Goal: Task Accomplishment & Management: Use online tool/utility

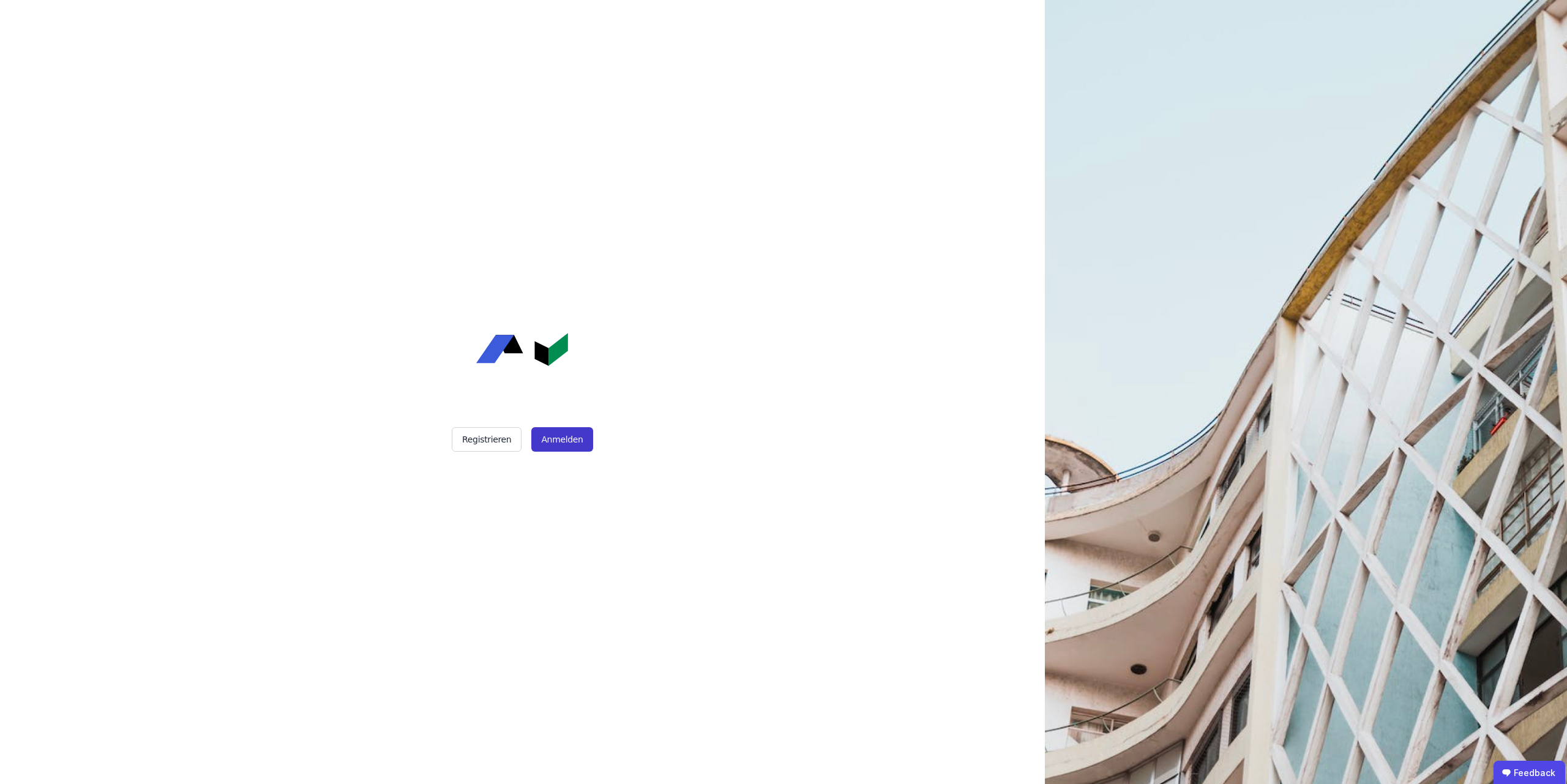
click at [562, 439] on button "Anmelden" at bounding box center [561, 439] width 61 height 24
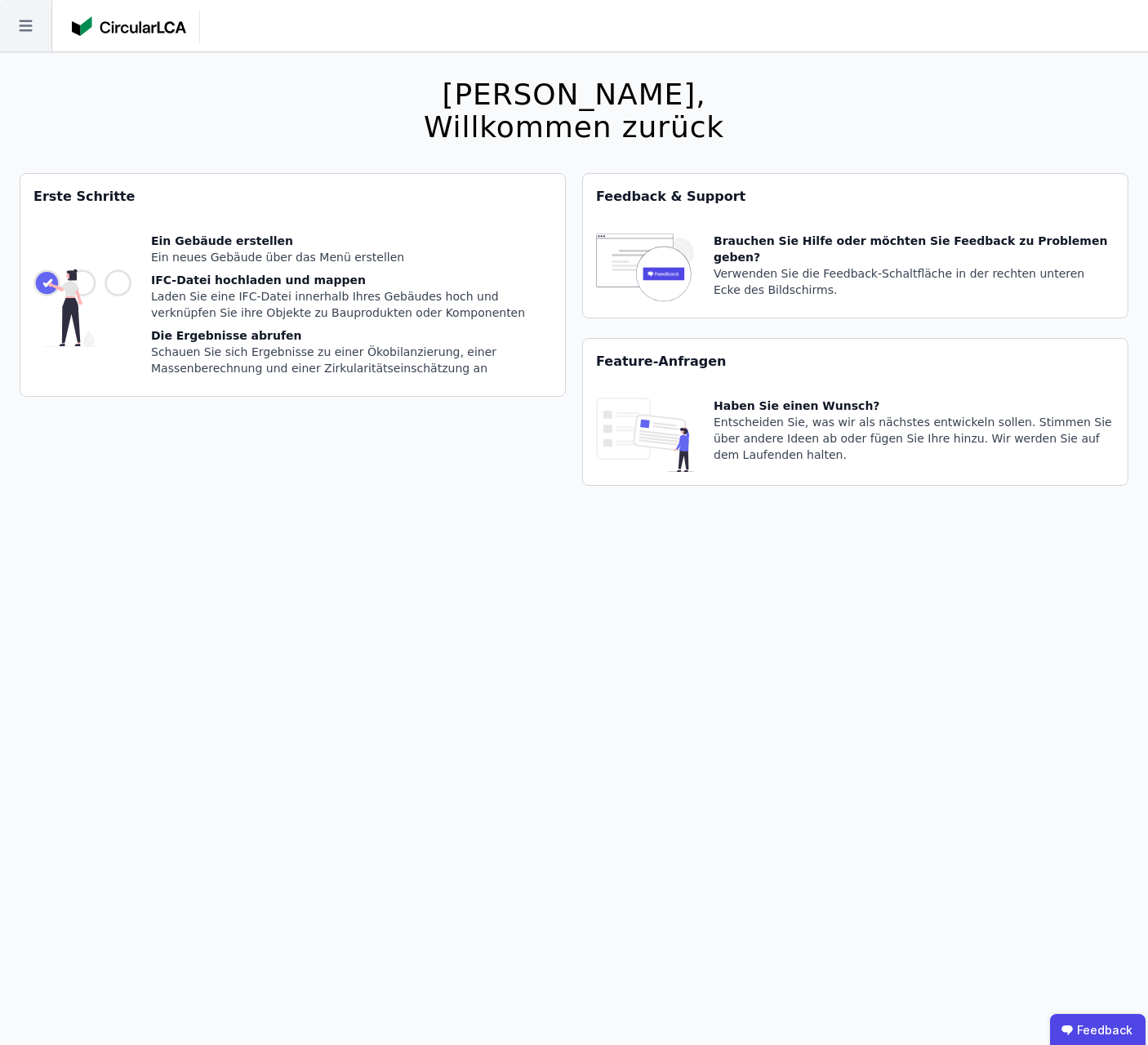
click at [37, 32] on icon at bounding box center [25, 25] width 51 height 51
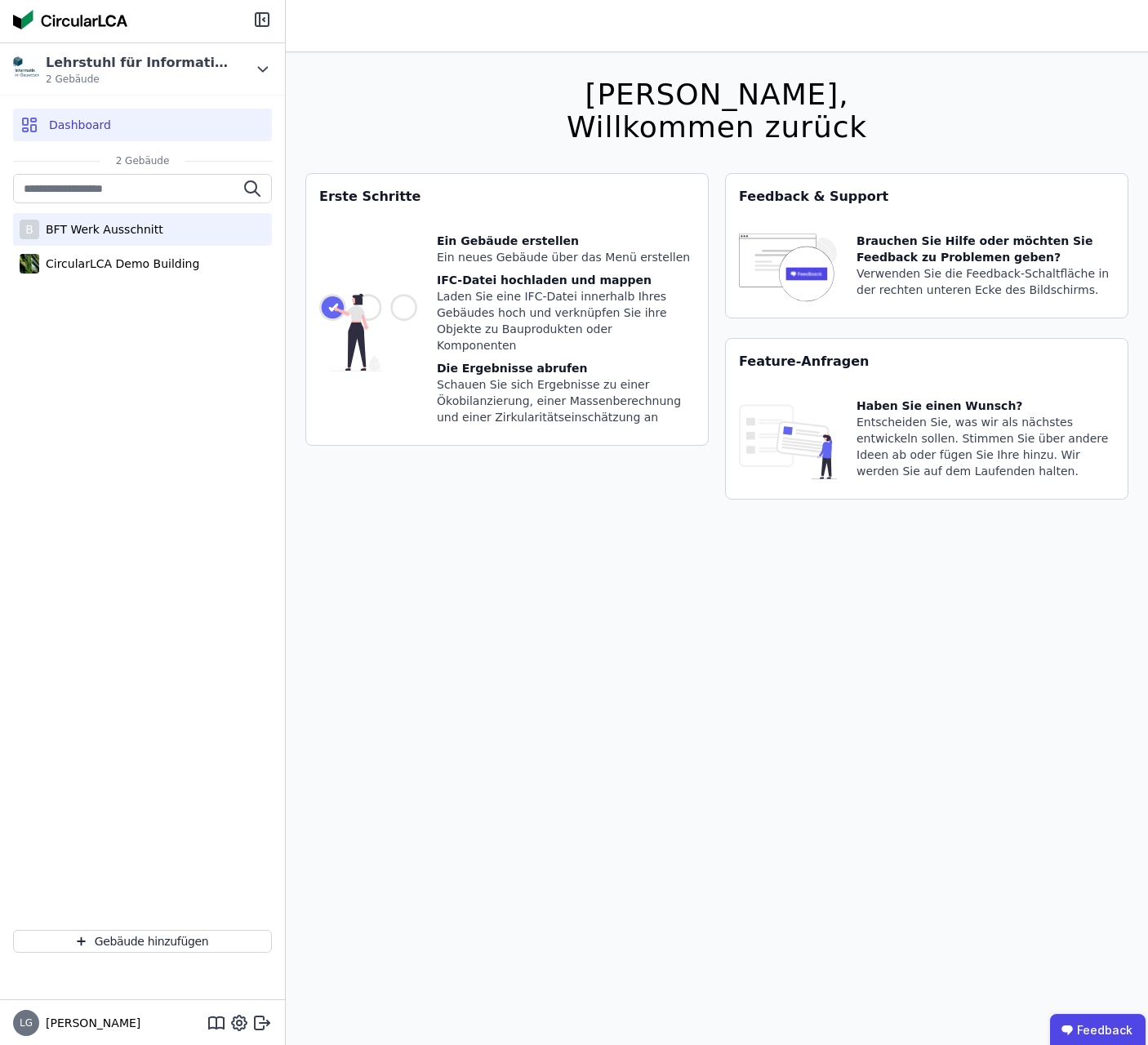
click at [144, 228] on div "BFT Werk Ausschnitt" at bounding box center [101, 229] width 124 height 16
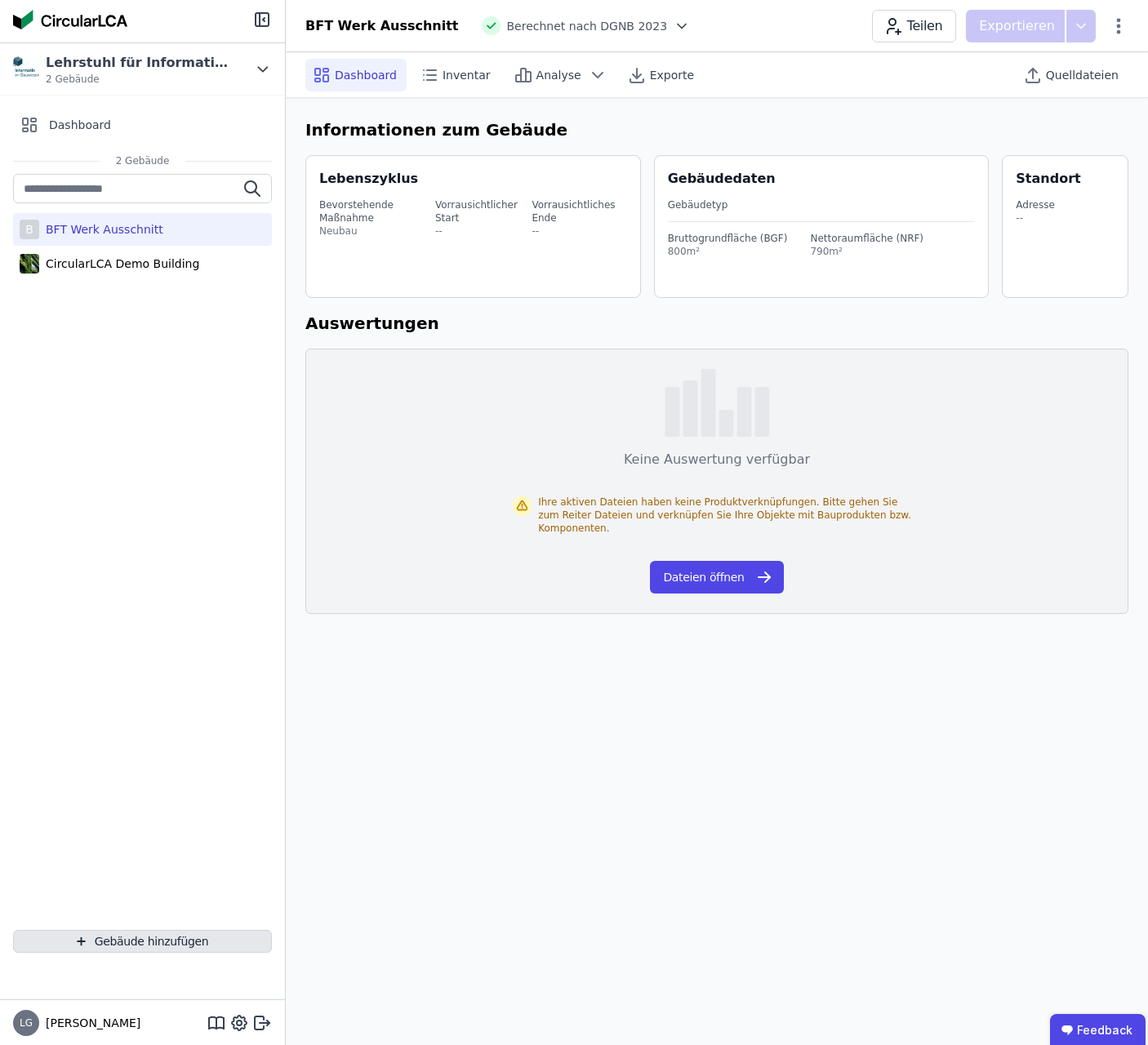
click at [182, 945] on button "Gebäude hinzufügen" at bounding box center [142, 941] width 259 height 23
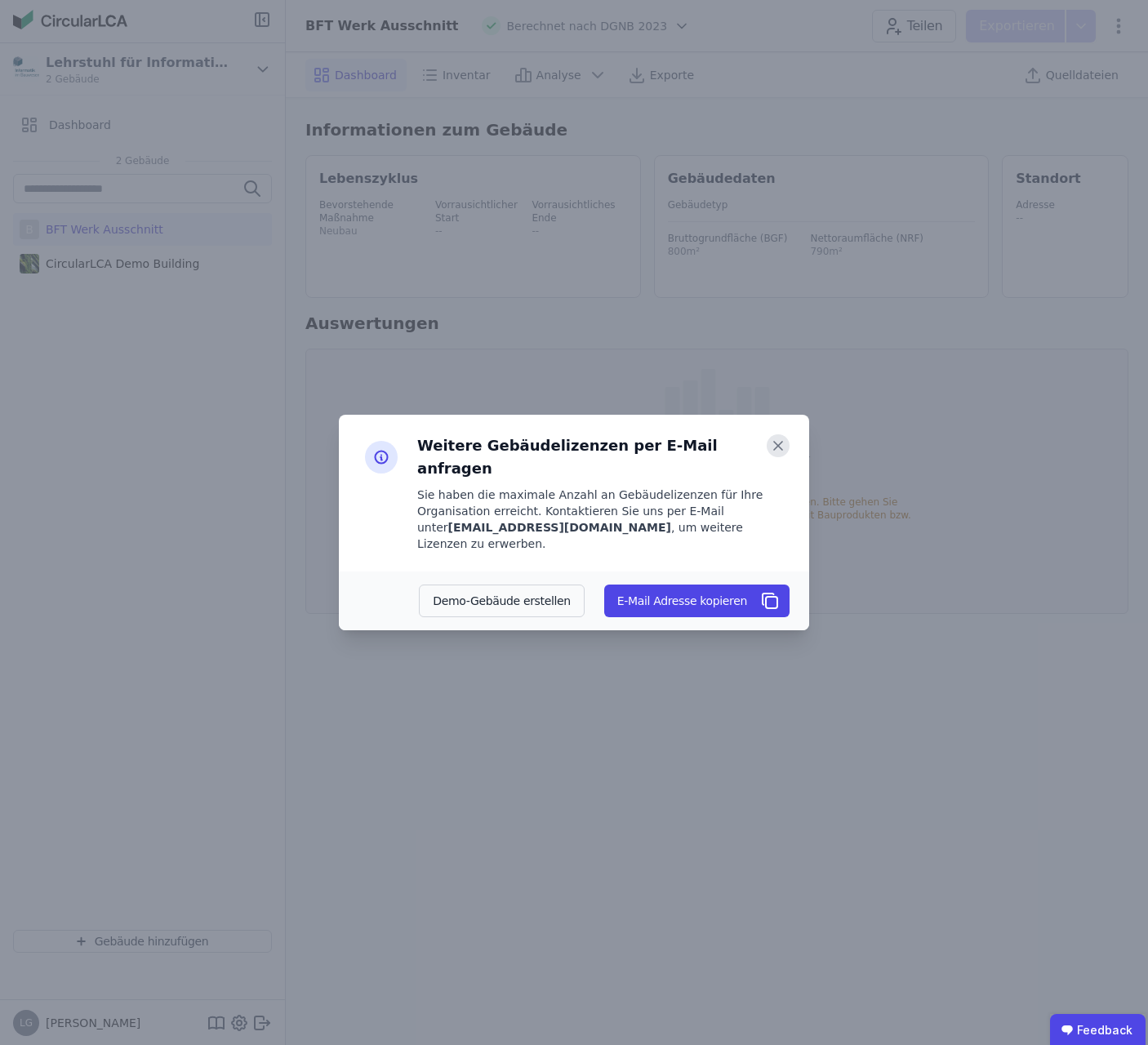
click at [779, 450] on icon at bounding box center [778, 446] width 8 height 8
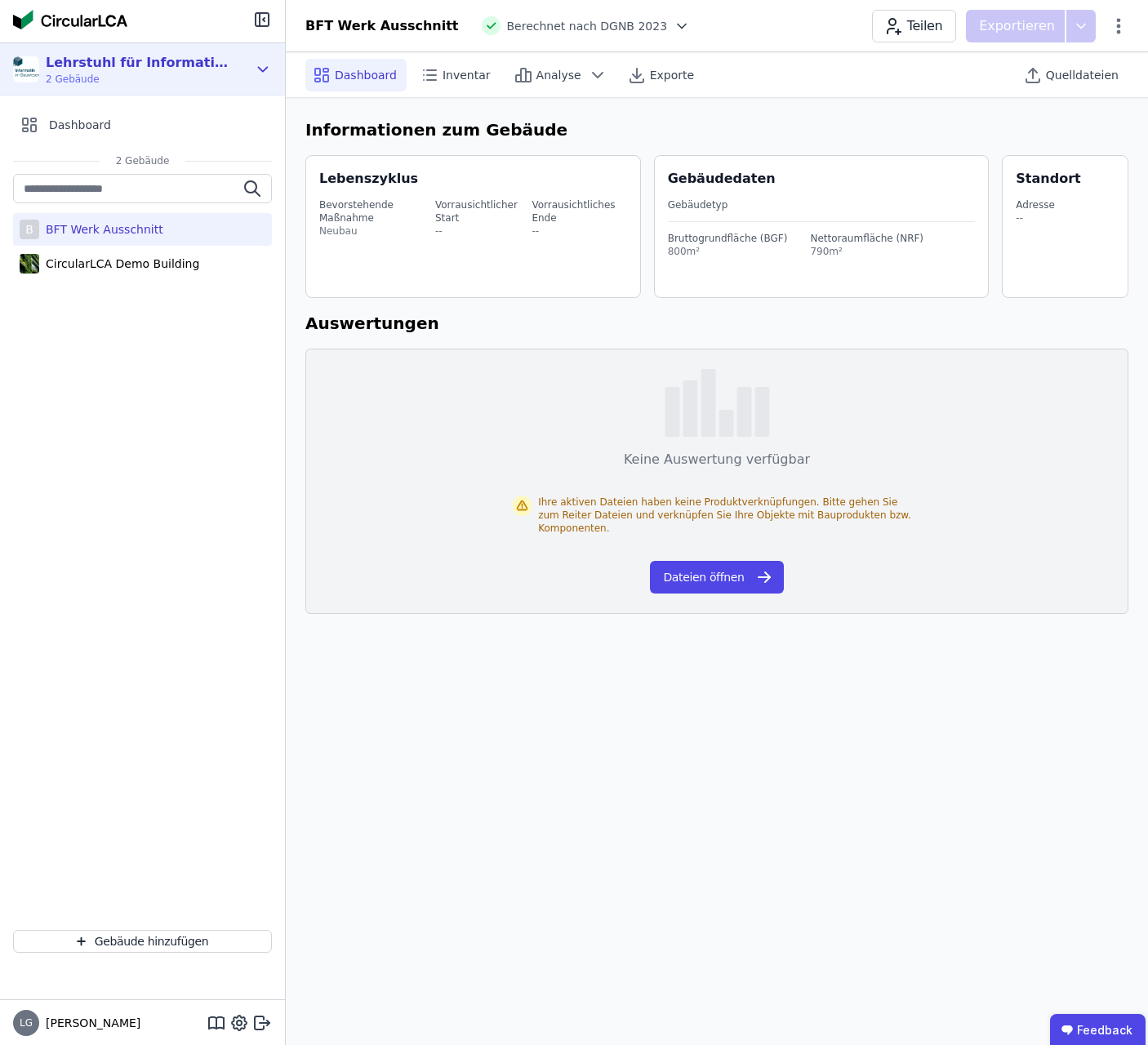
click at [242, 70] on div "Lehrstuhl für Informatik im Bauwesen [GEOGRAPHIC_DATA] 2 Gebäude" at bounding box center [131, 69] width 234 height 32
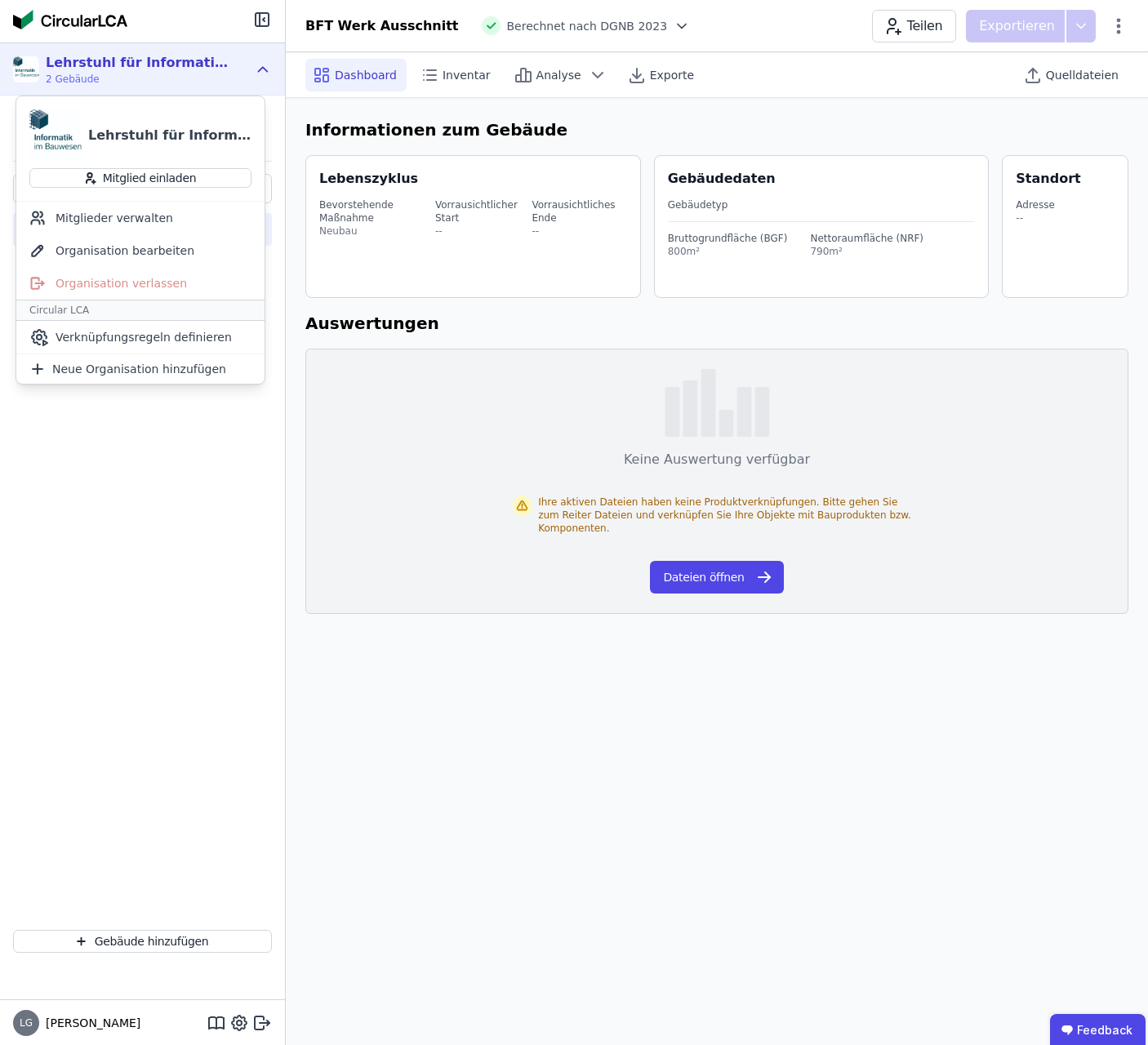
click at [149, 528] on div "B BFT Werk Ausschnitt CircularLCA Demo Building" at bounding box center [142, 545] width 285 height 743
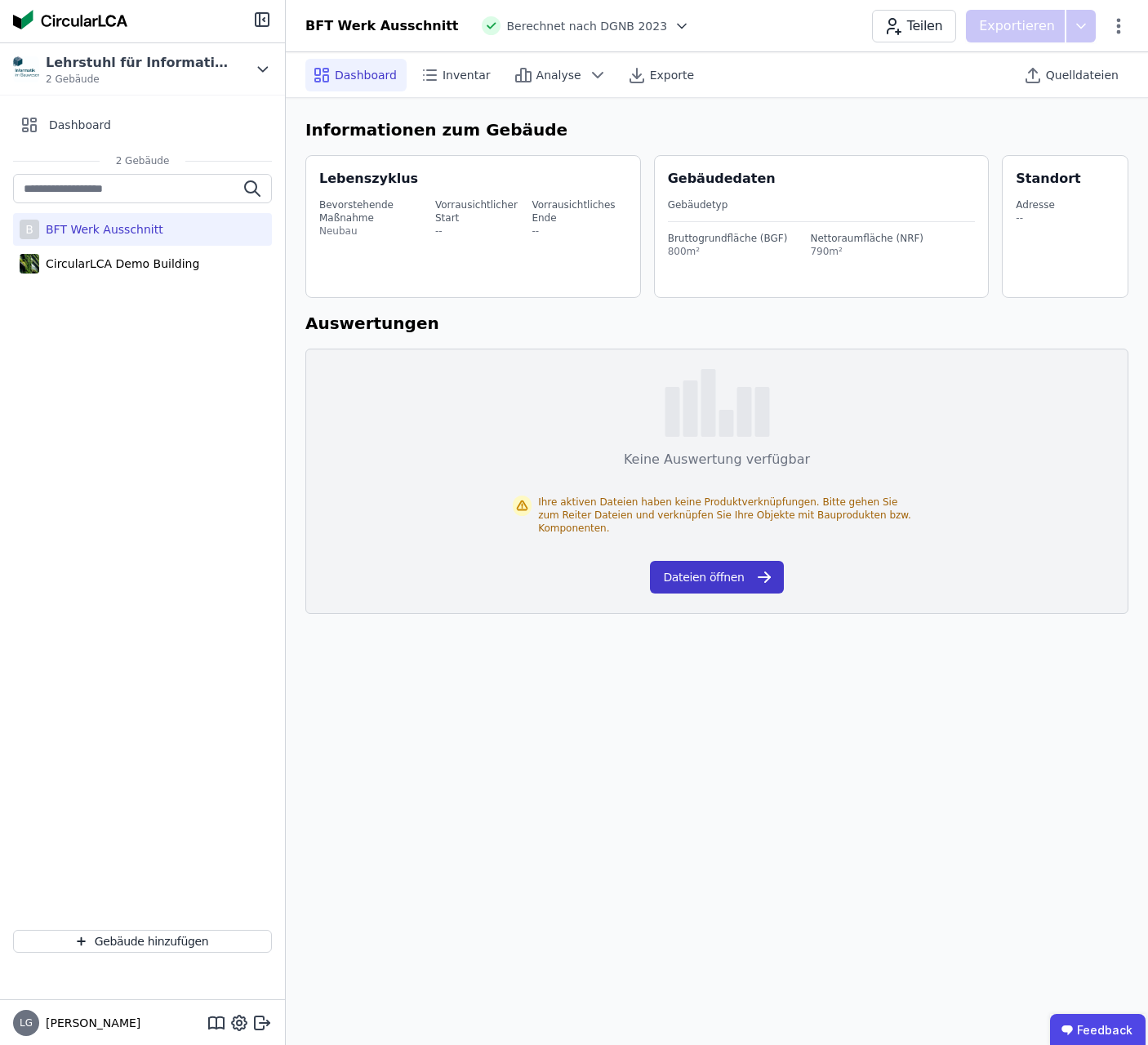
click at [712, 566] on button "Dateien öffnen" at bounding box center [716, 577] width 133 height 32
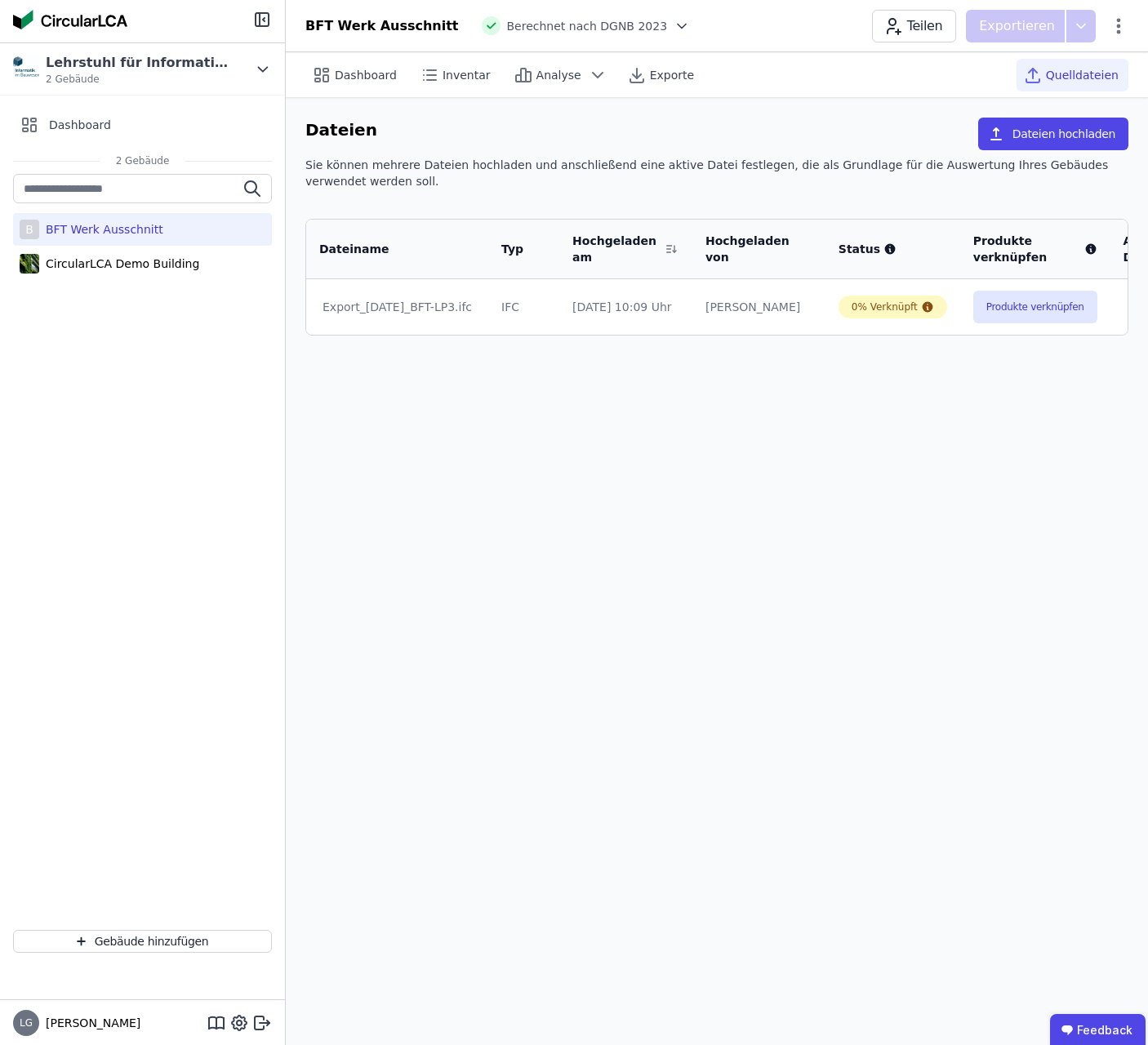
click at [497, 284] on td "IFC" at bounding box center [523, 307] width 71 height 55
click at [66, 260] on div "CircularLCA Demo Building" at bounding box center [119, 264] width 160 height 16
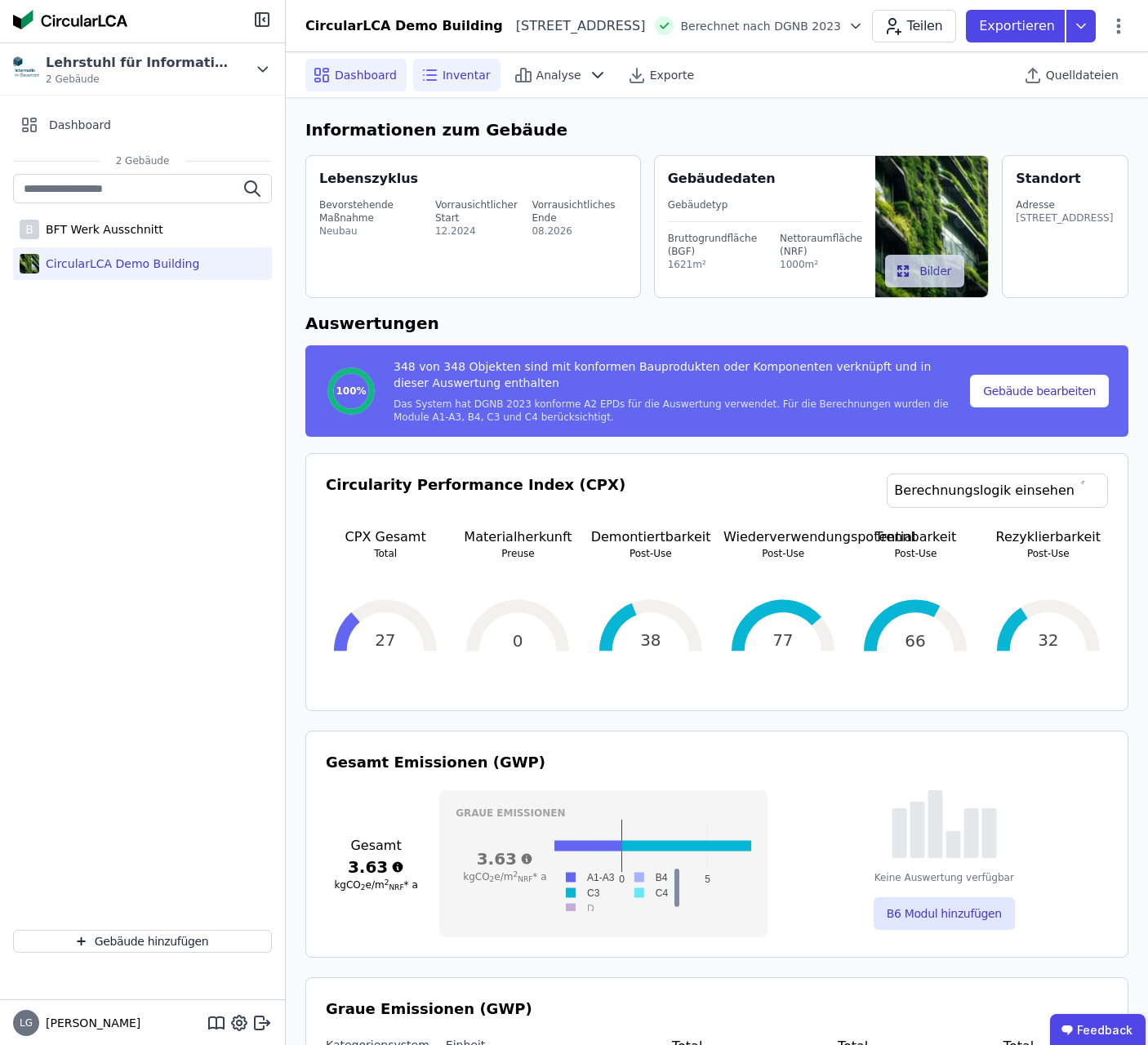
click at [442, 78] on span "Inventar" at bounding box center [466, 75] width 48 height 16
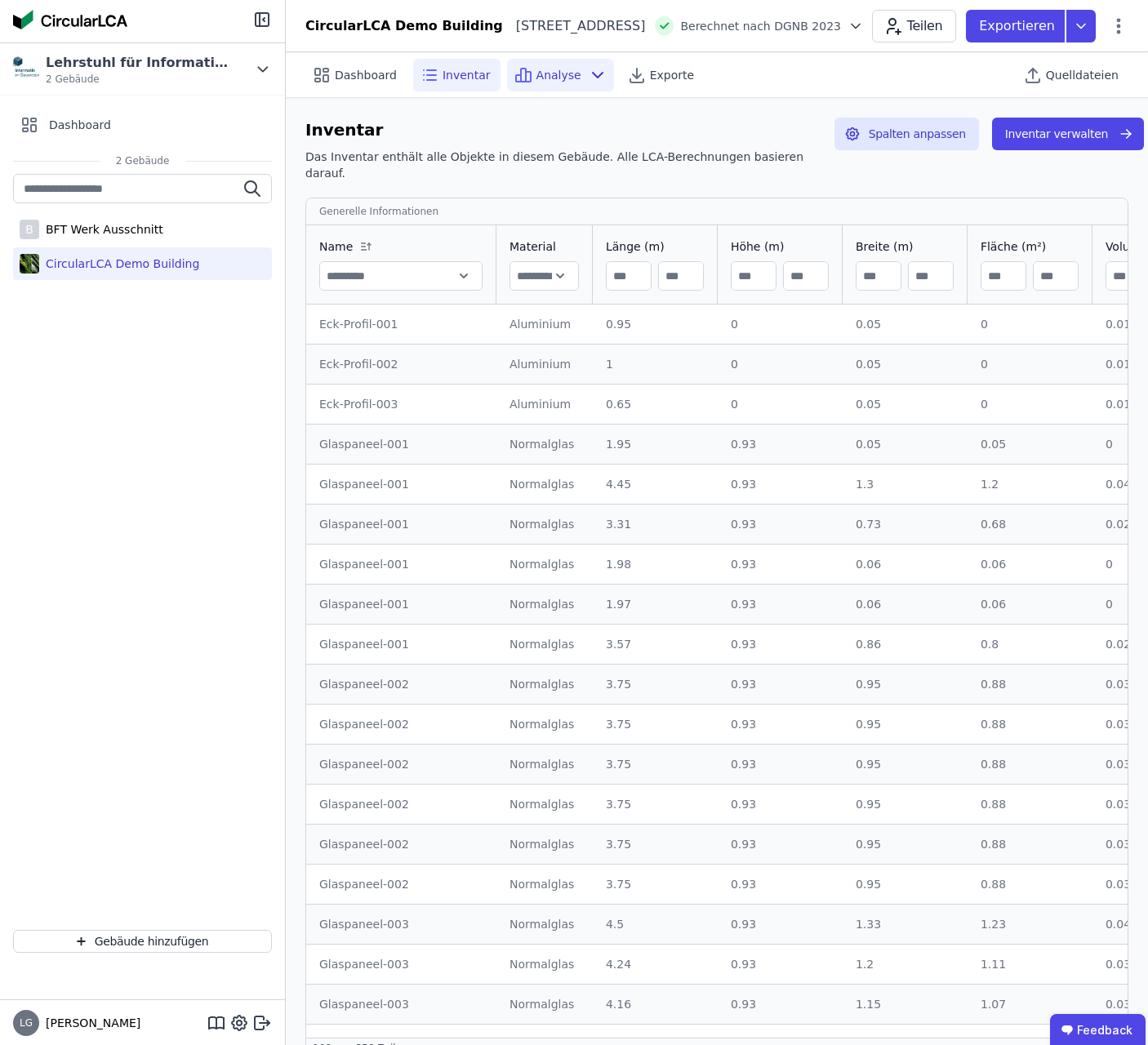
click at [556, 77] on span "Analyse" at bounding box center [558, 75] width 45 height 16
click at [164, 262] on div "CircularLCA Demo Building" at bounding box center [119, 264] width 160 height 16
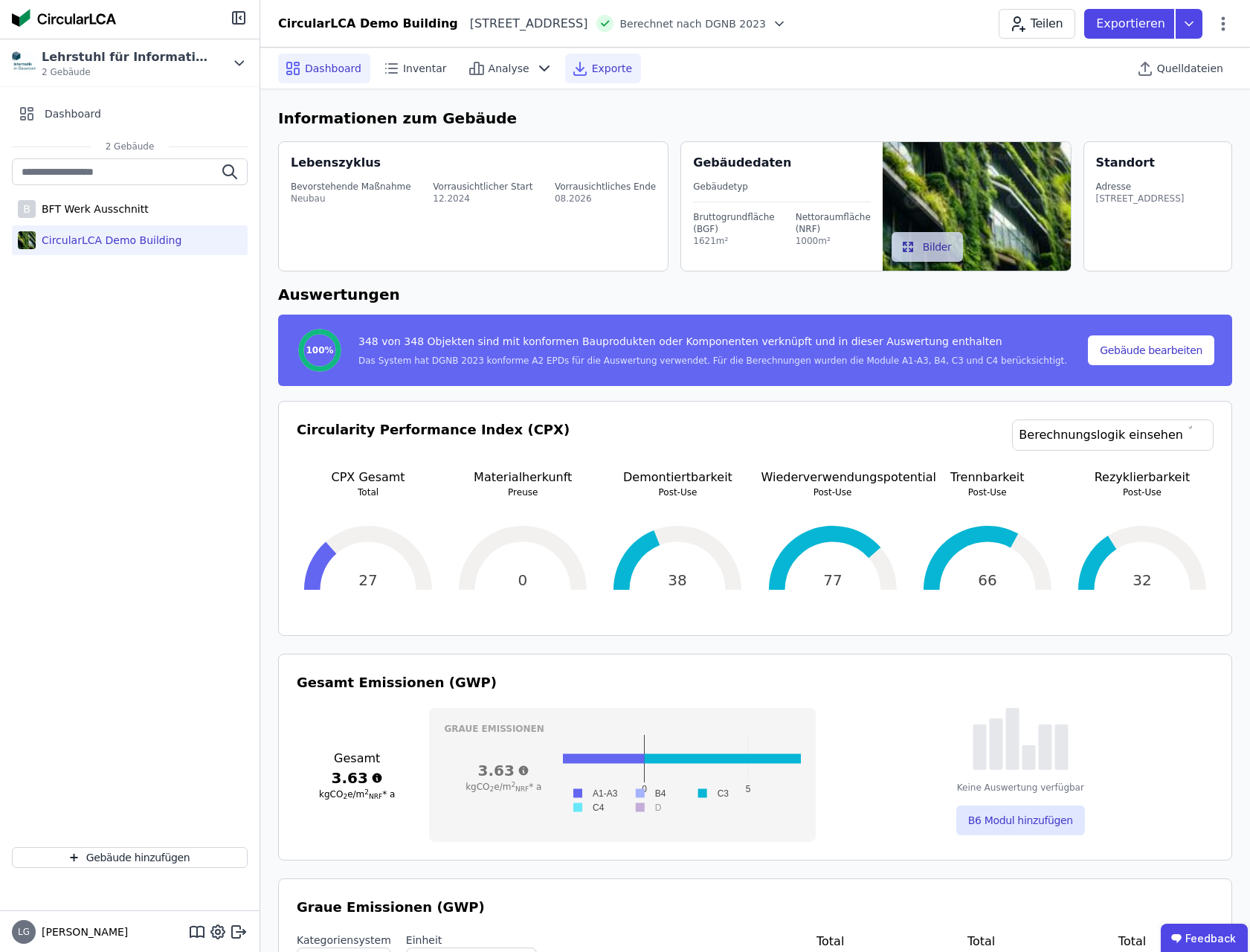
click at [592, 65] on span "Exporte" at bounding box center [611, 68] width 40 height 15
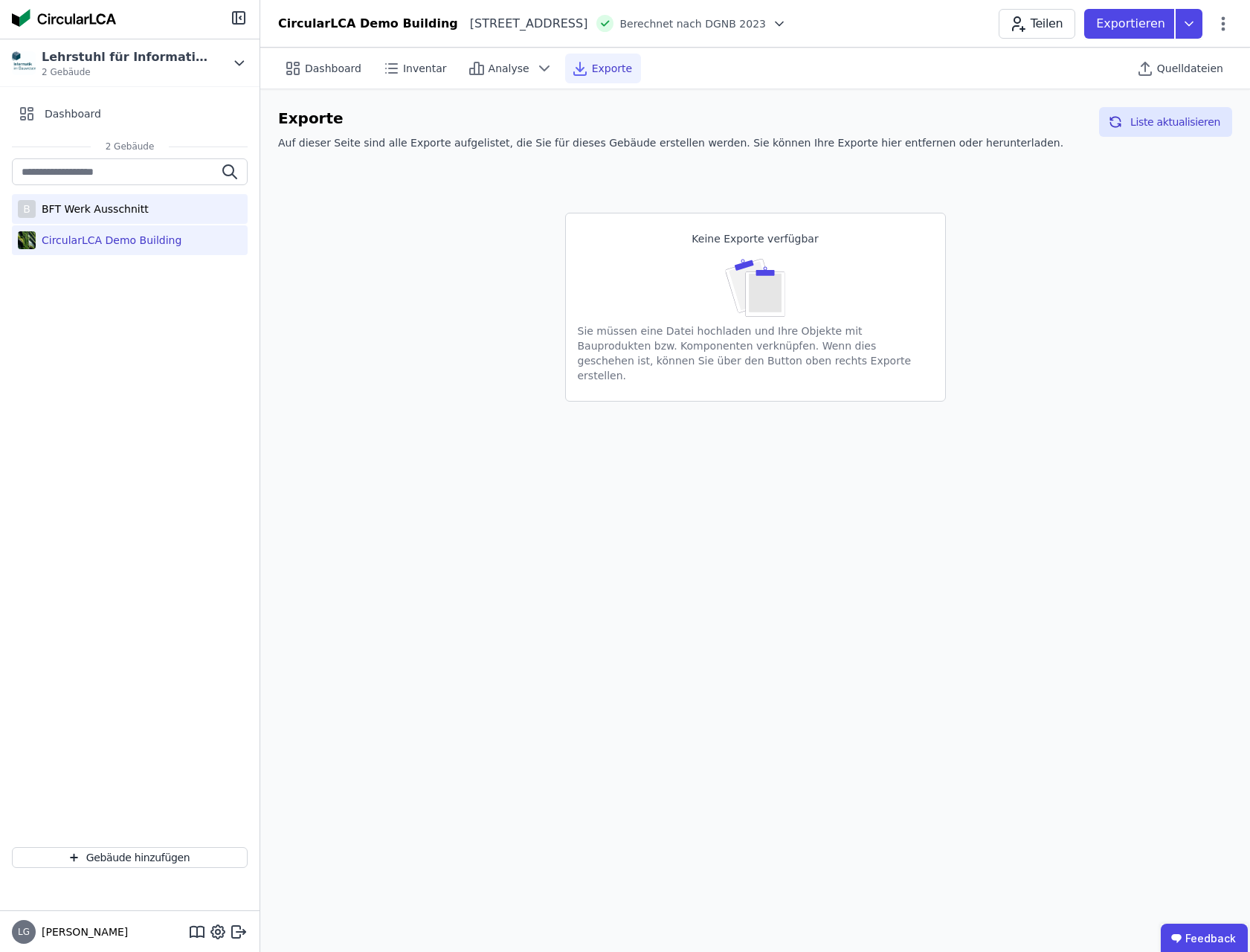
click at [75, 220] on div "B BFT Werk Ausschnitt" at bounding box center [130, 209] width 235 height 29
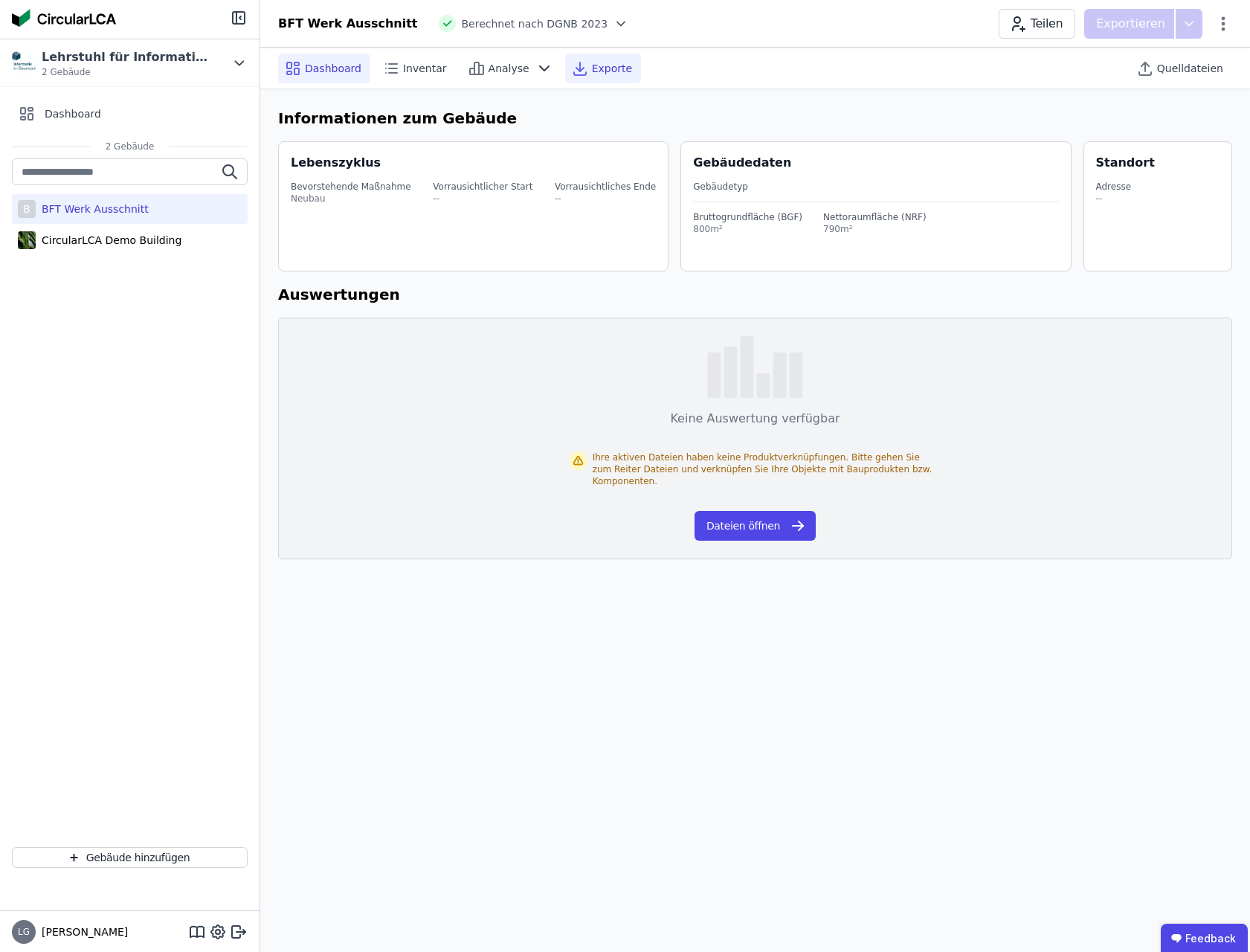
click at [592, 69] on span "Exporte" at bounding box center [611, 68] width 40 height 15
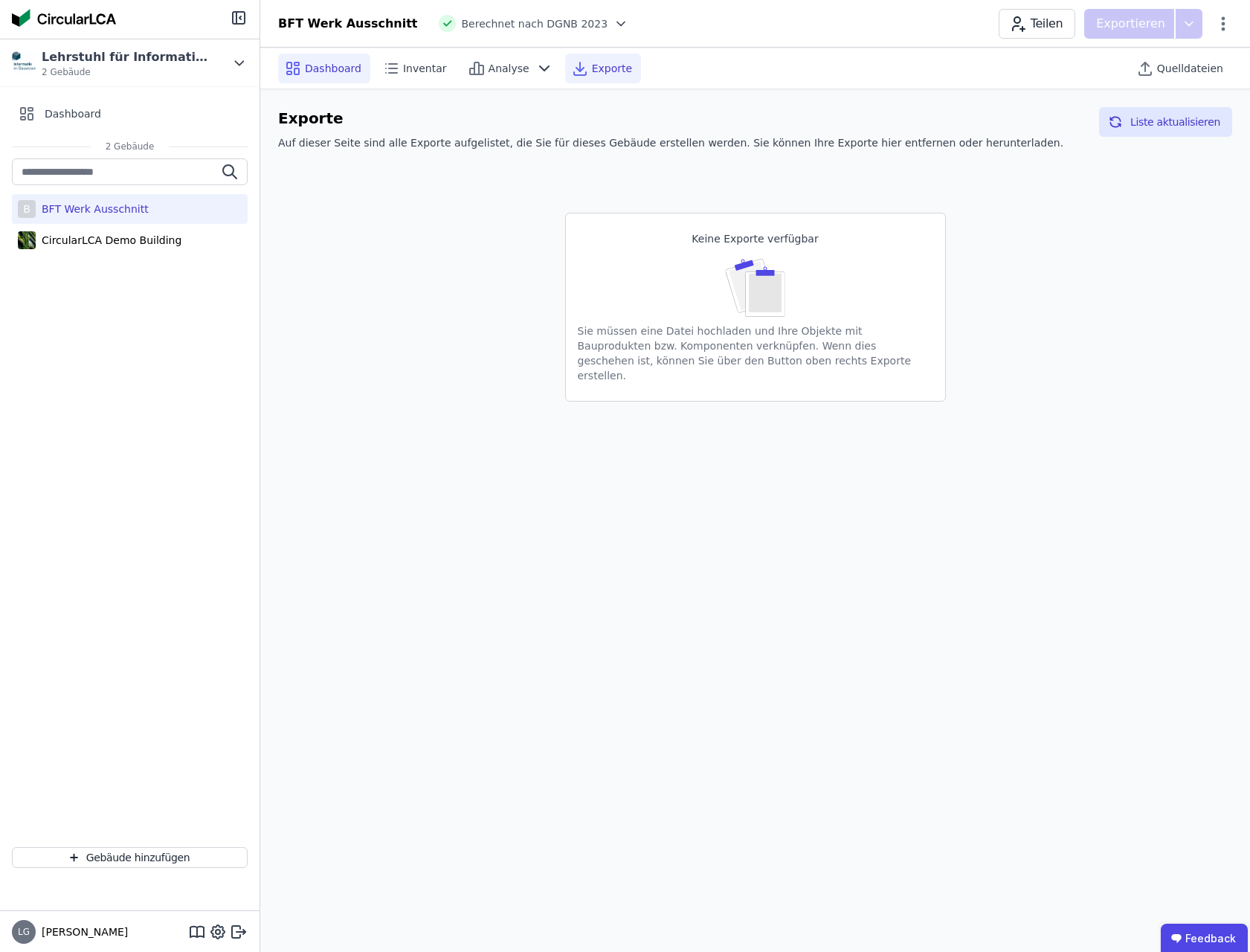
click at [319, 72] on span "Dashboard" at bounding box center [332, 68] width 56 height 15
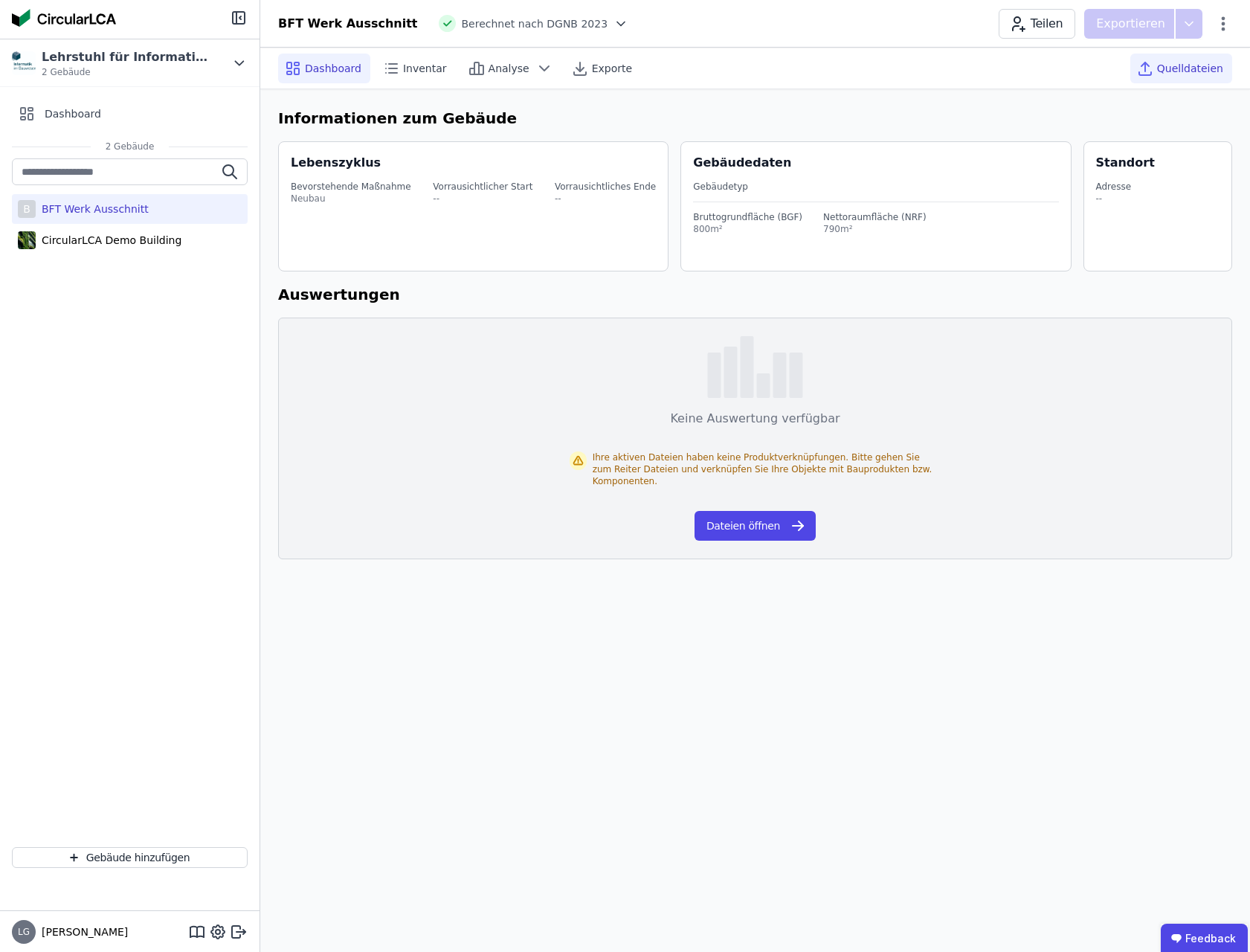
click at [1166, 72] on span "Quelldateien" at bounding box center [1190, 68] width 66 height 15
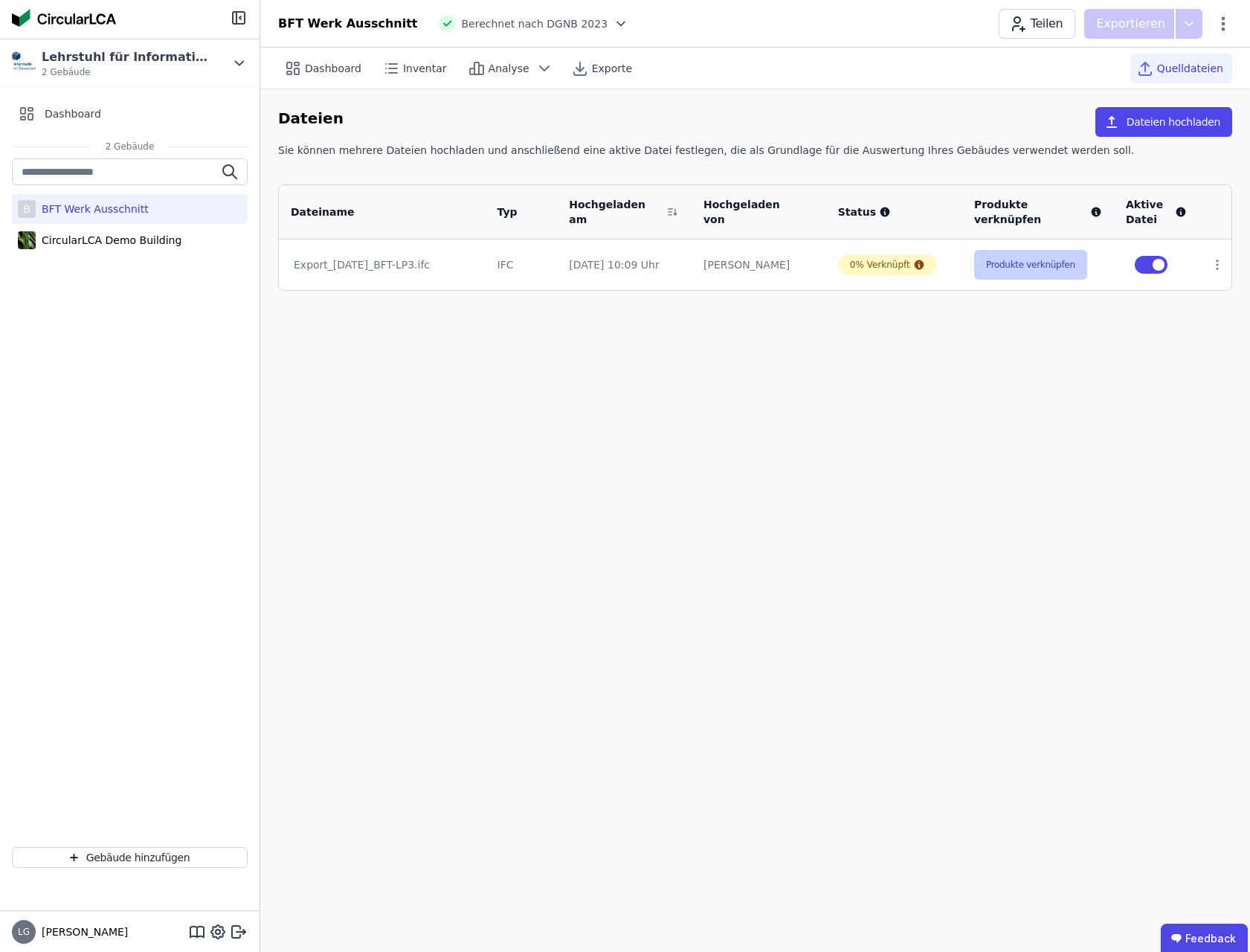
click at [1026, 275] on button "Produkte verknüpfen" at bounding box center [1030, 265] width 113 height 29
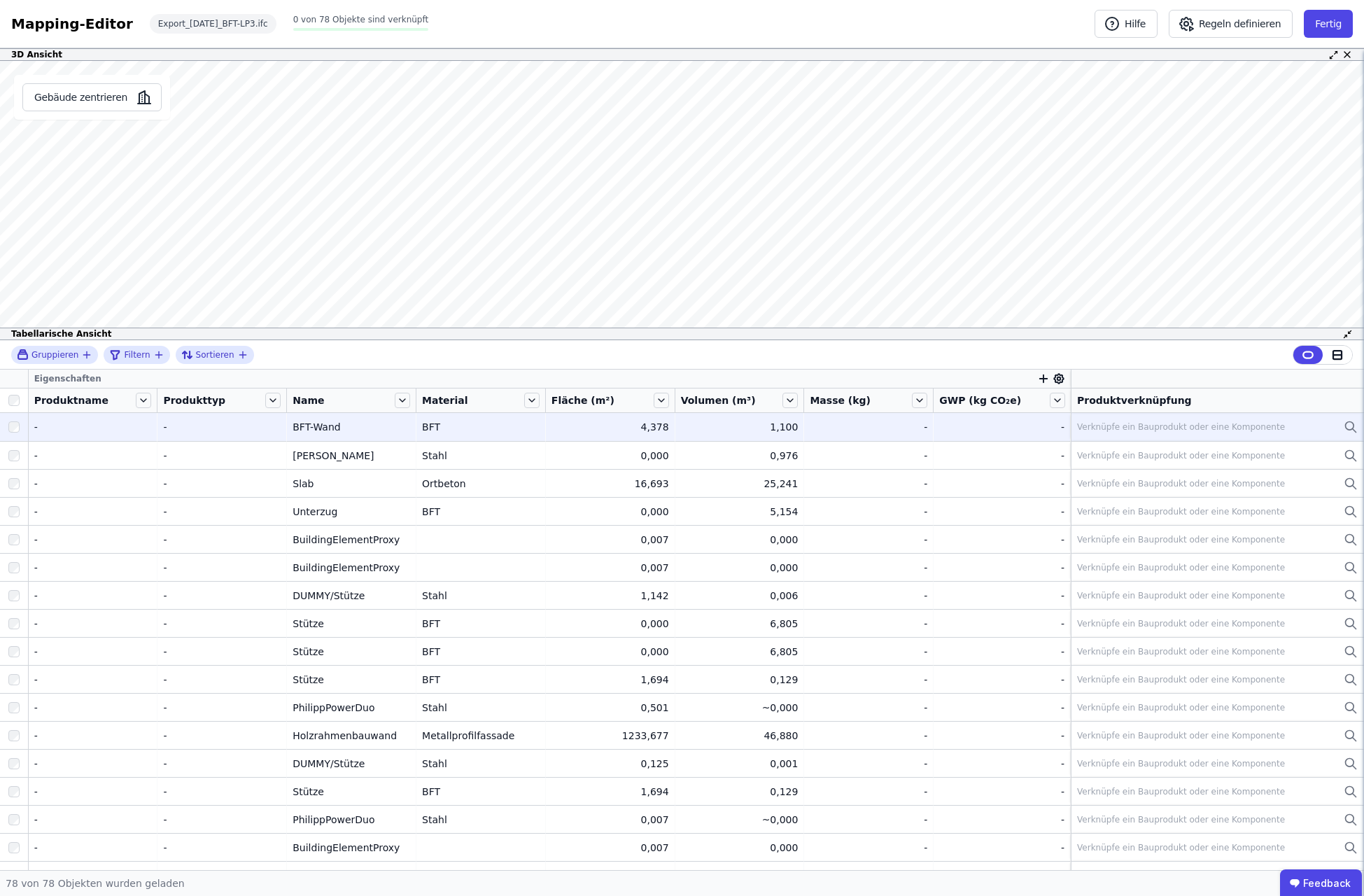
click at [363, 430] on div "BFT-Wand" at bounding box center [351, 427] width 117 height 14
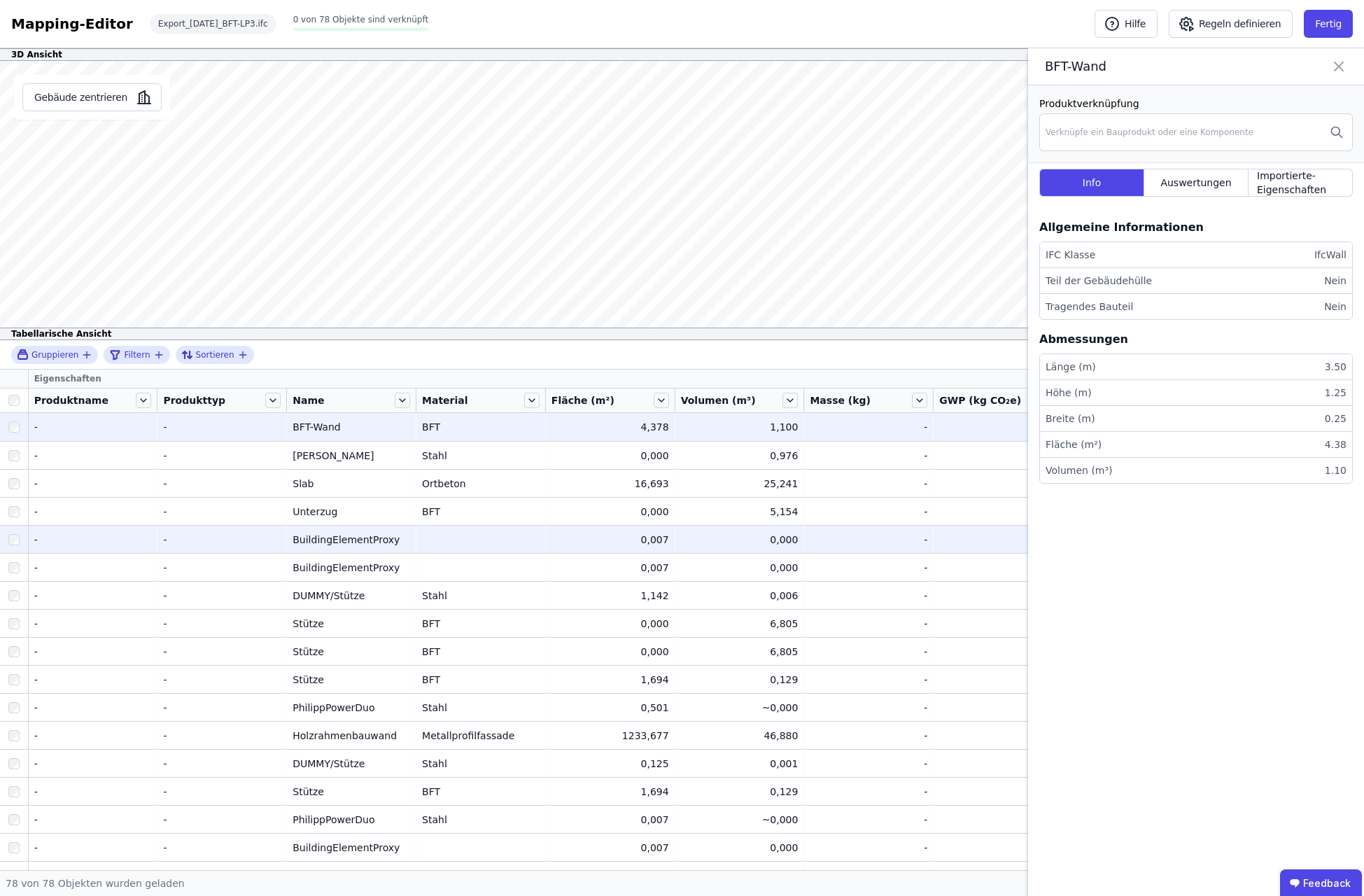
click at [343, 540] on div "BuildingElementProxy" at bounding box center [351, 539] width 117 height 14
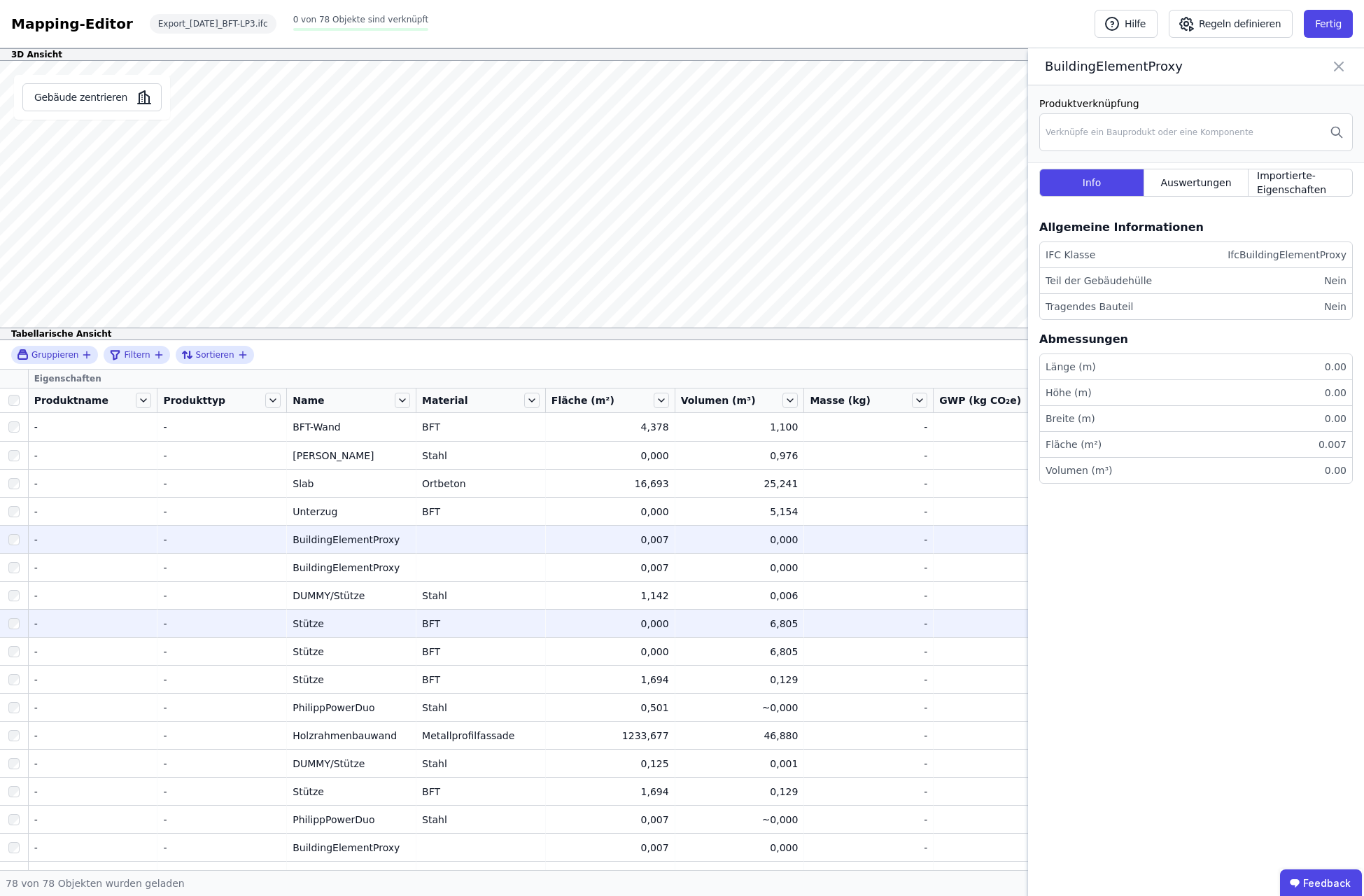
click at [346, 625] on div "Stütze" at bounding box center [351, 624] width 117 height 14
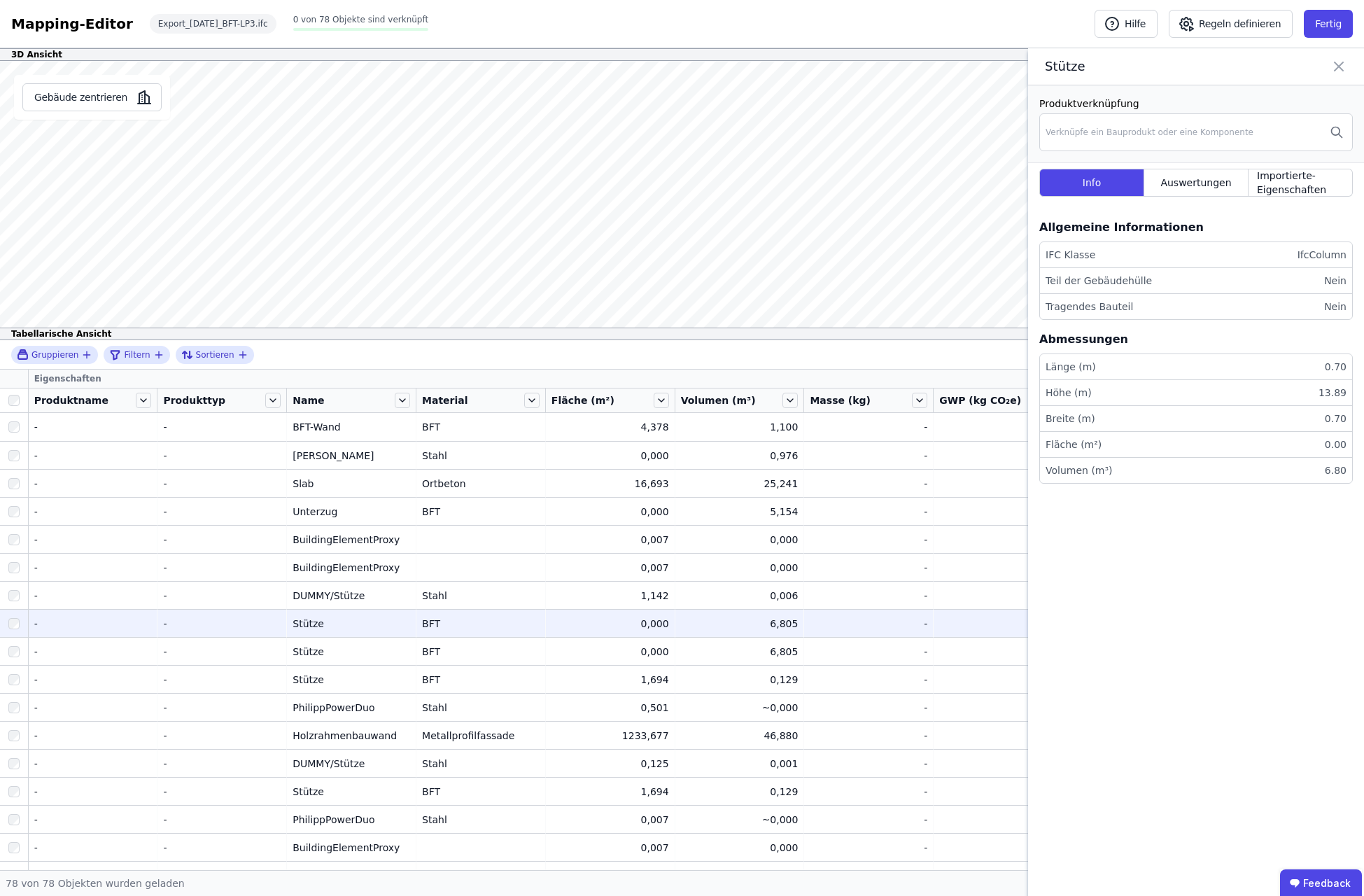
scroll to position [441, 0]
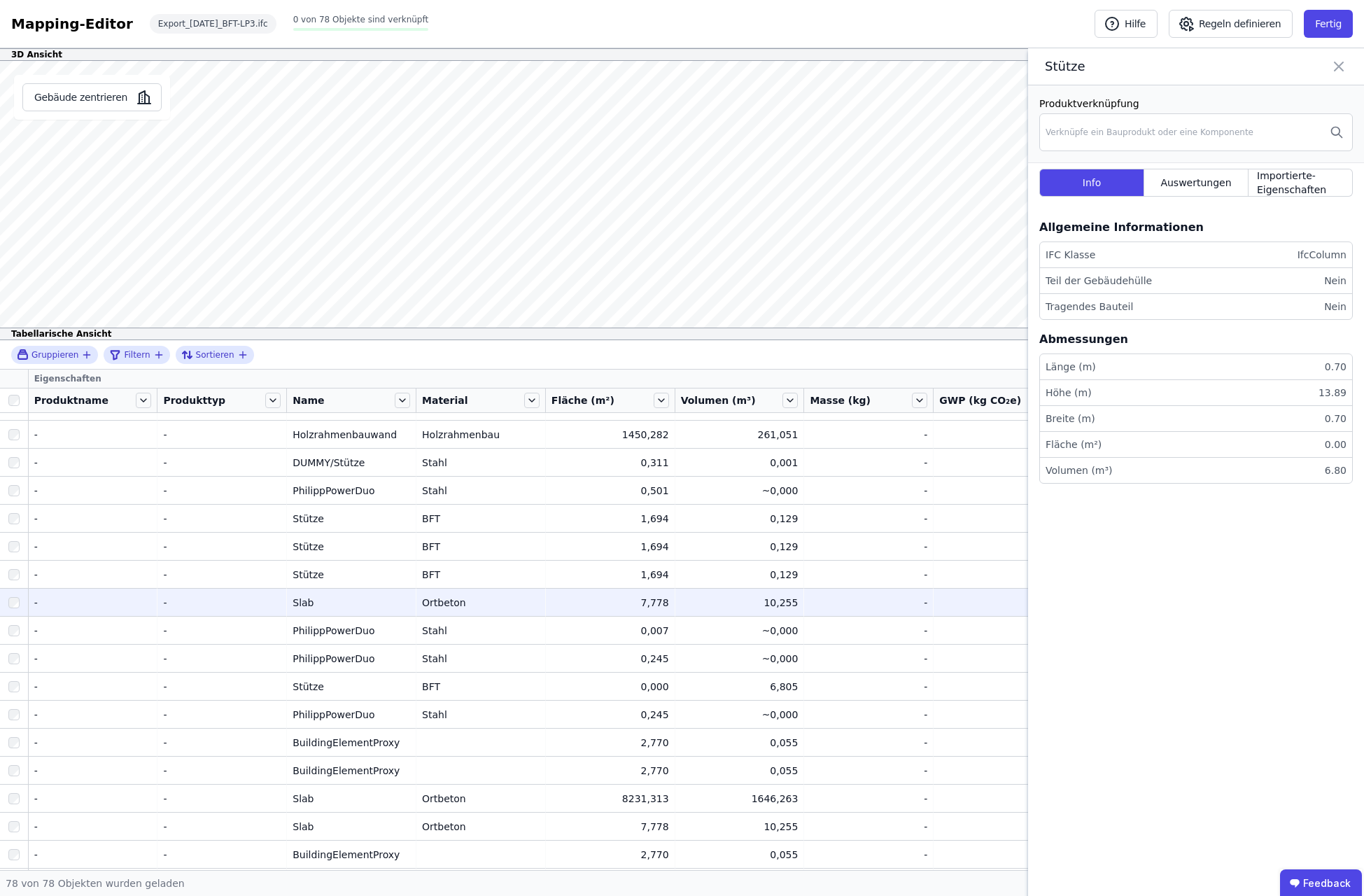
click at [337, 604] on div "Slab" at bounding box center [351, 602] width 117 height 14
click at [53, 354] on span "Gruppieren" at bounding box center [54, 354] width 47 height 12
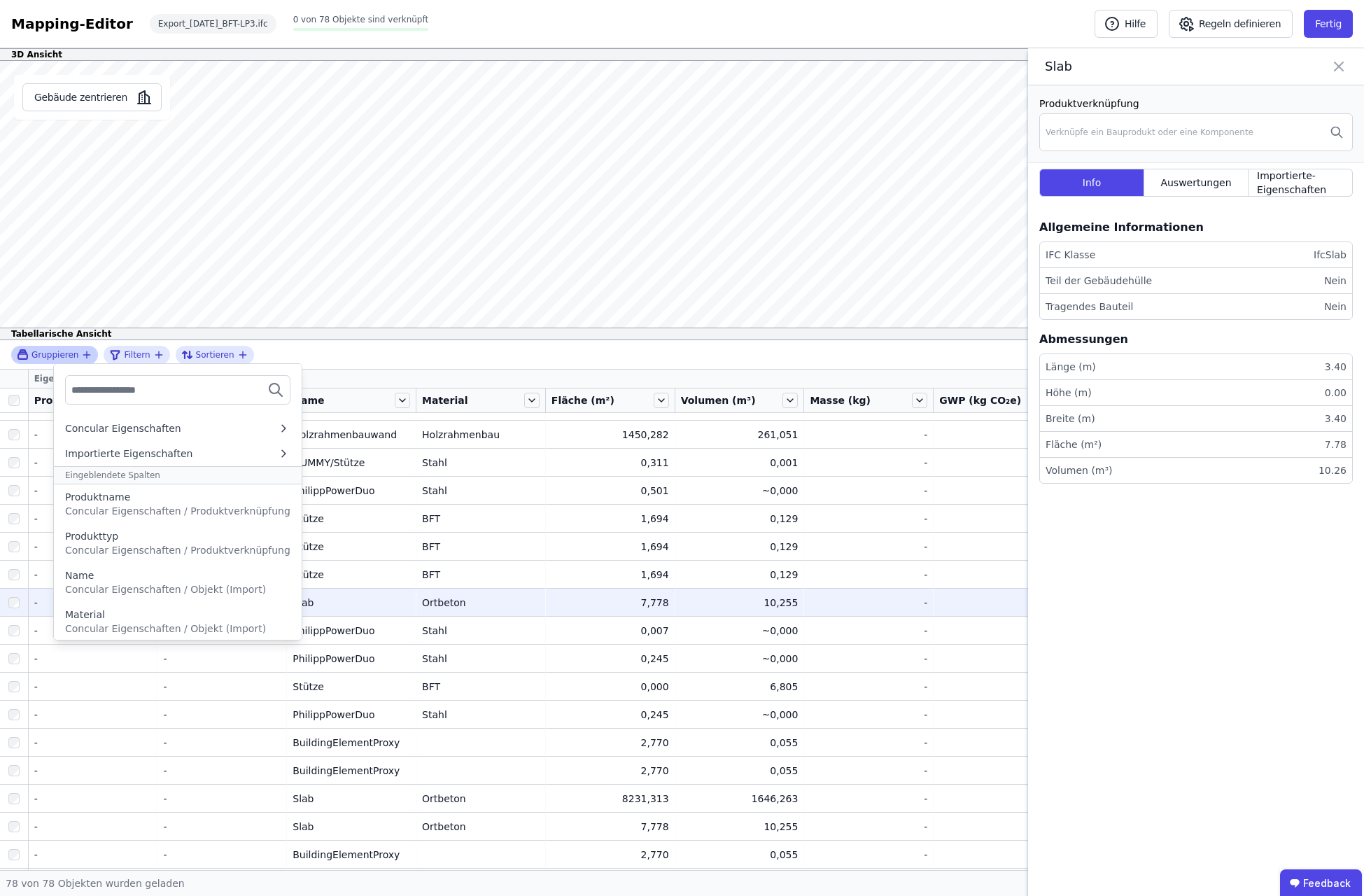
click at [133, 381] on input "text" at bounding box center [123, 390] width 104 height 25
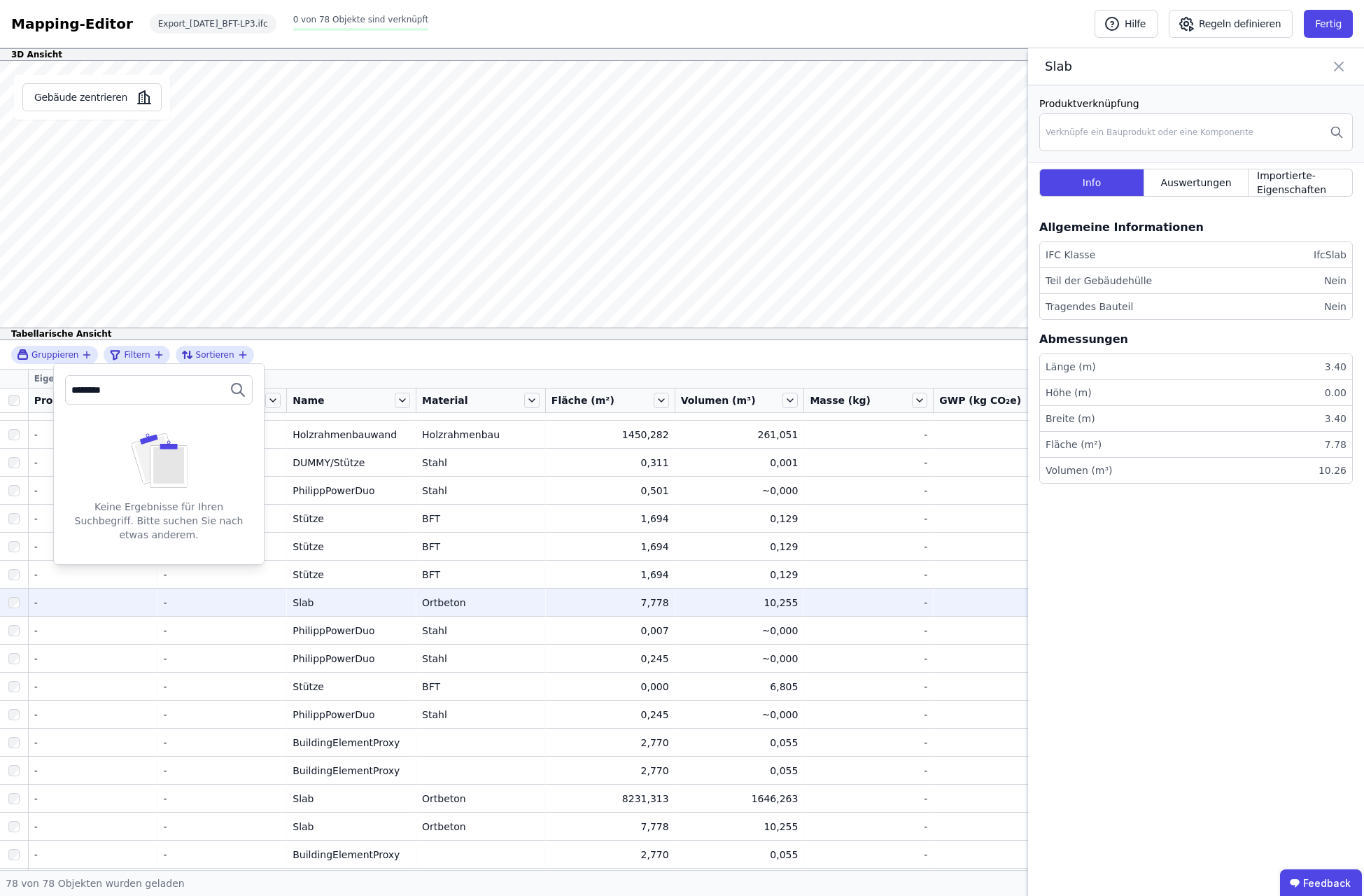
type input "********"
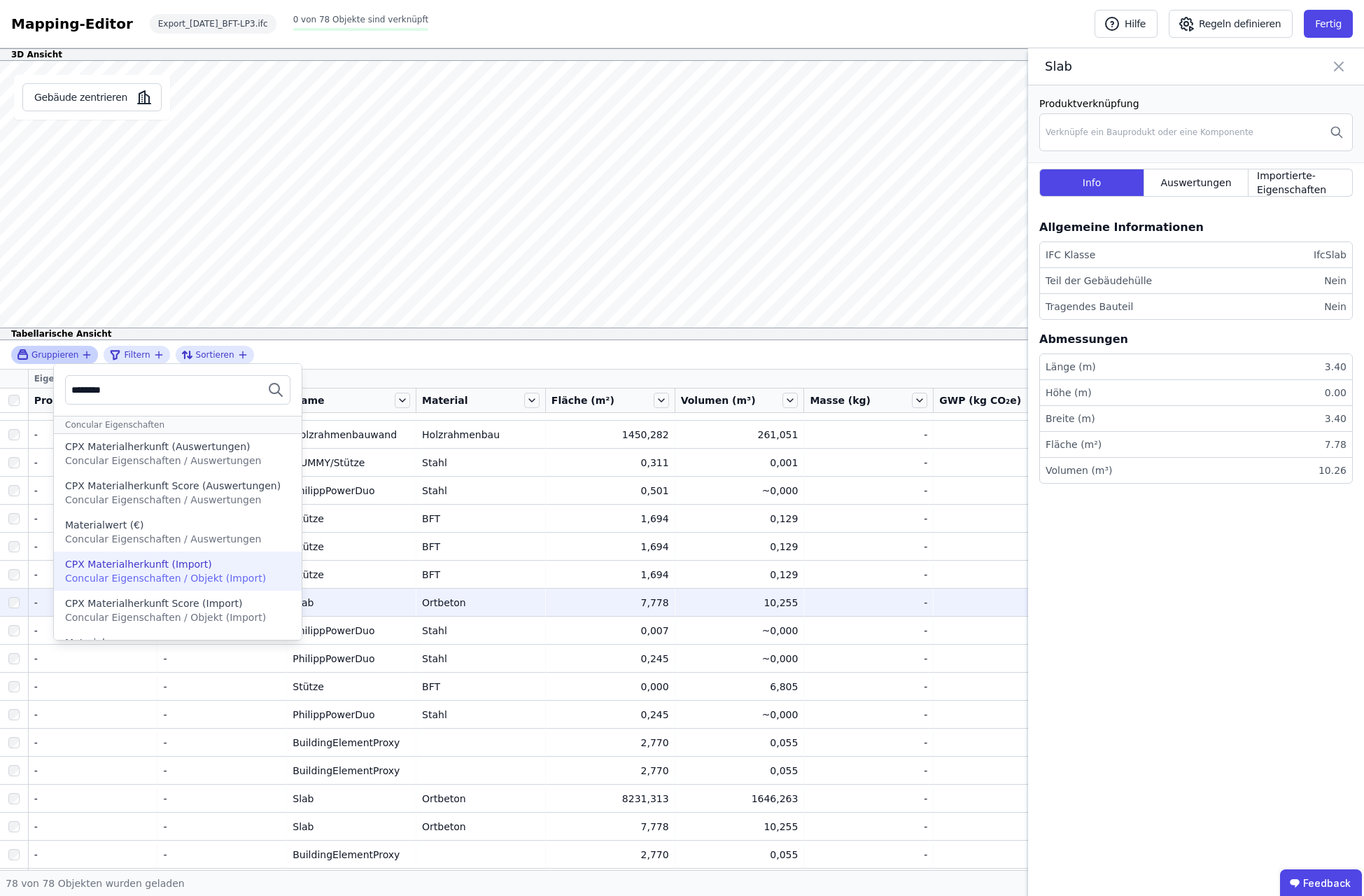
click at [211, 568] on div "CPX Materialherkunft (Import)" at bounding box center [178, 564] width 226 height 14
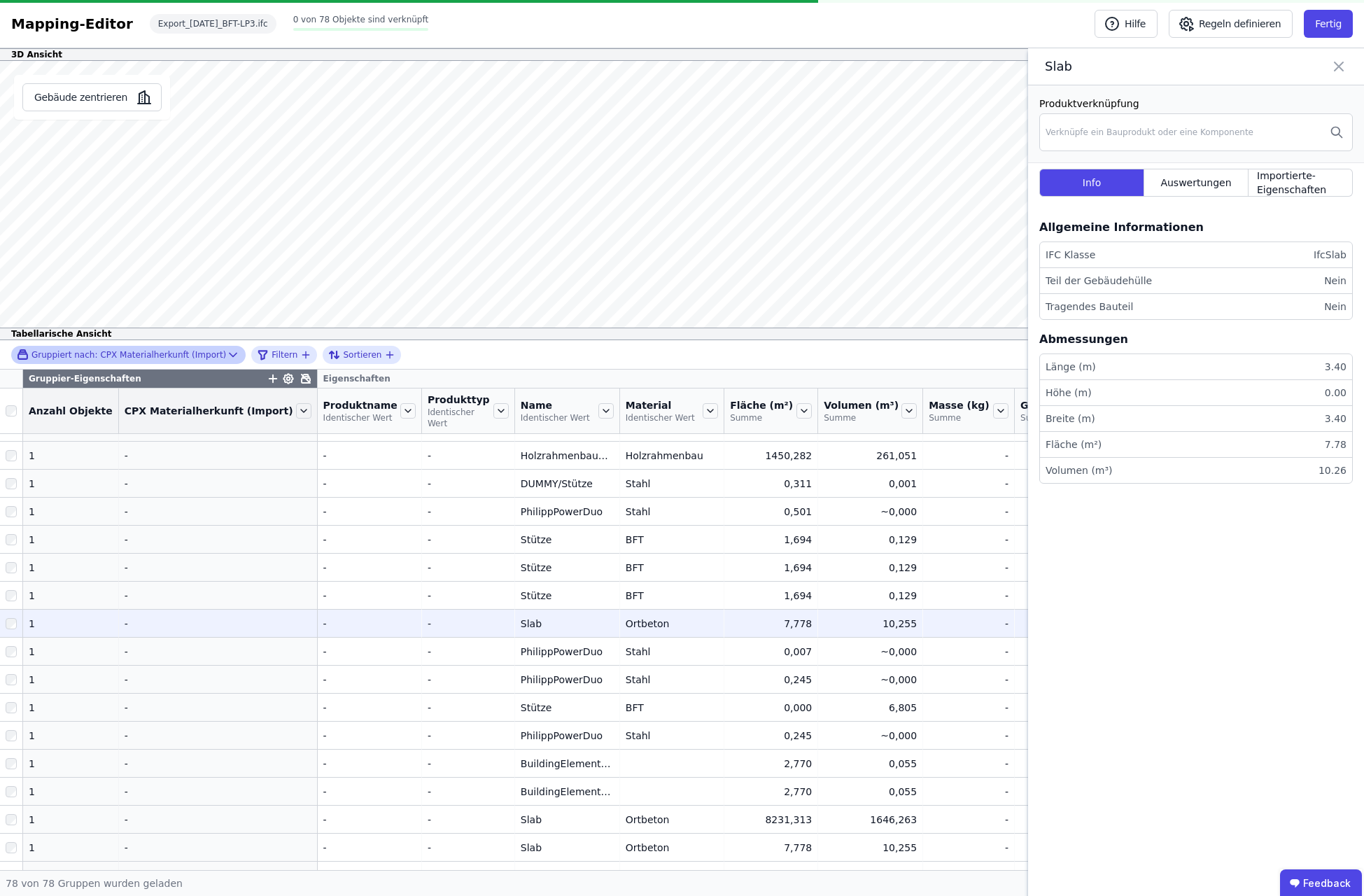
scroll to position [0, 0]
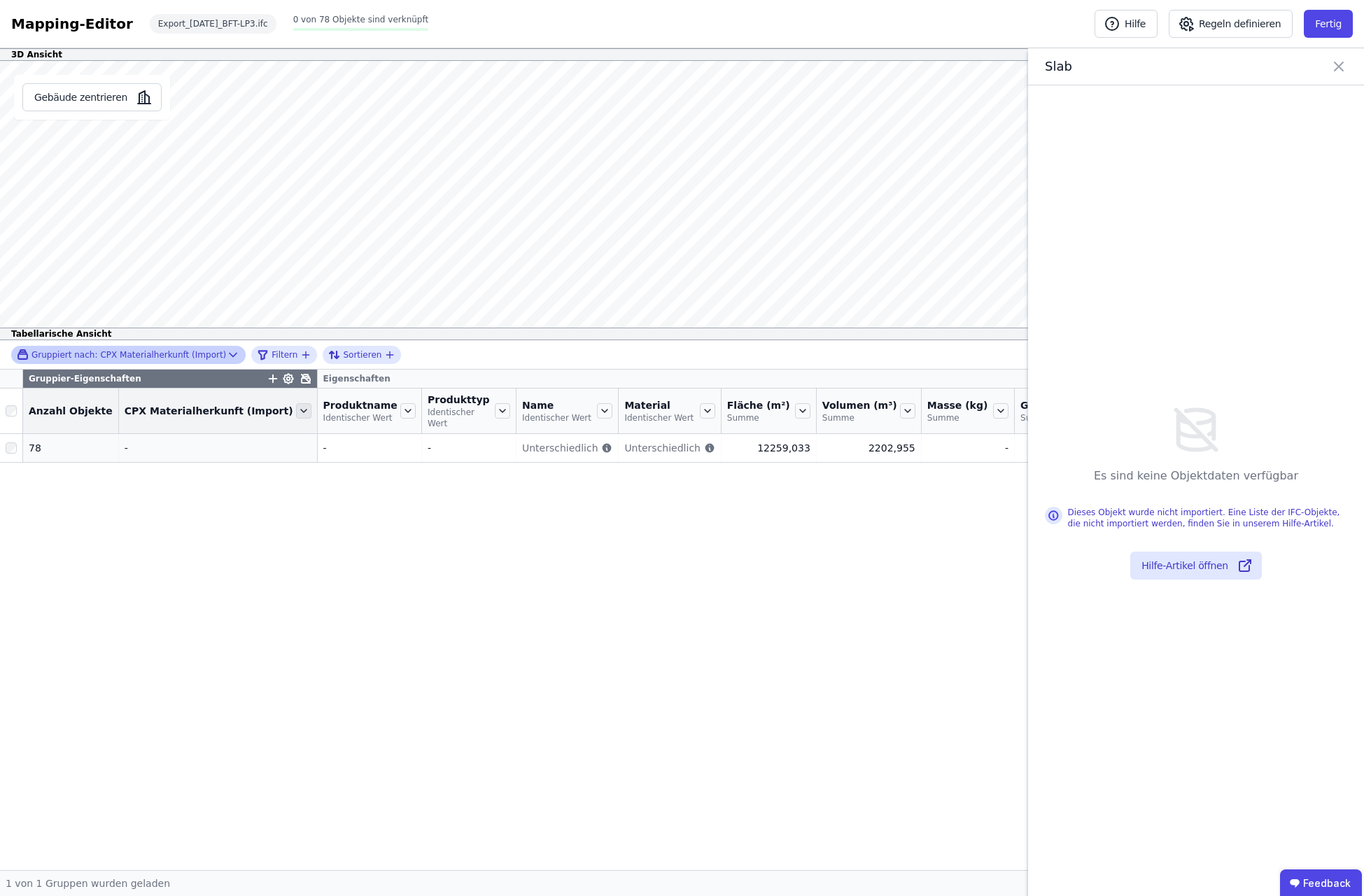
click at [296, 404] on icon at bounding box center [304, 411] width 15 height 15
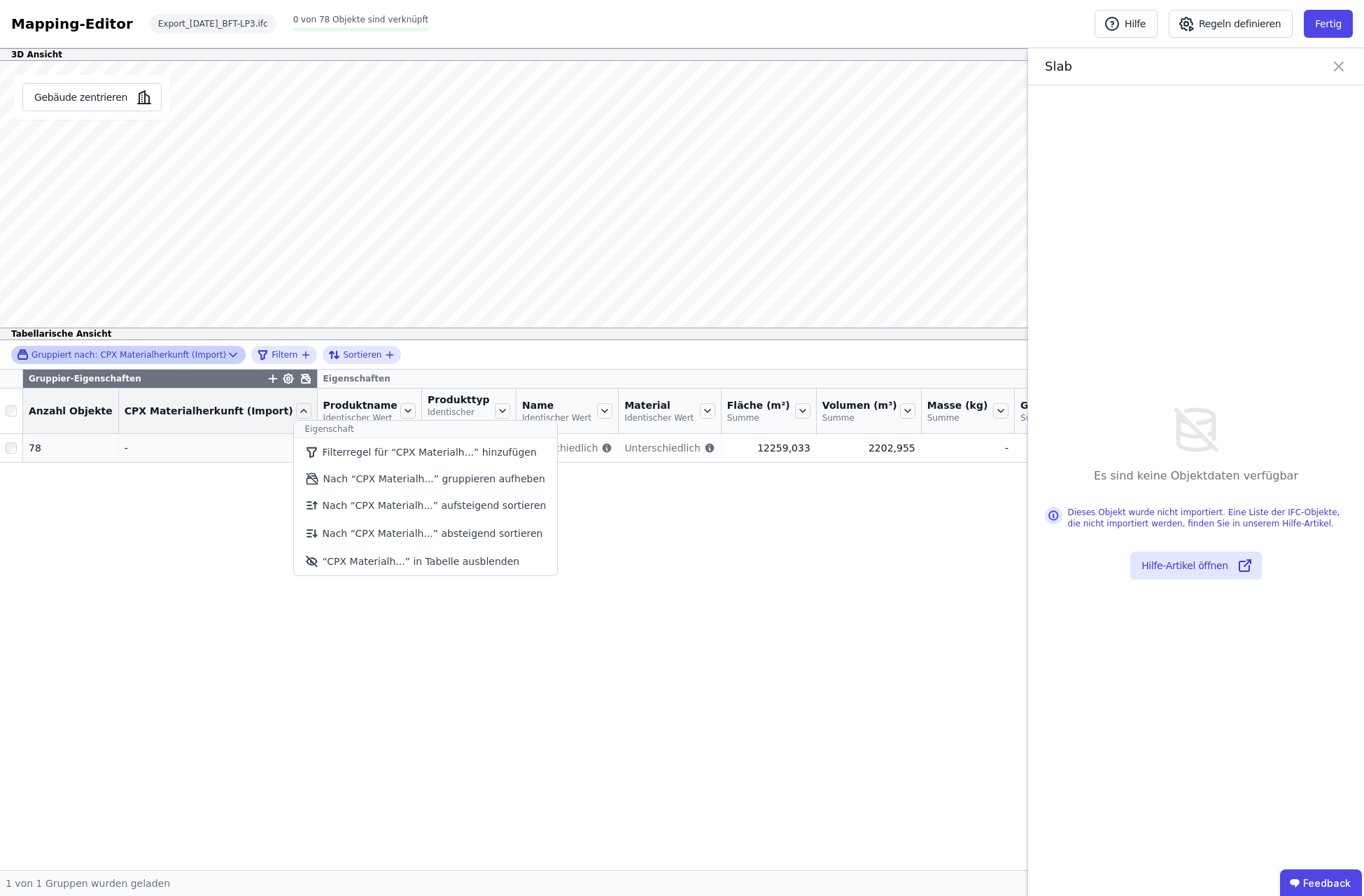
click at [226, 351] on icon at bounding box center [233, 354] width 14 height 14
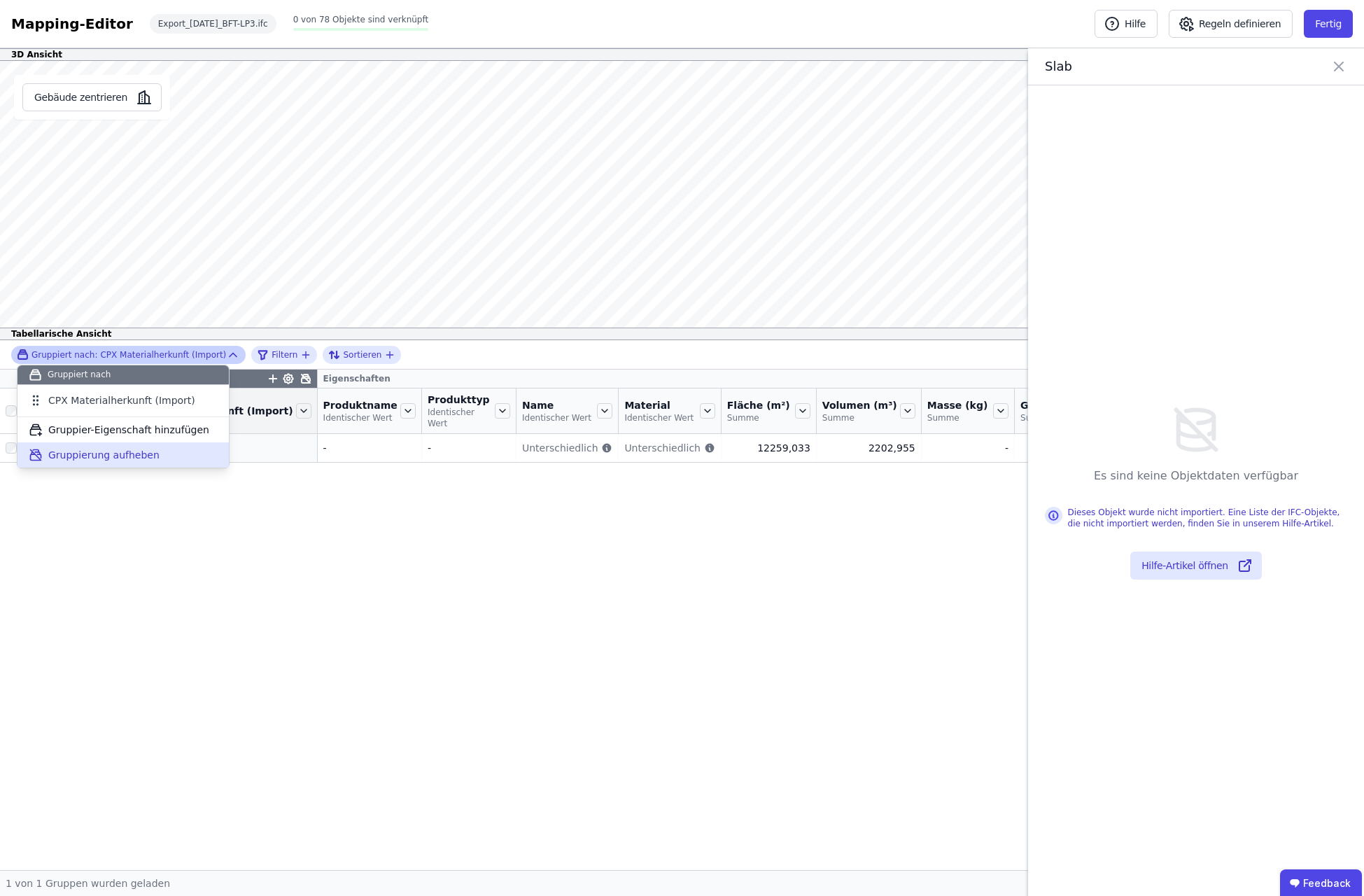
click at [147, 456] on div "Gruppierung aufheben" at bounding box center [124, 455] width 212 height 25
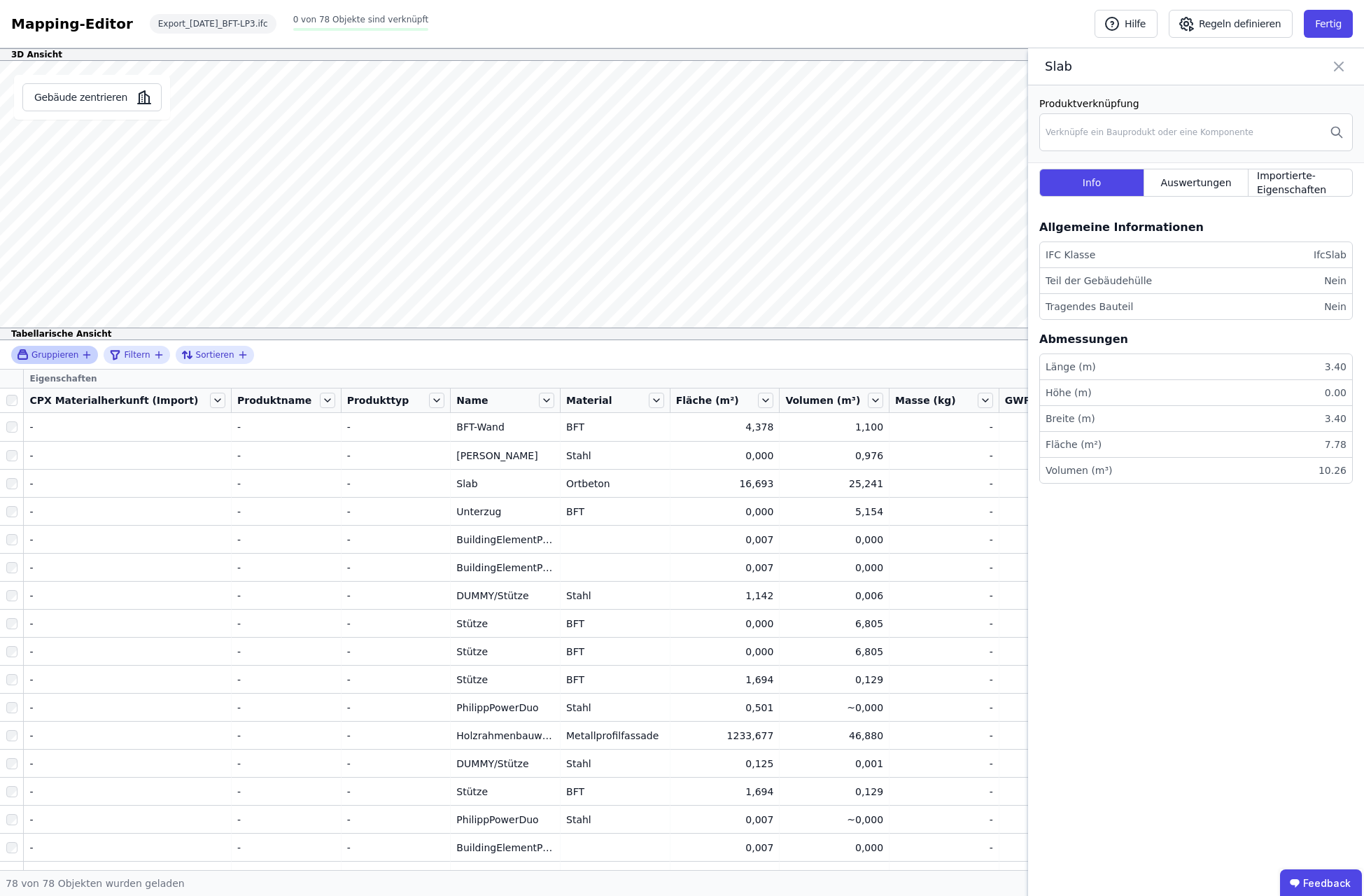
click at [70, 354] on span "Gruppieren" at bounding box center [54, 354] width 47 height 12
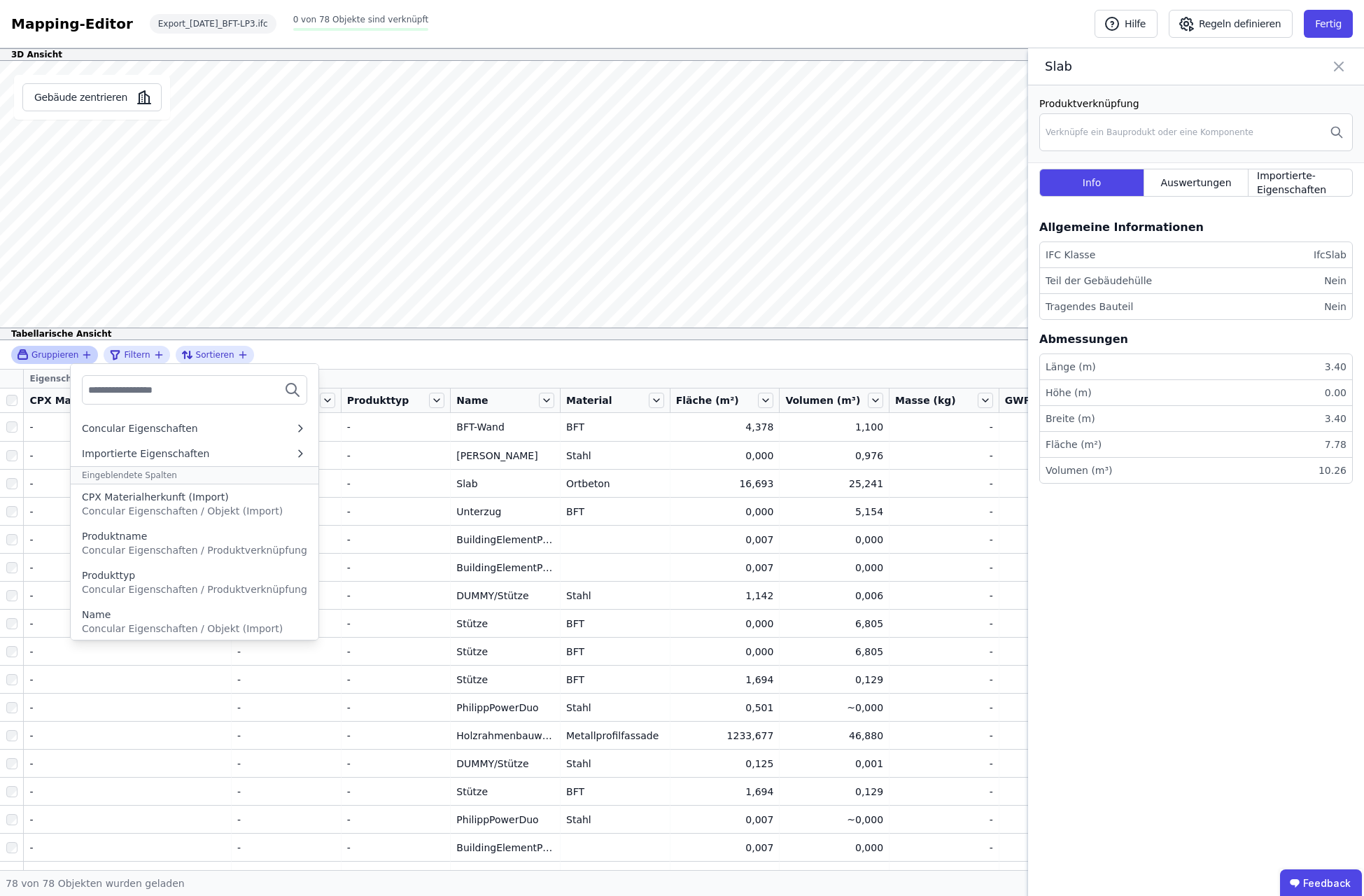
click at [133, 397] on input "text" at bounding box center [140, 390] width 104 height 25
type input "*"
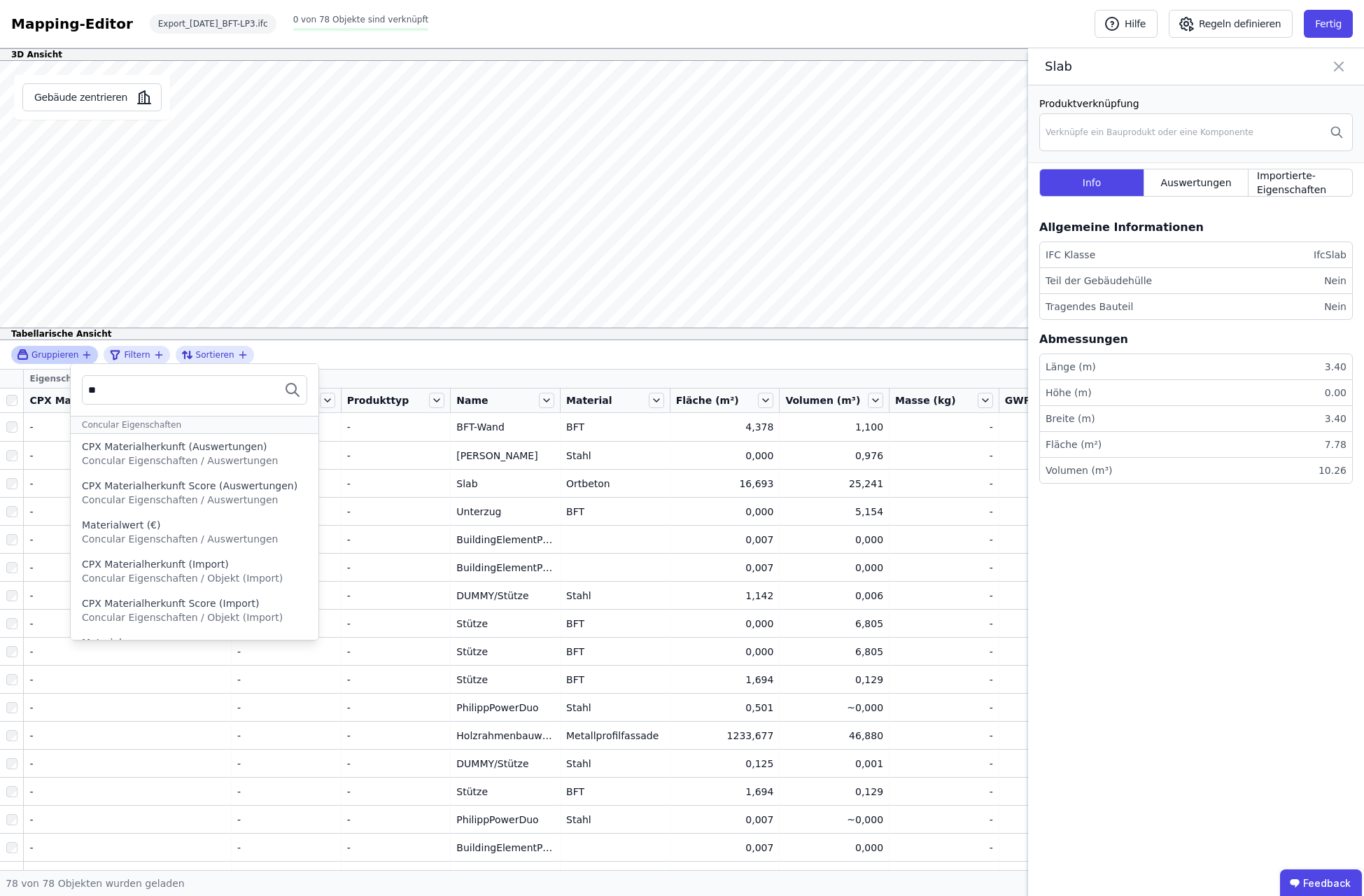
type input "*"
type input "********"
click at [197, 459] on span "Concular Eigenschaften / Auswertungen" at bounding box center [180, 460] width 196 height 12
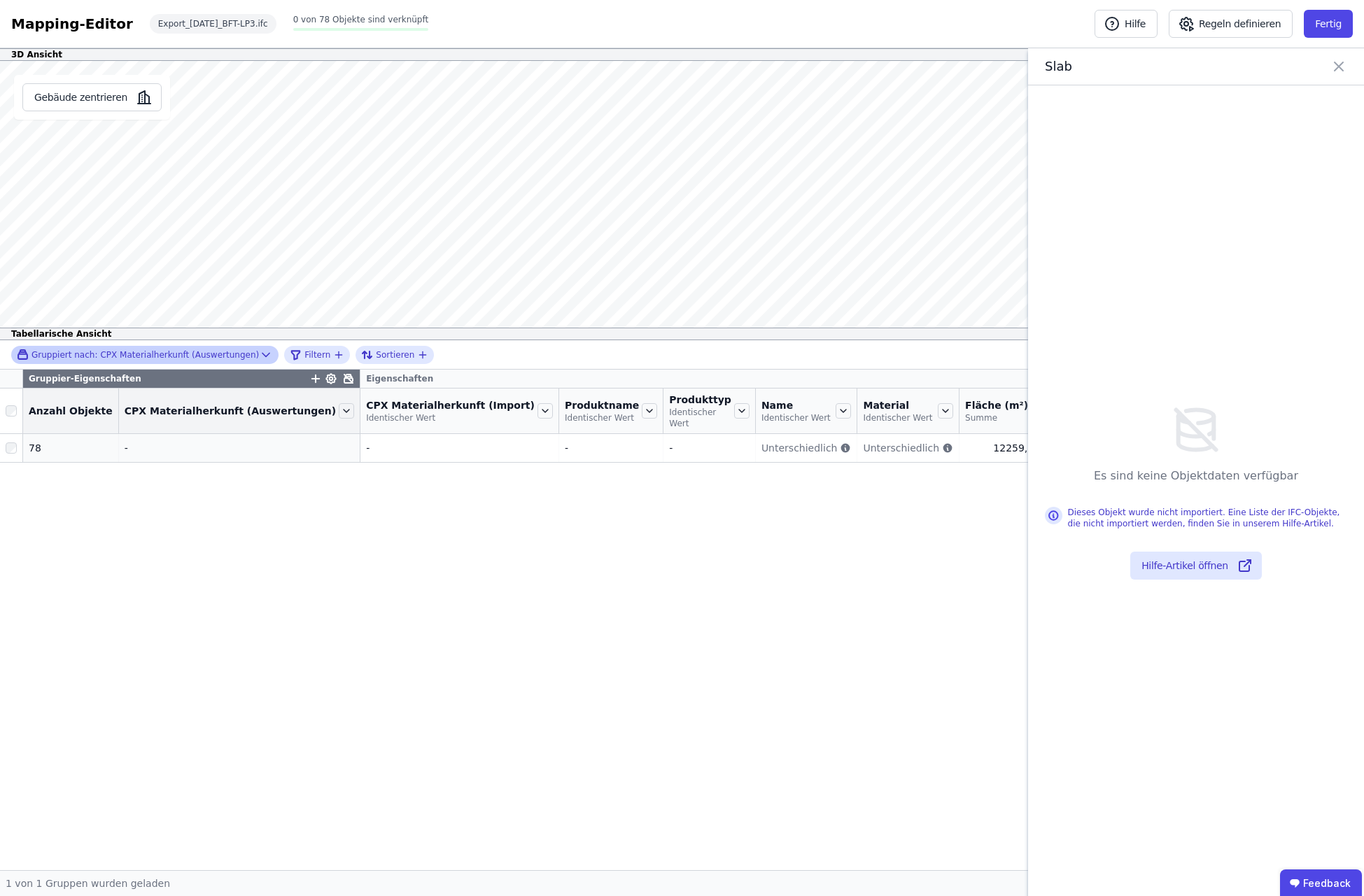
click at [259, 349] on icon at bounding box center [266, 354] width 14 height 14
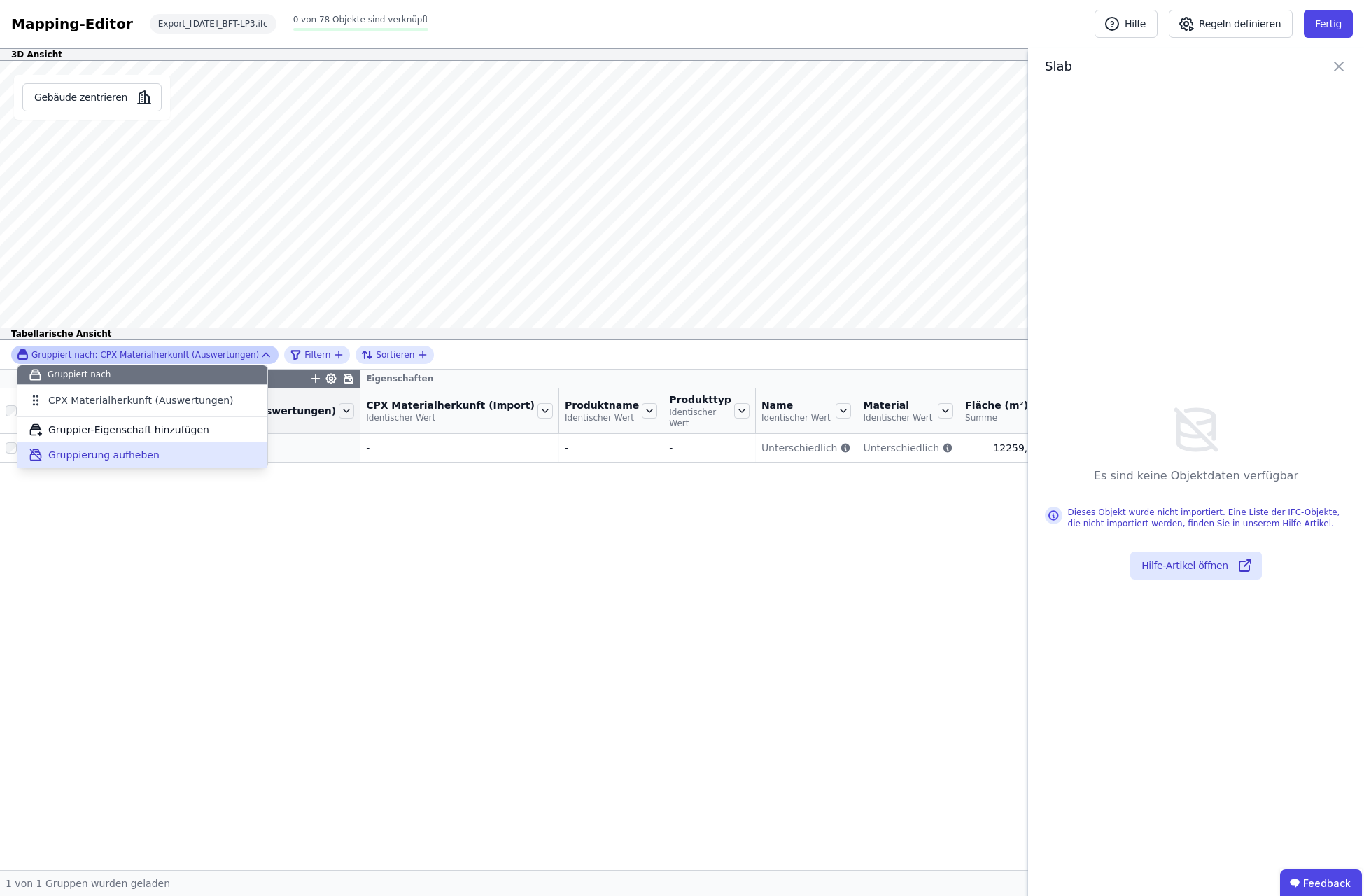
click at [105, 450] on span "Gruppierung aufheben" at bounding box center [104, 455] width 111 height 14
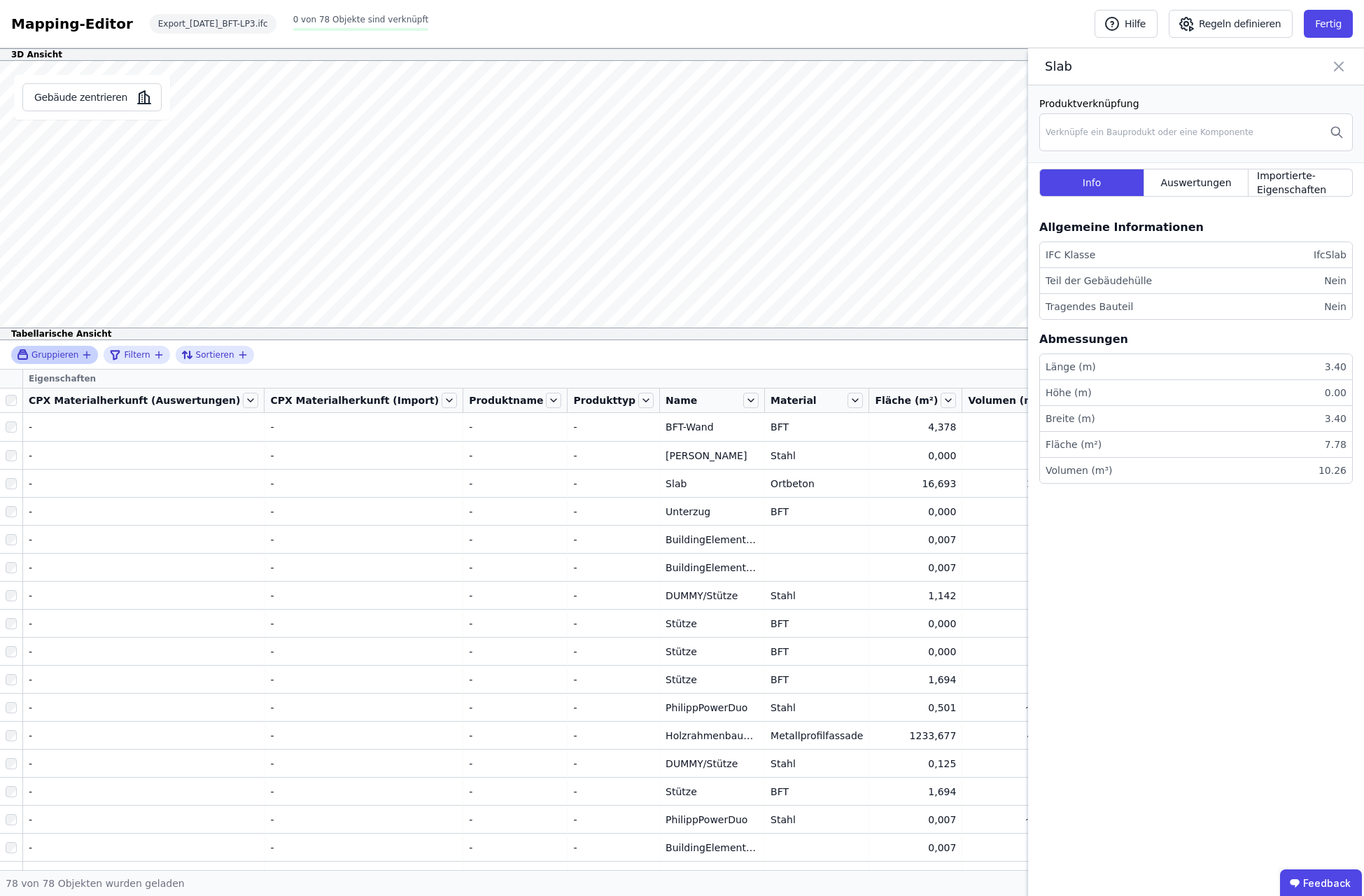
click at [84, 355] on icon "button" at bounding box center [87, 355] width 6 height 0
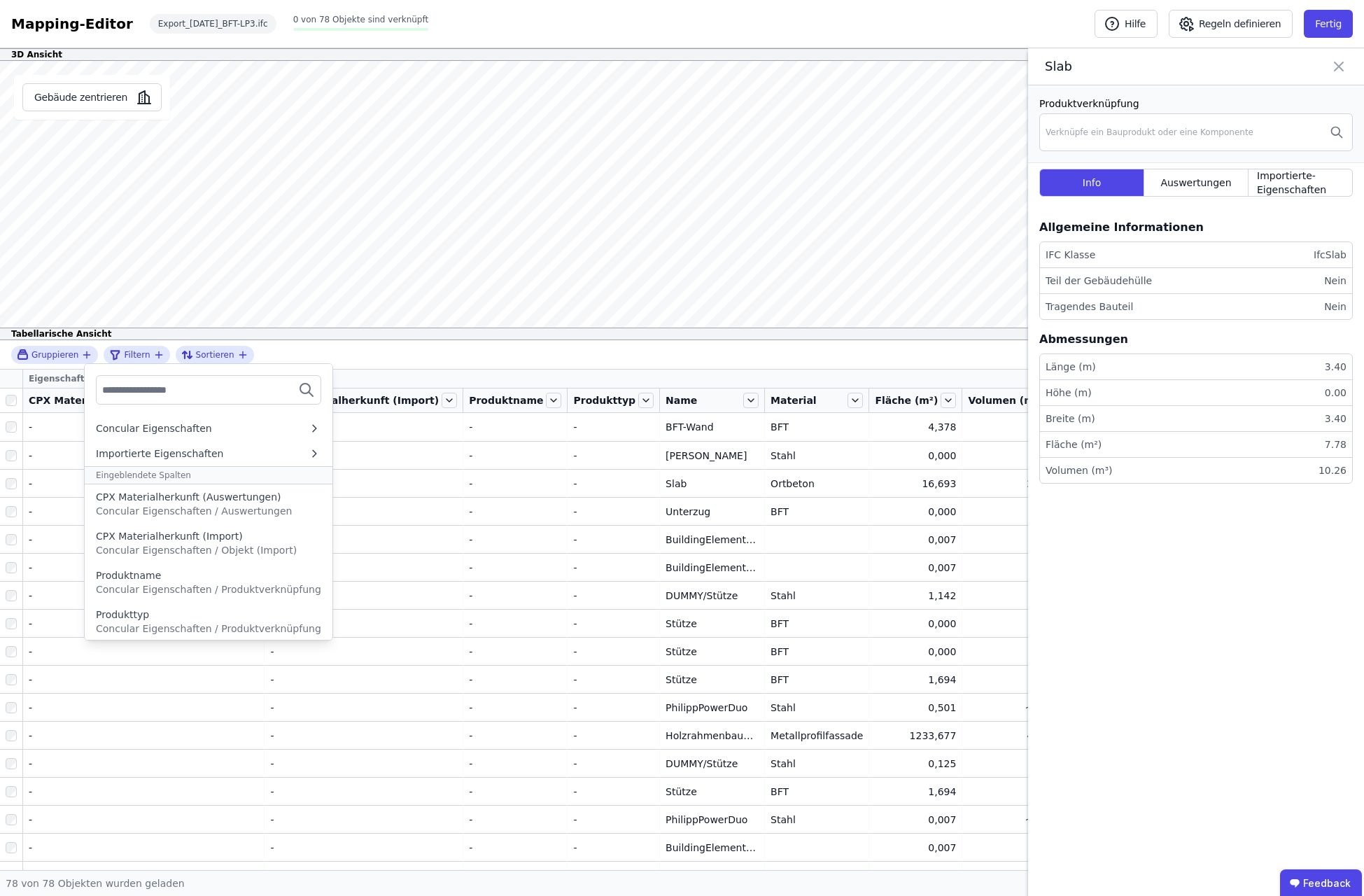
click at [517, 341] on div "Gruppieren Concular Eigenschaften Importierte Eigenschaften Eingeblendete Spalt…" at bounding box center [682, 354] width 1364 height 29
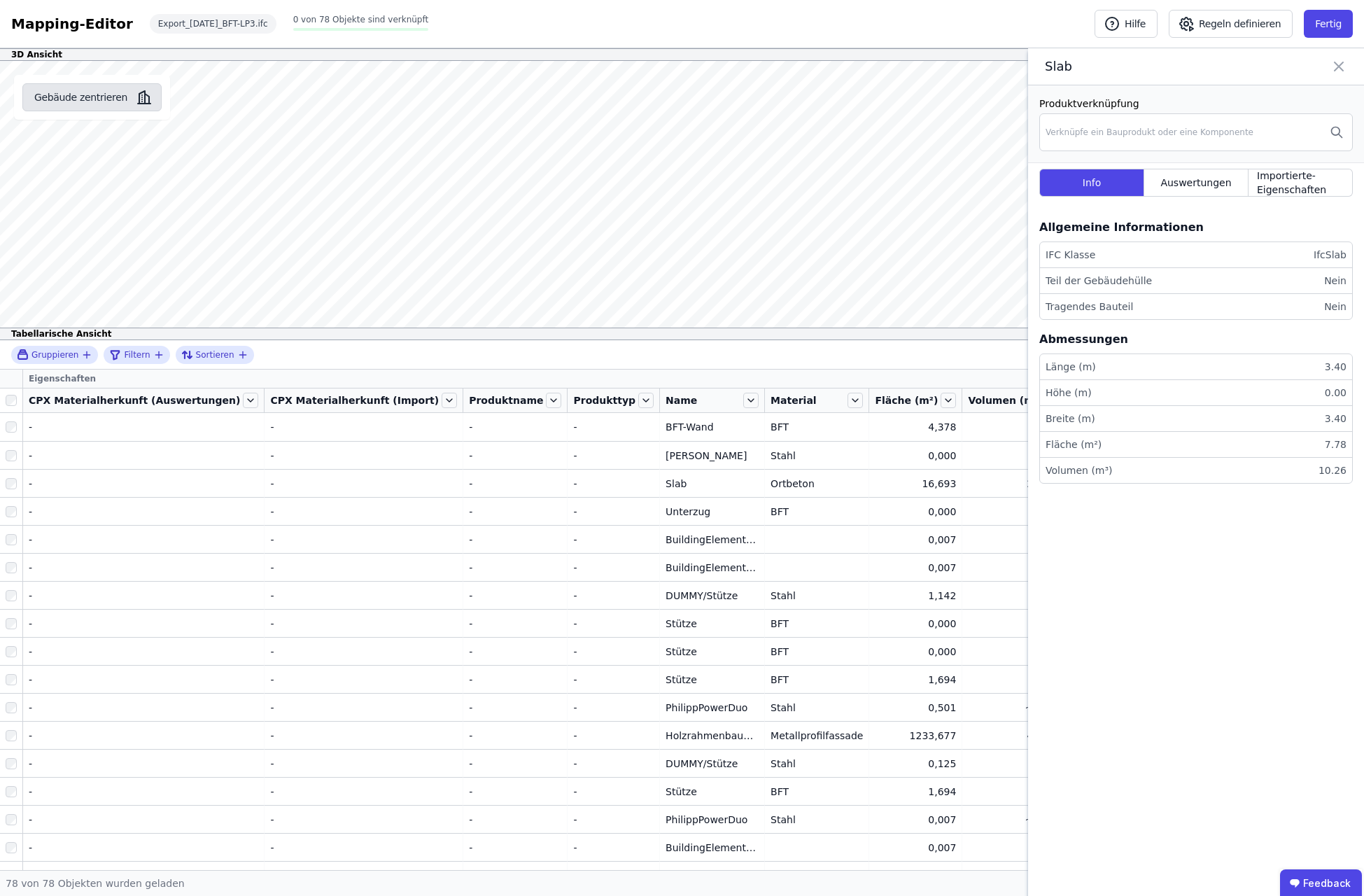
click at [89, 102] on button "Gebäude zentrieren" at bounding box center [92, 97] width 140 height 28
click at [1335, 20] on button "Fertig" at bounding box center [1329, 24] width 49 height 28
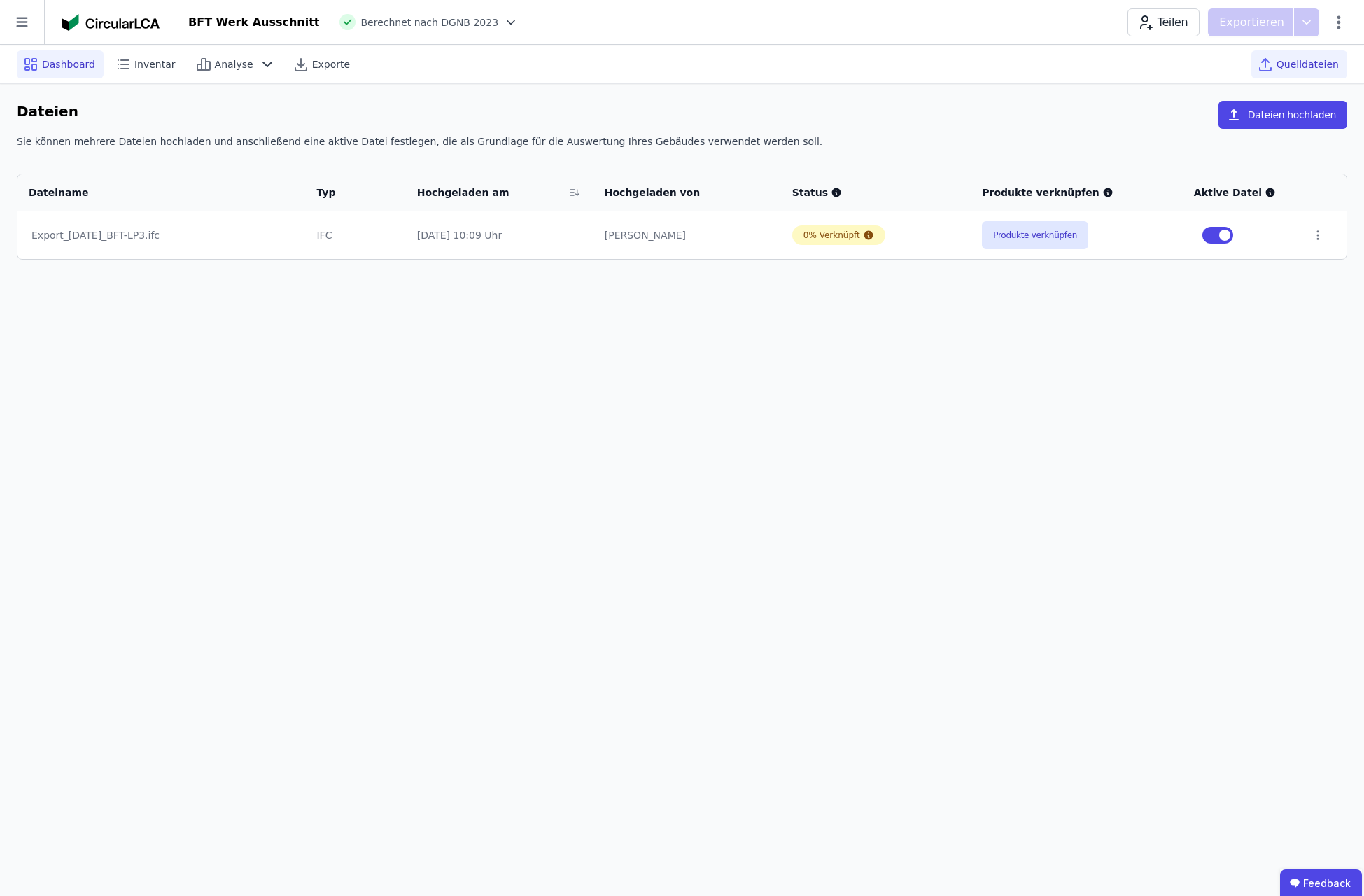
click at [62, 67] on span "Dashboard" at bounding box center [68, 64] width 53 height 14
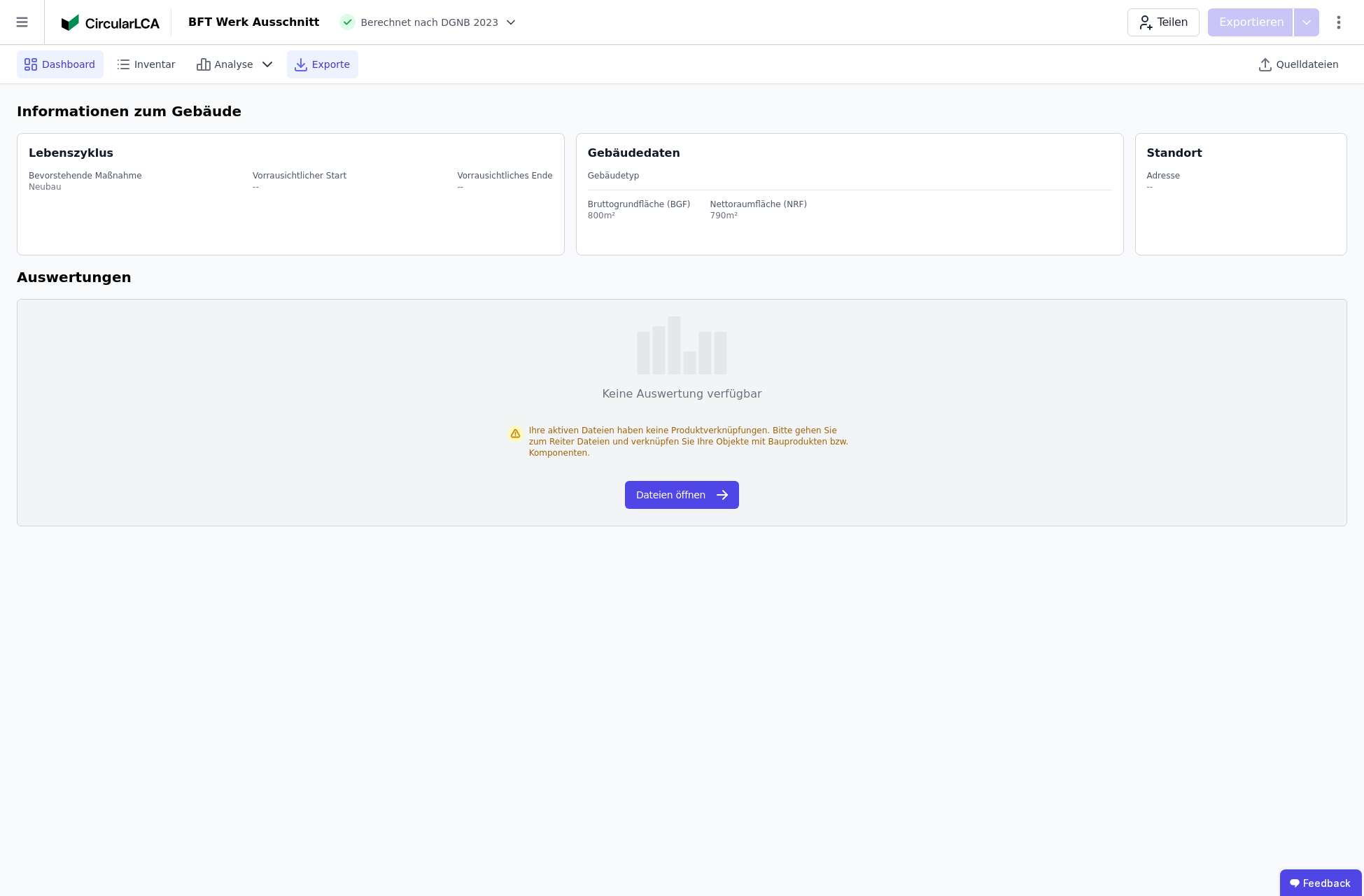
click at [295, 64] on div "Exporte" at bounding box center [322, 64] width 71 height 28
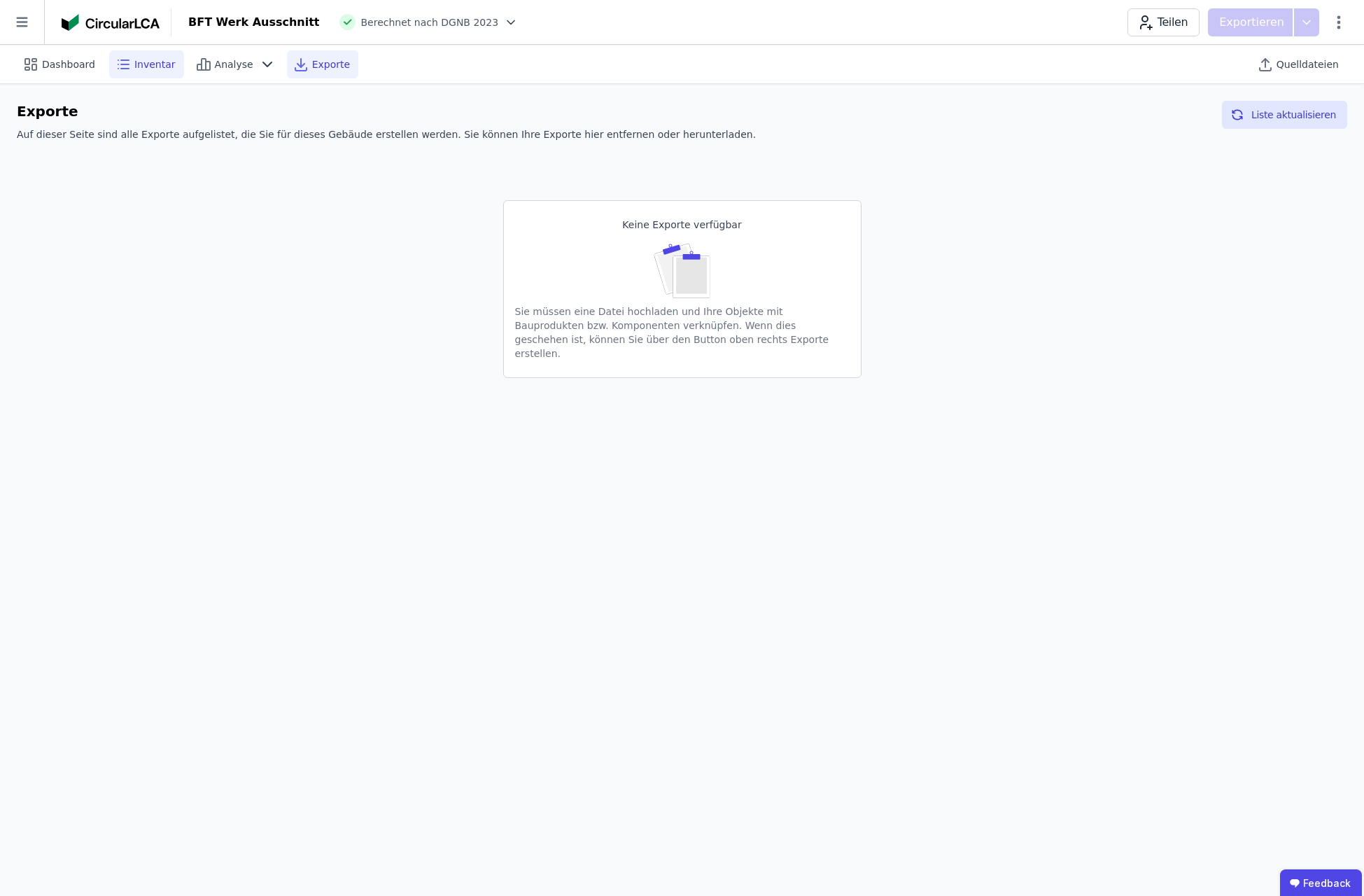
click at [109, 63] on div "Inventar" at bounding box center [147, 64] width 75 height 28
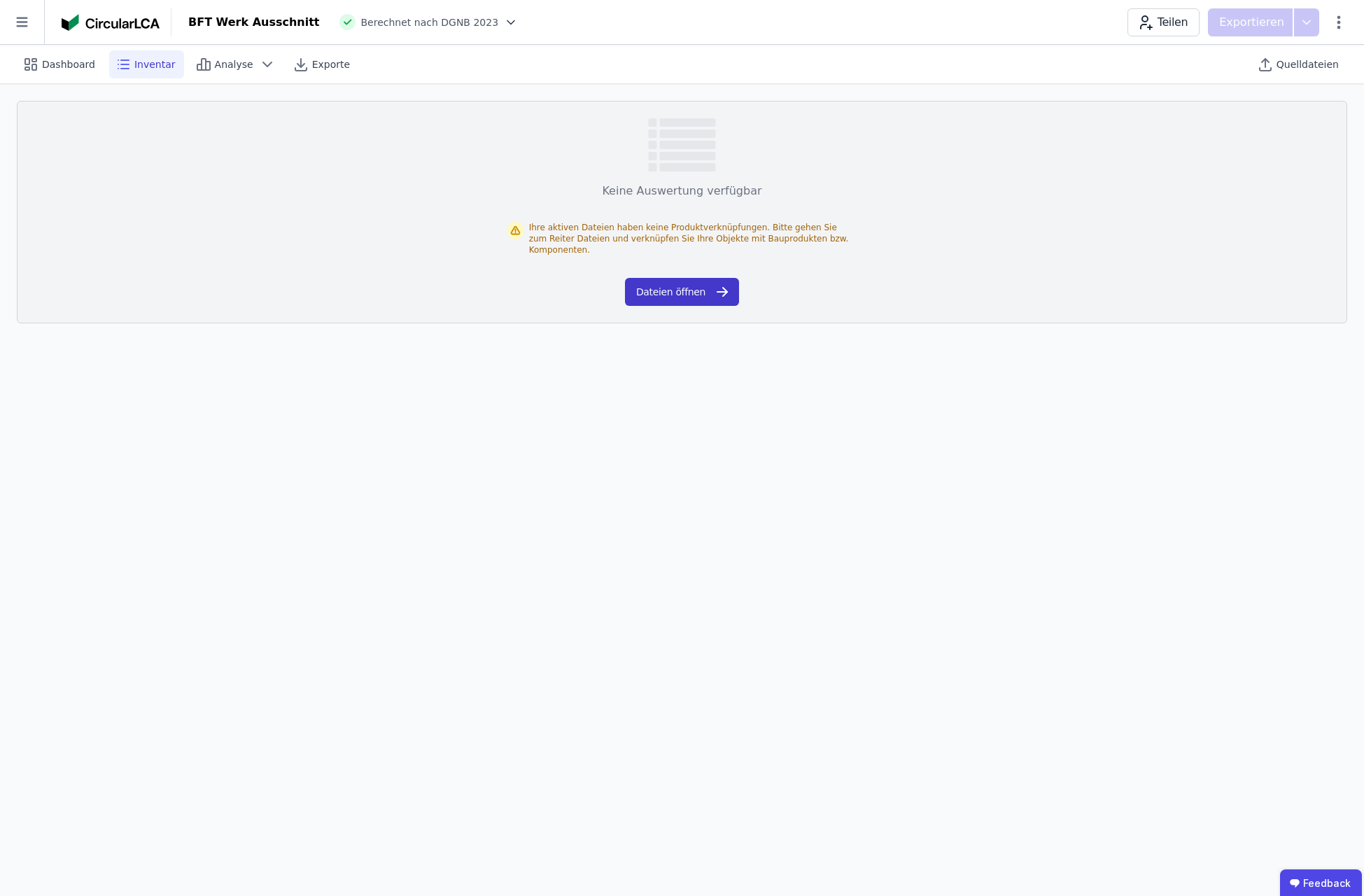
click at [658, 278] on button "Dateien öffnen" at bounding box center [682, 292] width 114 height 28
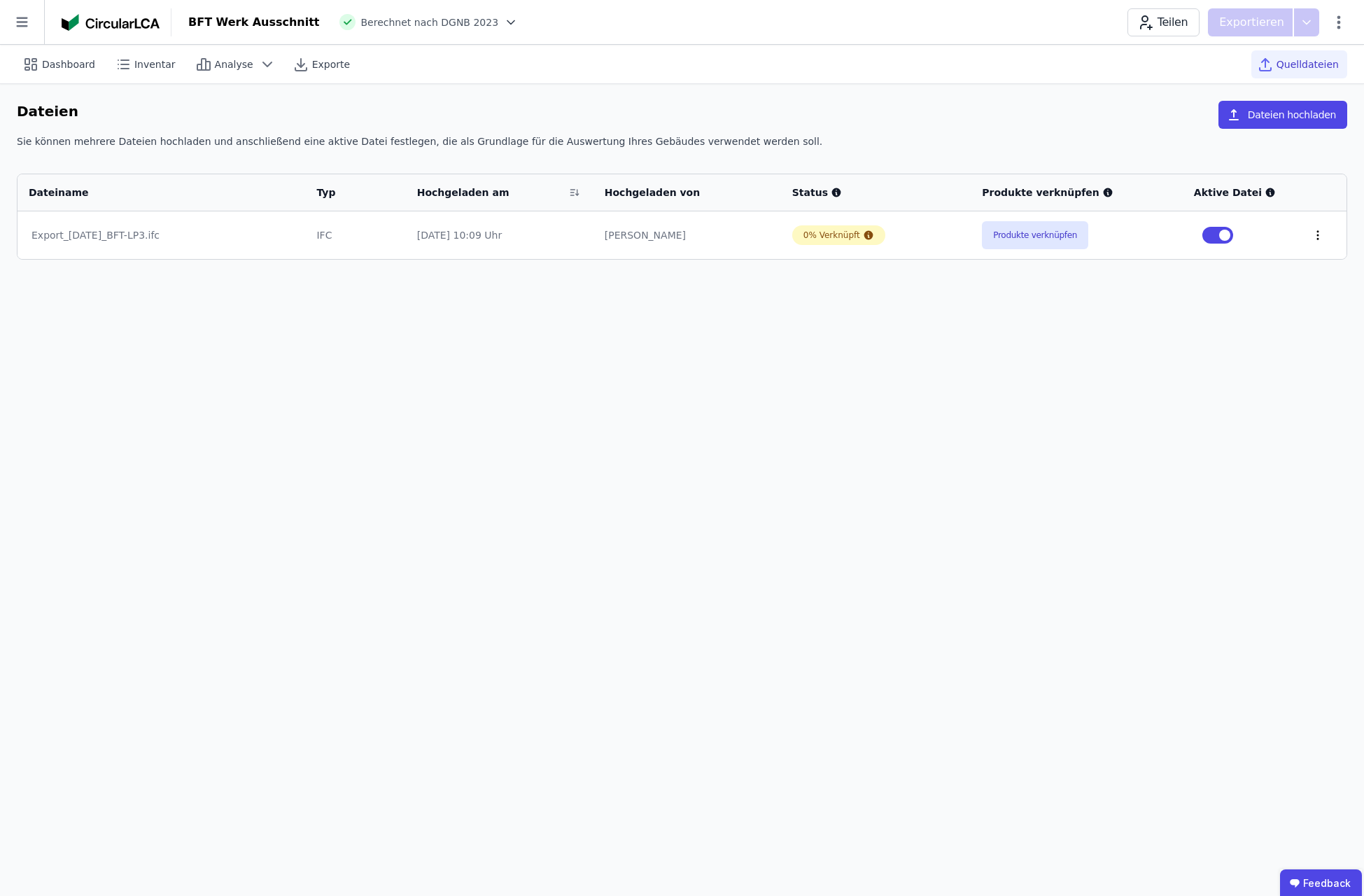
click at [1313, 237] on icon at bounding box center [1318, 235] width 12 height 12
click at [263, 226] on td "Export_[DATE]_BFT-LP3.ifc" at bounding box center [161, 236] width 288 height 48
click at [405, 228] on td "IFC" at bounding box center [355, 236] width 100 height 48
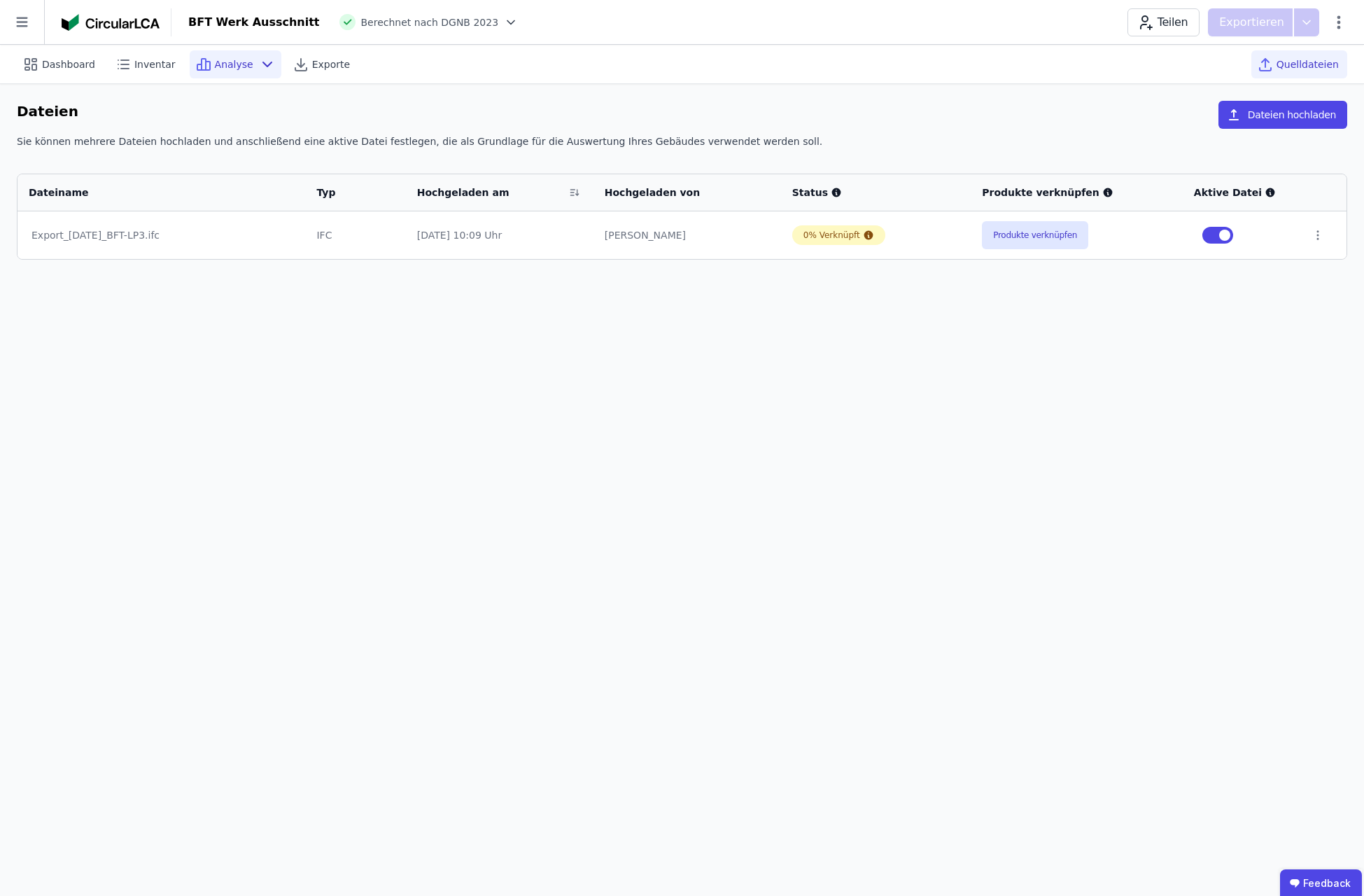
click at [241, 63] on div "Analyse" at bounding box center [236, 64] width 92 height 28
click at [504, 23] on icon at bounding box center [511, 22] width 14 height 14
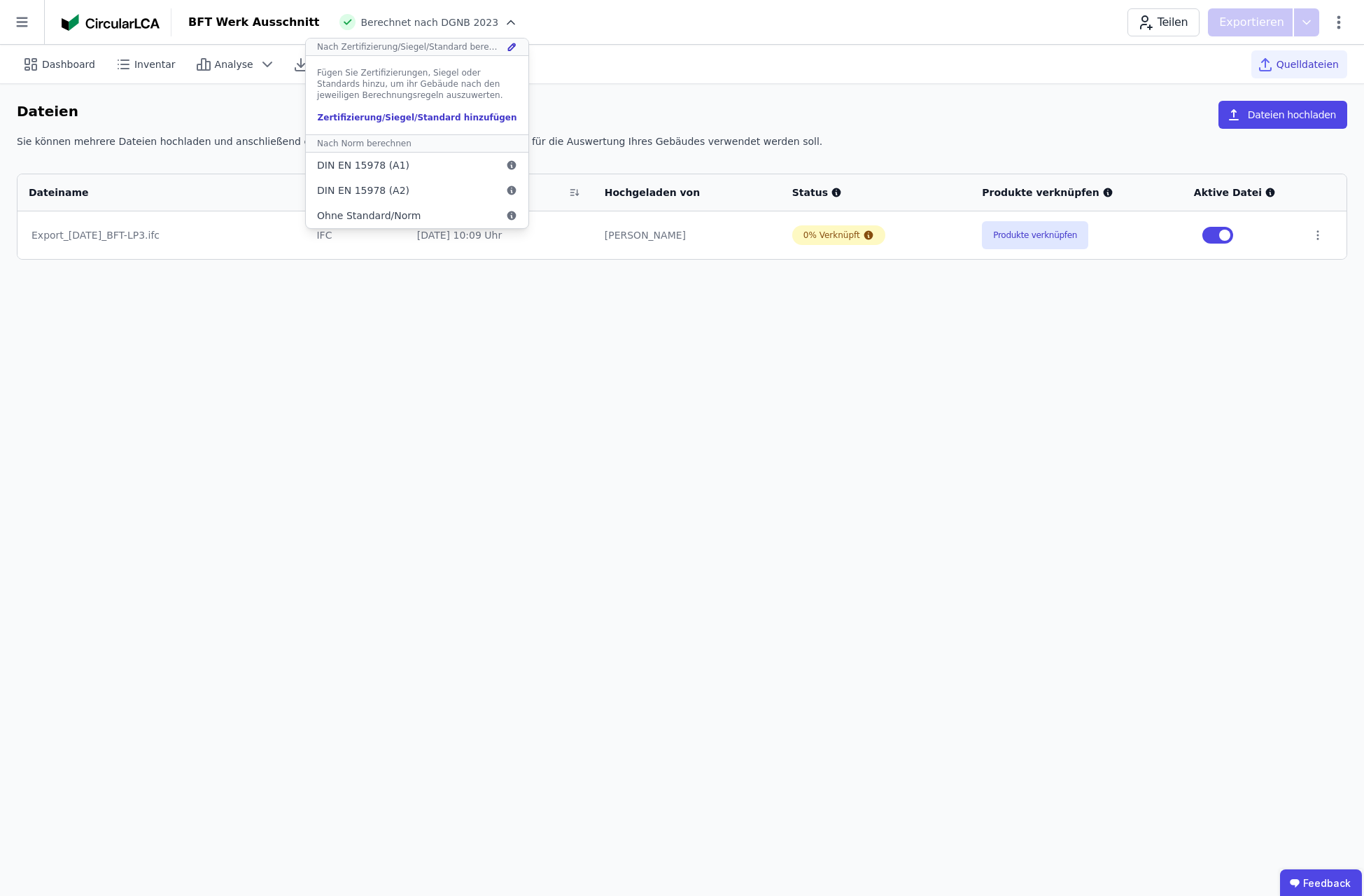
click at [405, 121] on div "Zertifizierung/Siegel/Standard hinzufügen" at bounding box center [417, 117] width 200 height 12
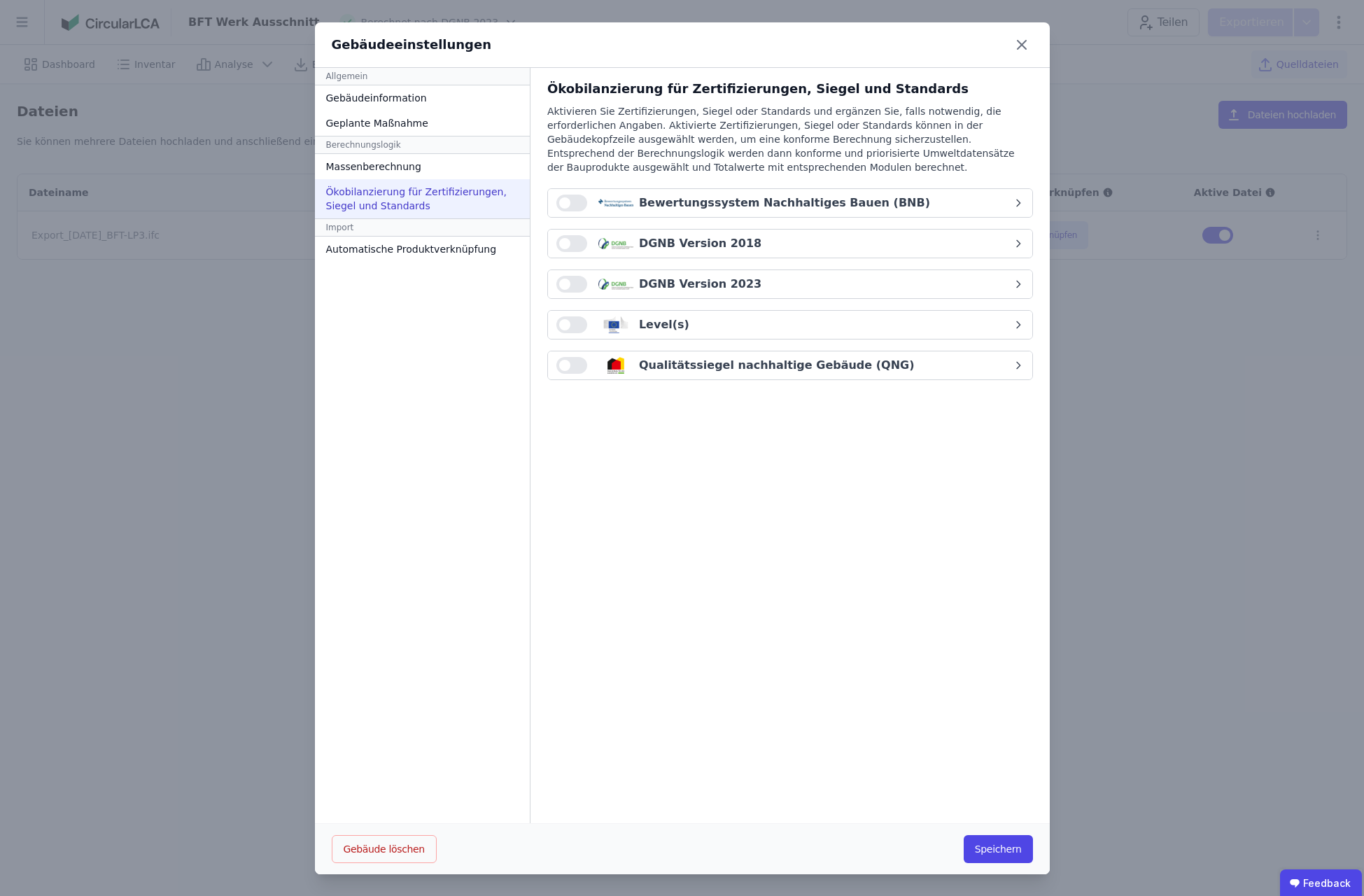
click at [571, 279] on button "button" at bounding box center [572, 284] width 31 height 17
click at [565, 355] on button "Qualitätssiegel nachhaltige Gebäude (QNG)" at bounding box center [789, 365] width 484 height 28
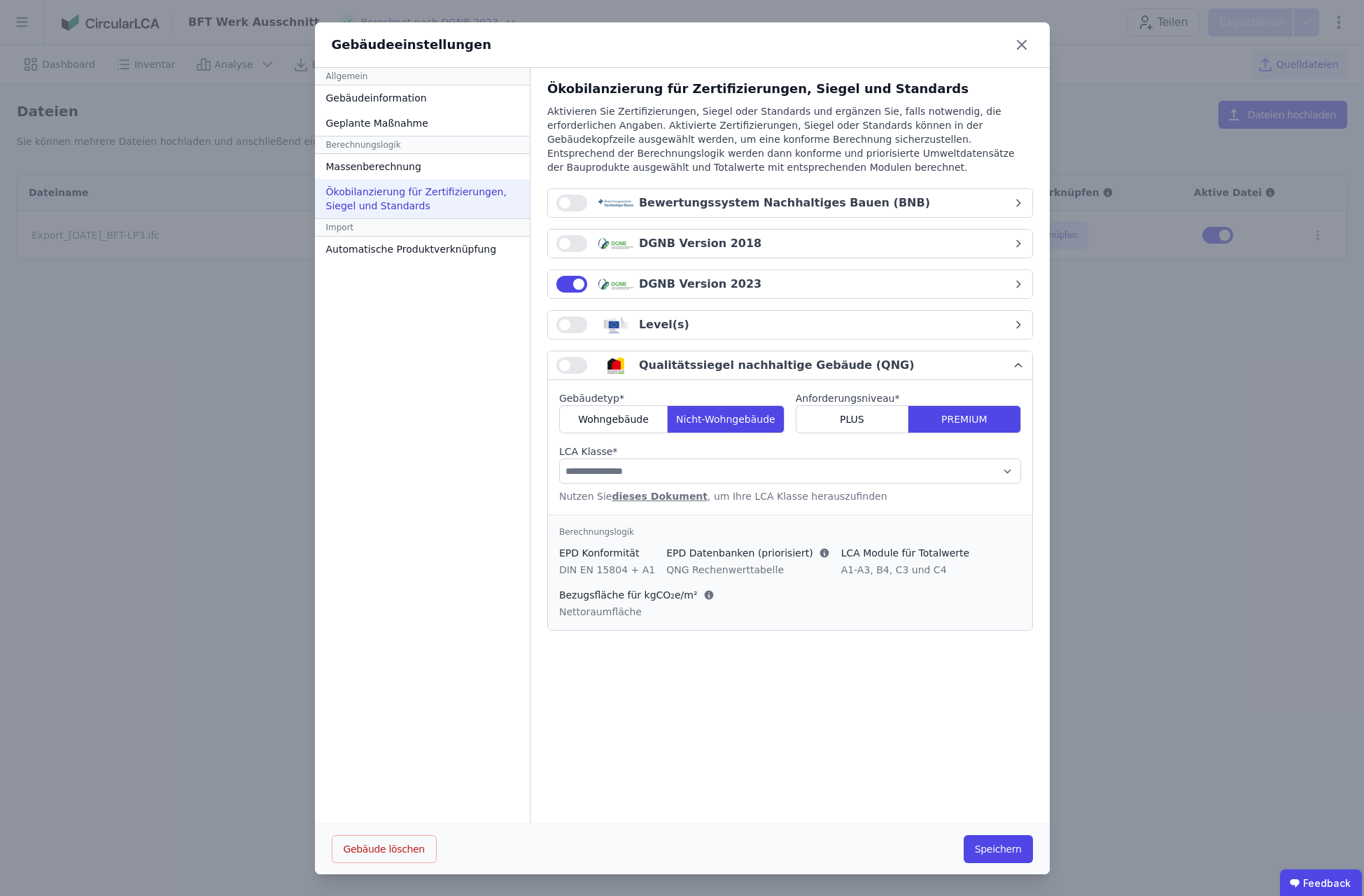
click at [575, 364] on button "button" at bounding box center [572, 365] width 31 height 17
click at [879, 416] on div "PLUS" at bounding box center [852, 419] width 113 height 28
click at [559, 459] on select "**********" at bounding box center [790, 471] width 462 height 25
click at [568, 462] on select "**********" at bounding box center [790, 471] width 462 height 25
click at [573, 367] on span "button" at bounding box center [578, 365] width 12 height 12
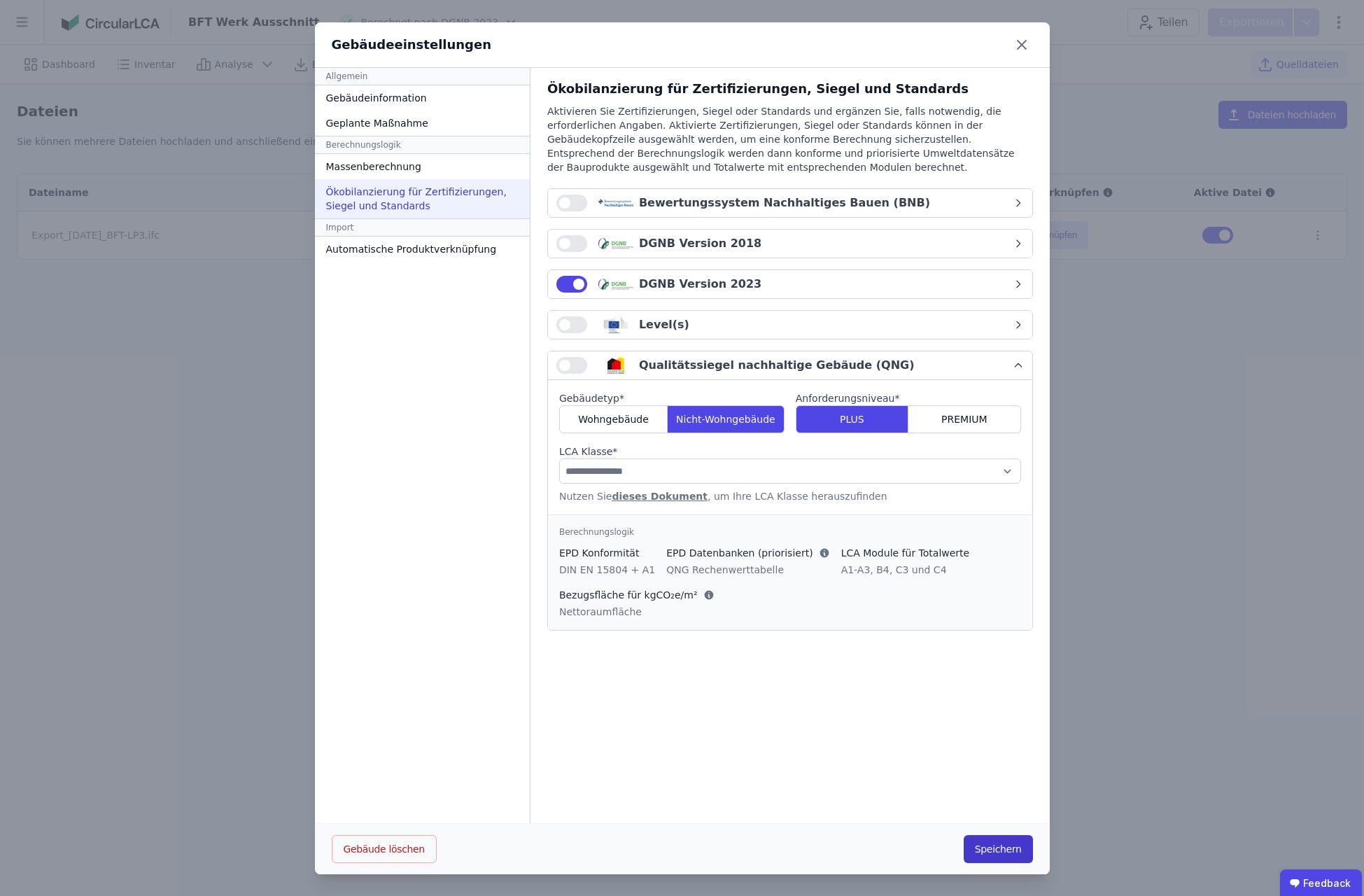
click at [1012, 848] on button "Speichern" at bounding box center [998, 848] width 69 height 28
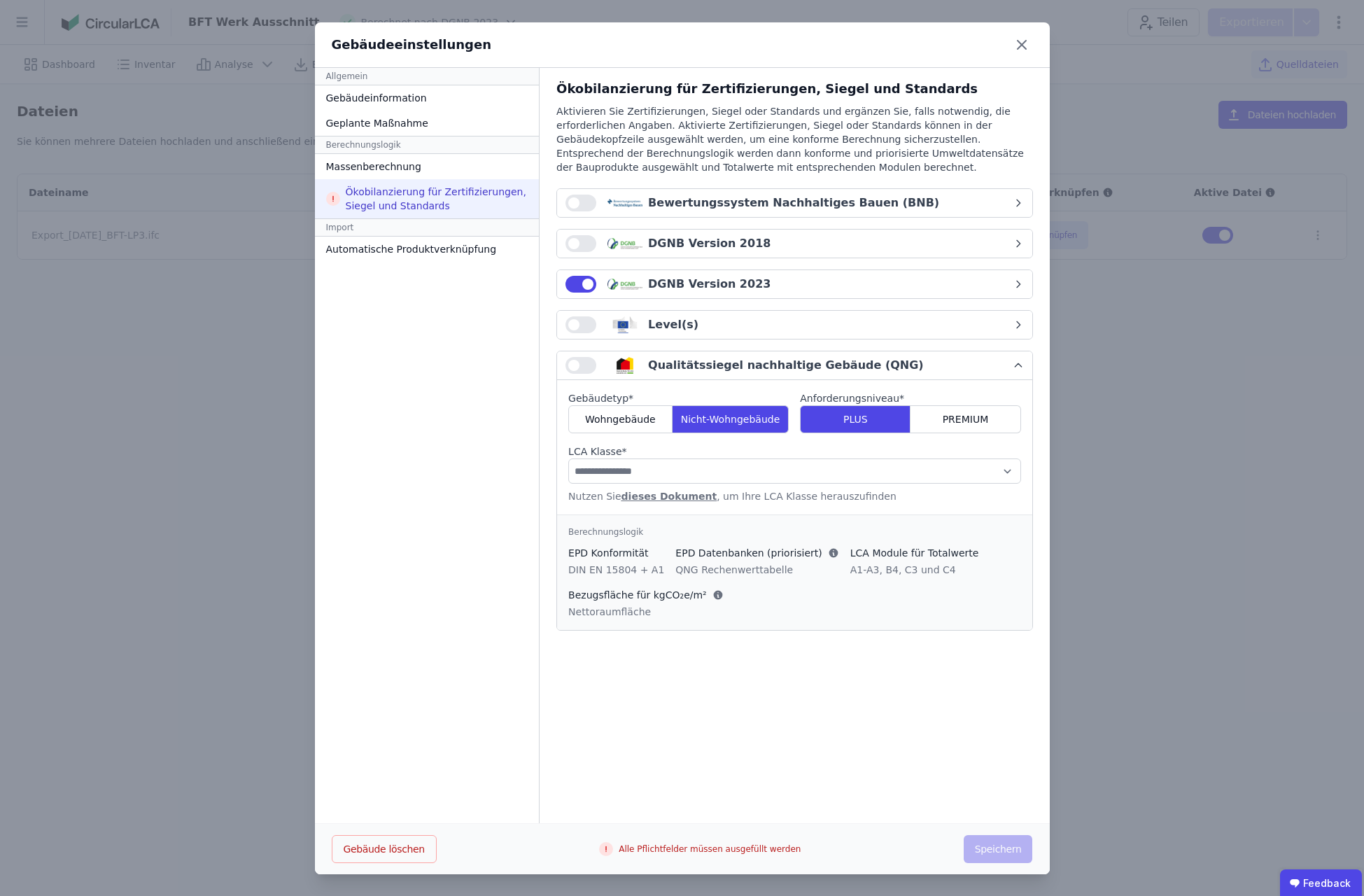
click at [1018, 367] on icon "button" at bounding box center [1018, 365] width 12 height 12
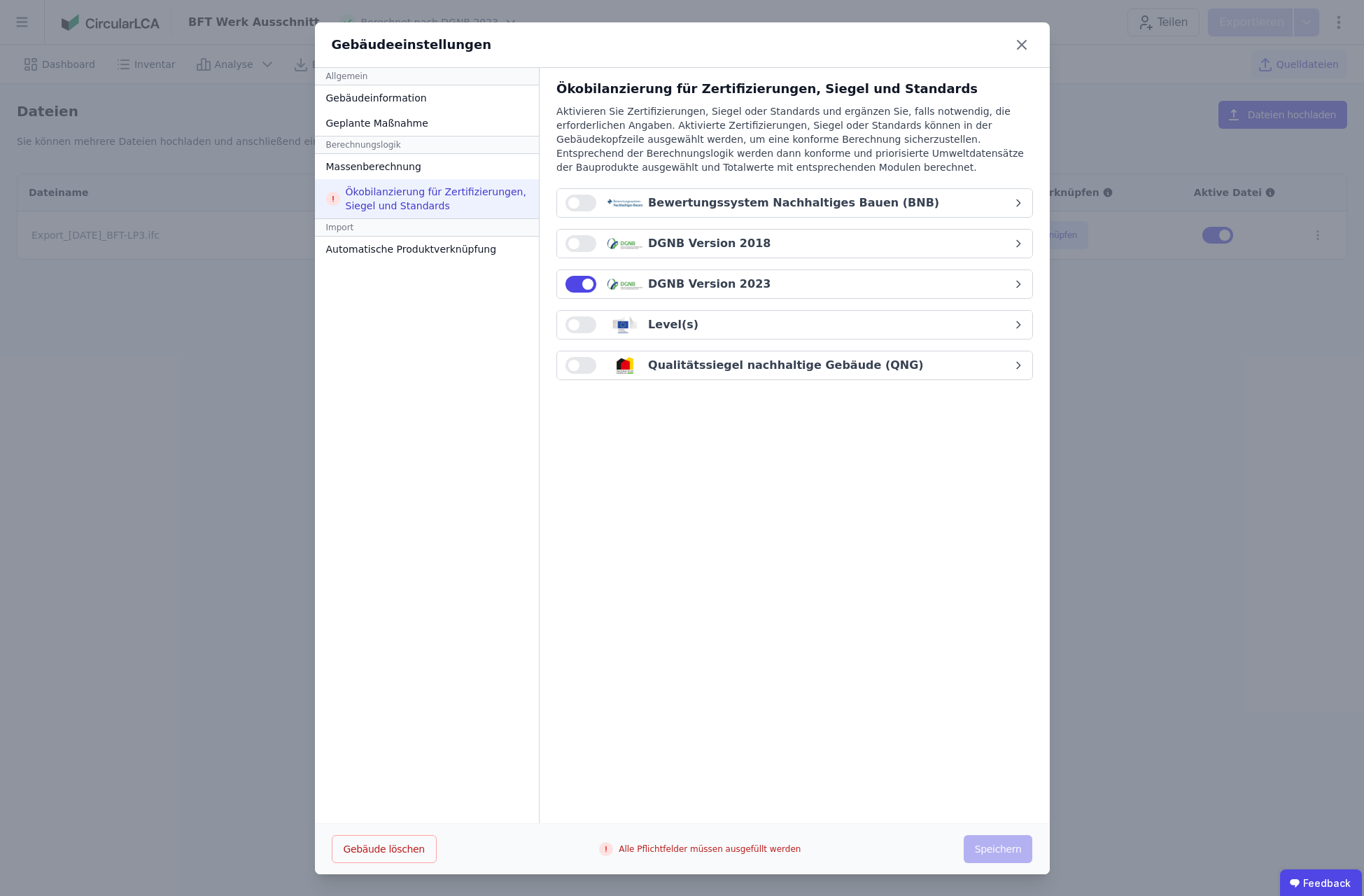
click at [565, 278] on button "button" at bounding box center [581, 284] width 31 height 17
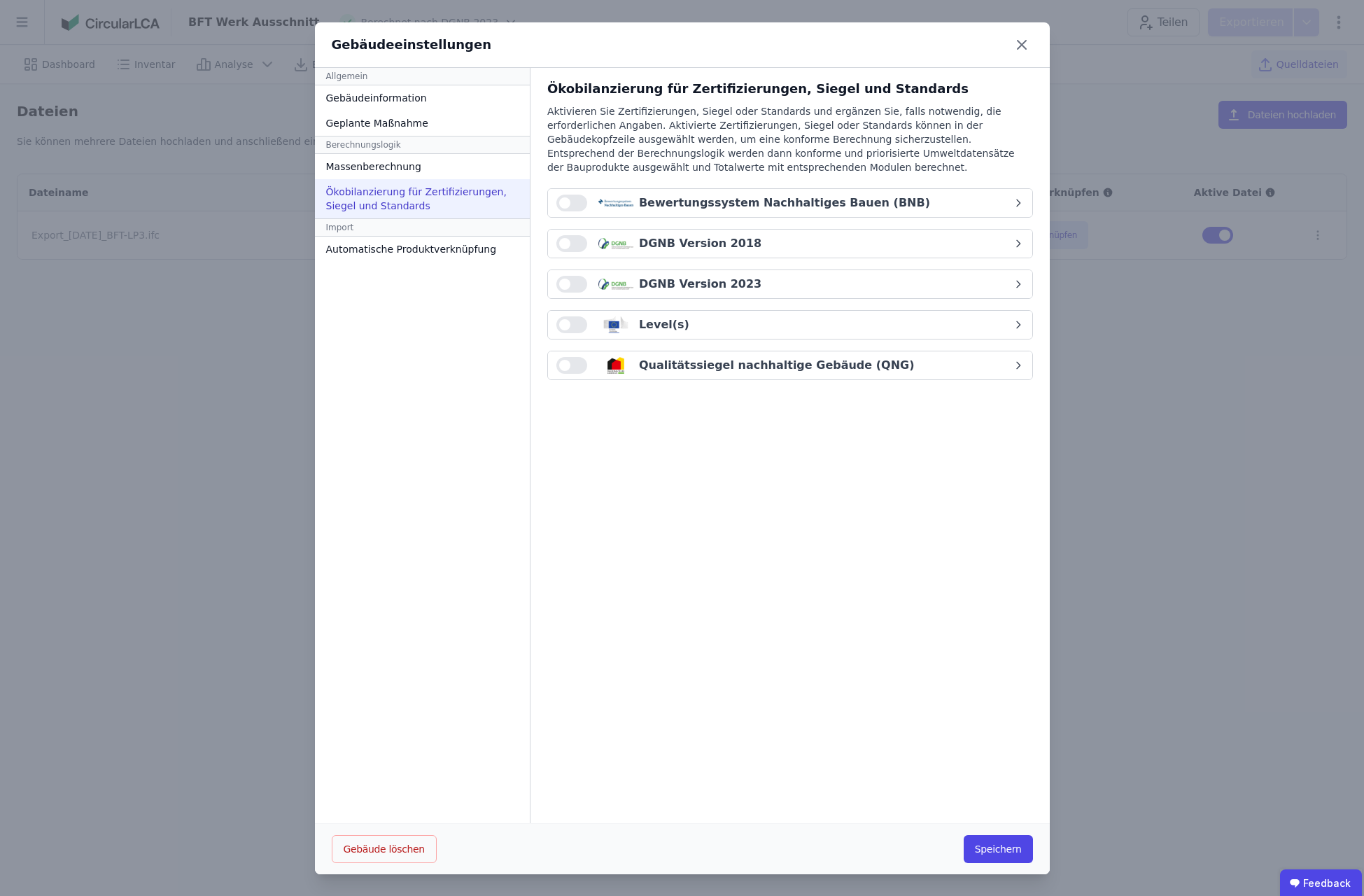
click at [564, 278] on button "button" at bounding box center [572, 284] width 31 height 17
click at [997, 848] on button "Speichern" at bounding box center [998, 848] width 69 height 28
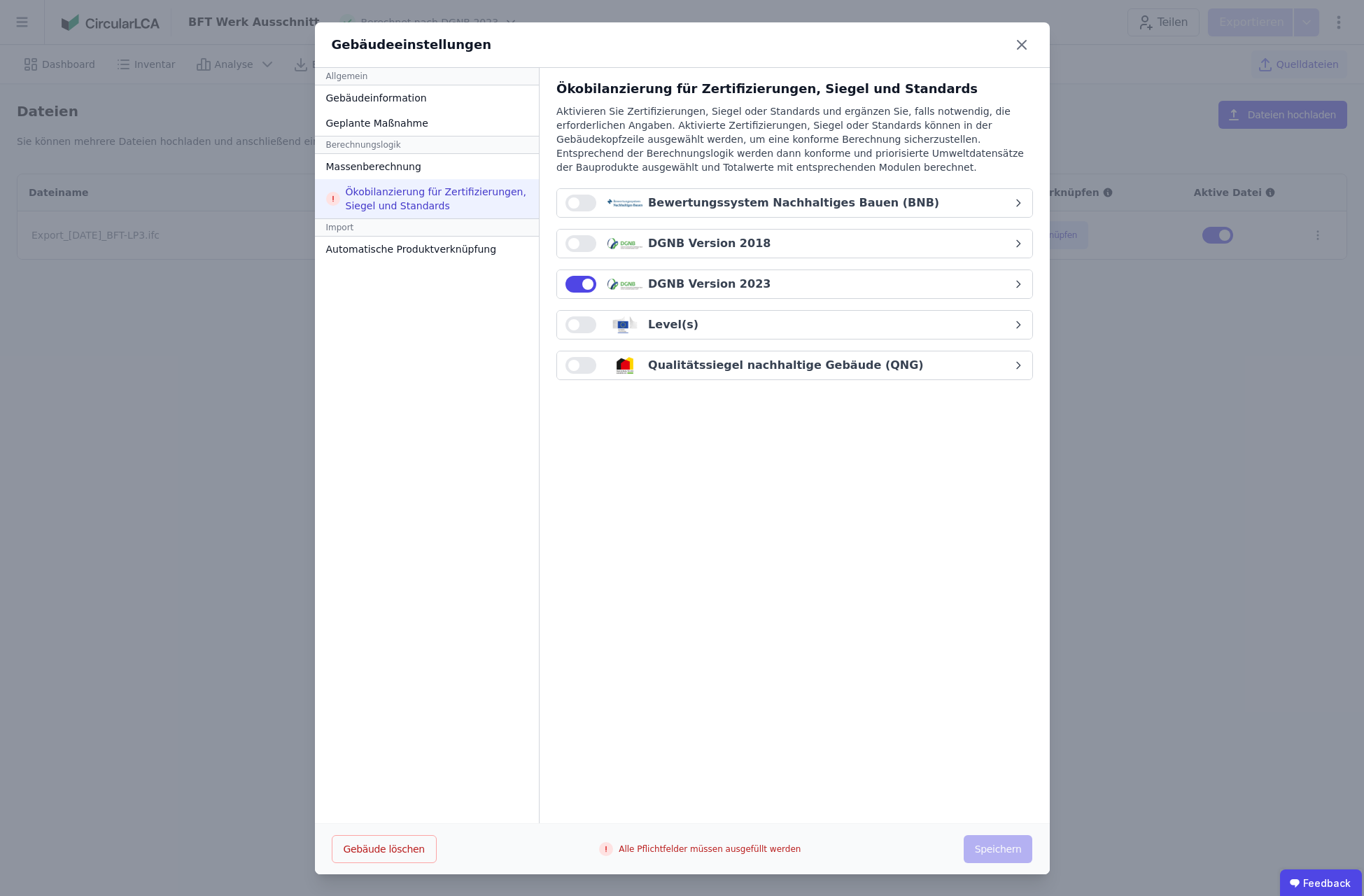
click at [1024, 282] on button "DGNB Version 2023" at bounding box center [794, 284] width 475 height 28
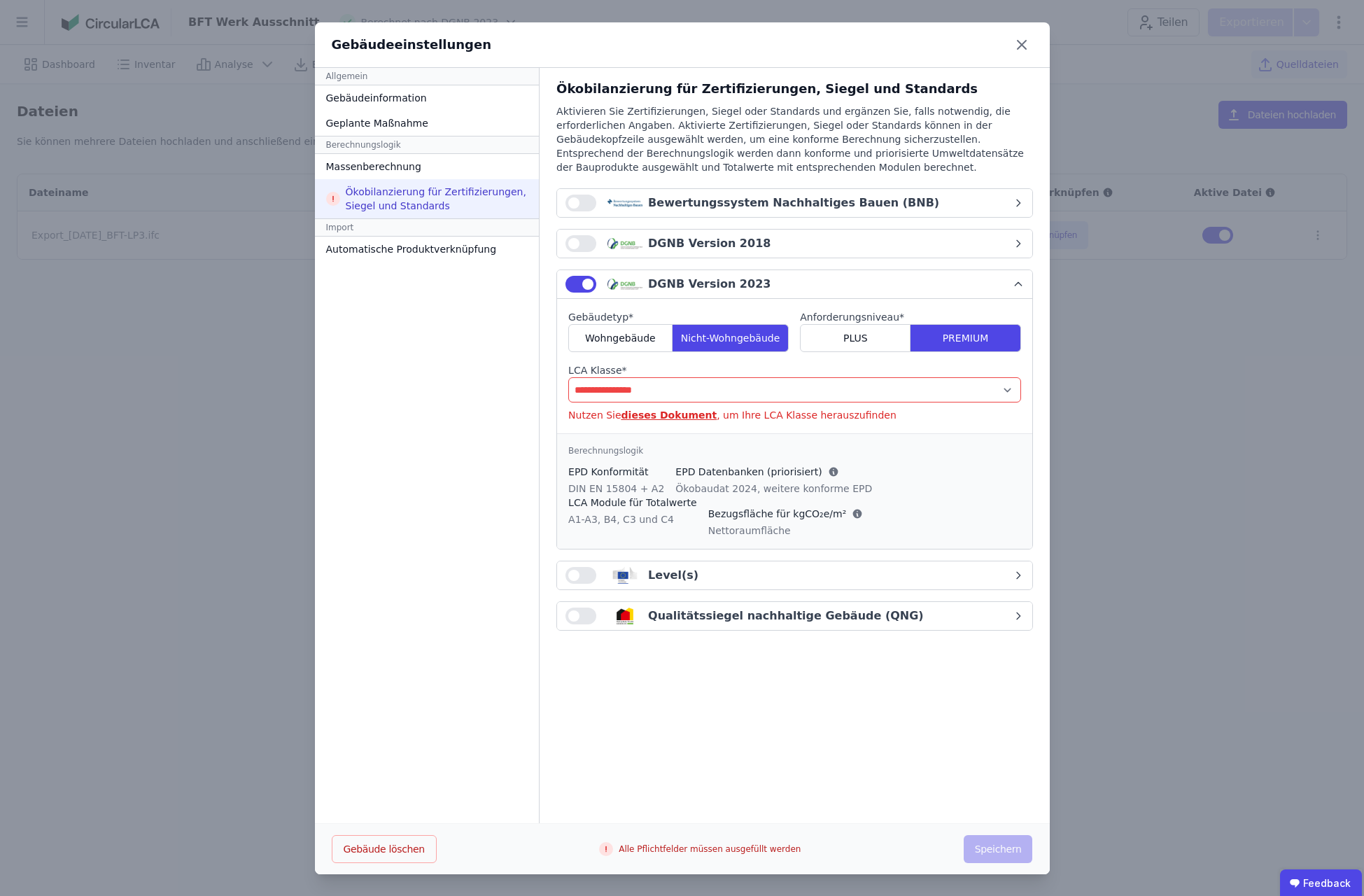
click at [568, 377] on select "**********" at bounding box center [794, 390] width 452 height 25
select select "*"
click option "**" at bounding box center [0, 0] width 0 height 0
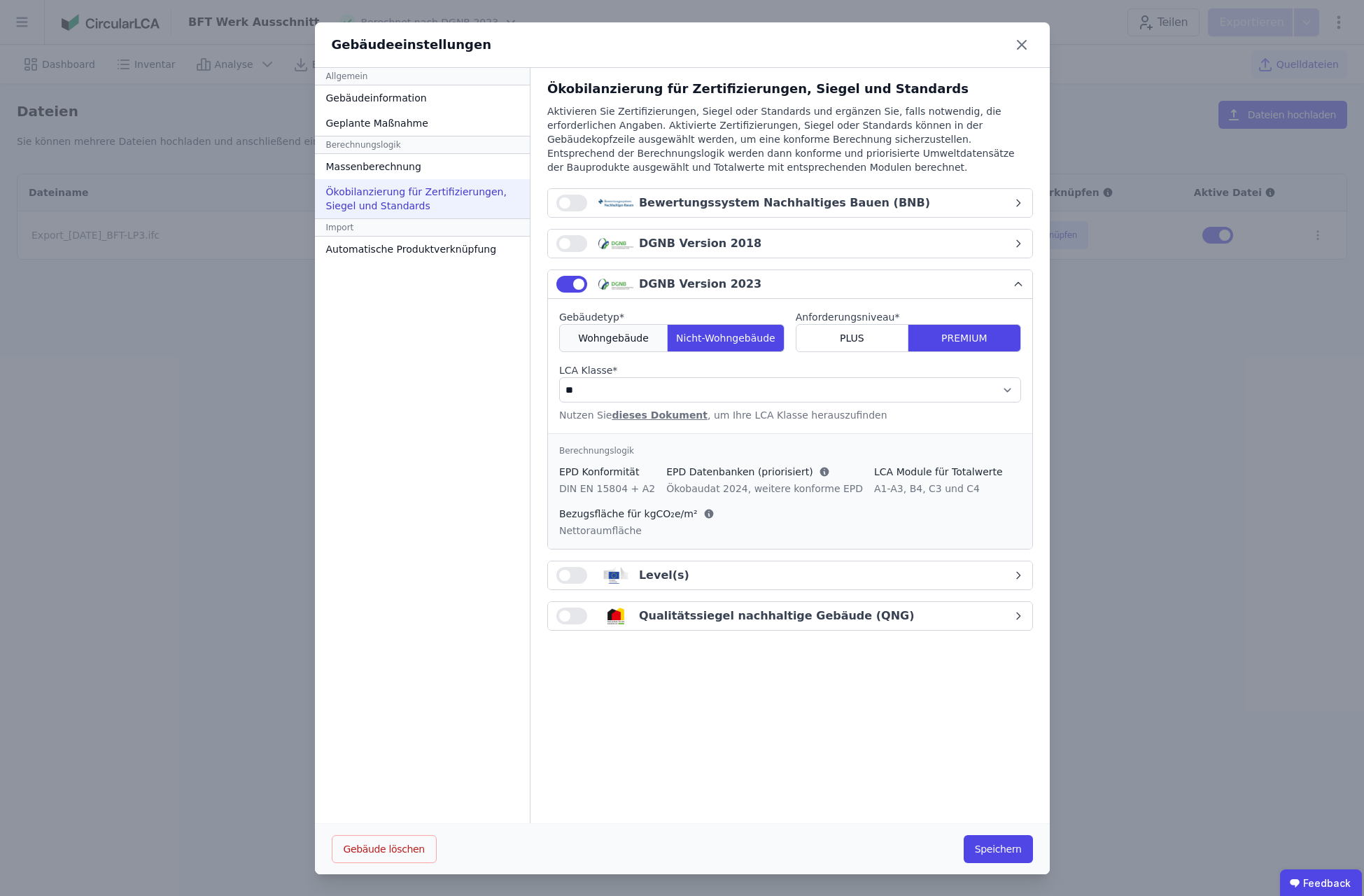
click at [634, 334] on span "Wohngebäude" at bounding box center [614, 338] width 71 height 14
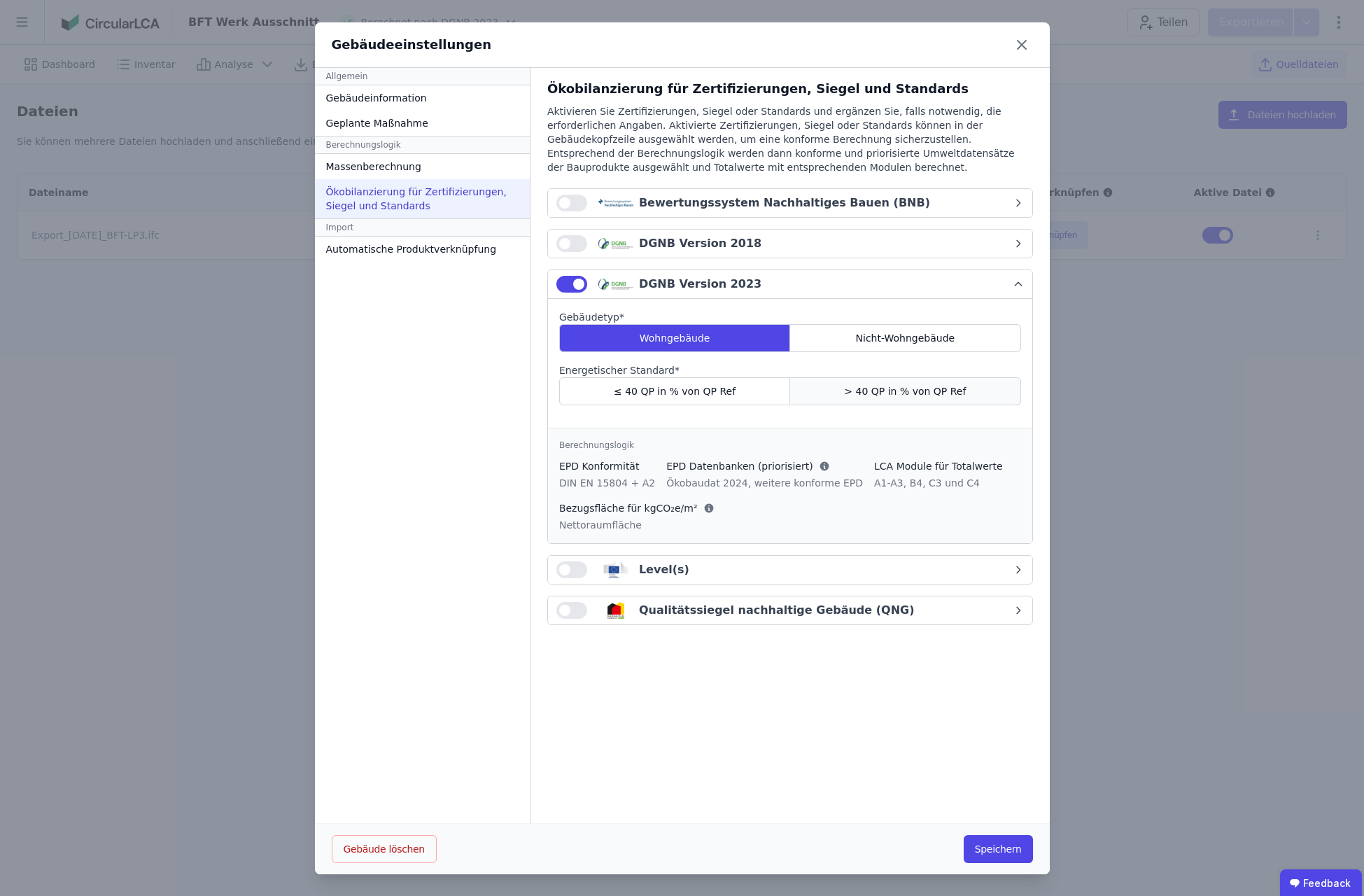
click at [969, 391] on div "> 40 QP in % von QP Ref" at bounding box center [905, 391] width 230 height 28
click at [756, 391] on div "≤ 40 QP in % von QP Ref" at bounding box center [674, 391] width 231 height 28
click at [1007, 850] on button "Speichern" at bounding box center [998, 848] width 69 height 28
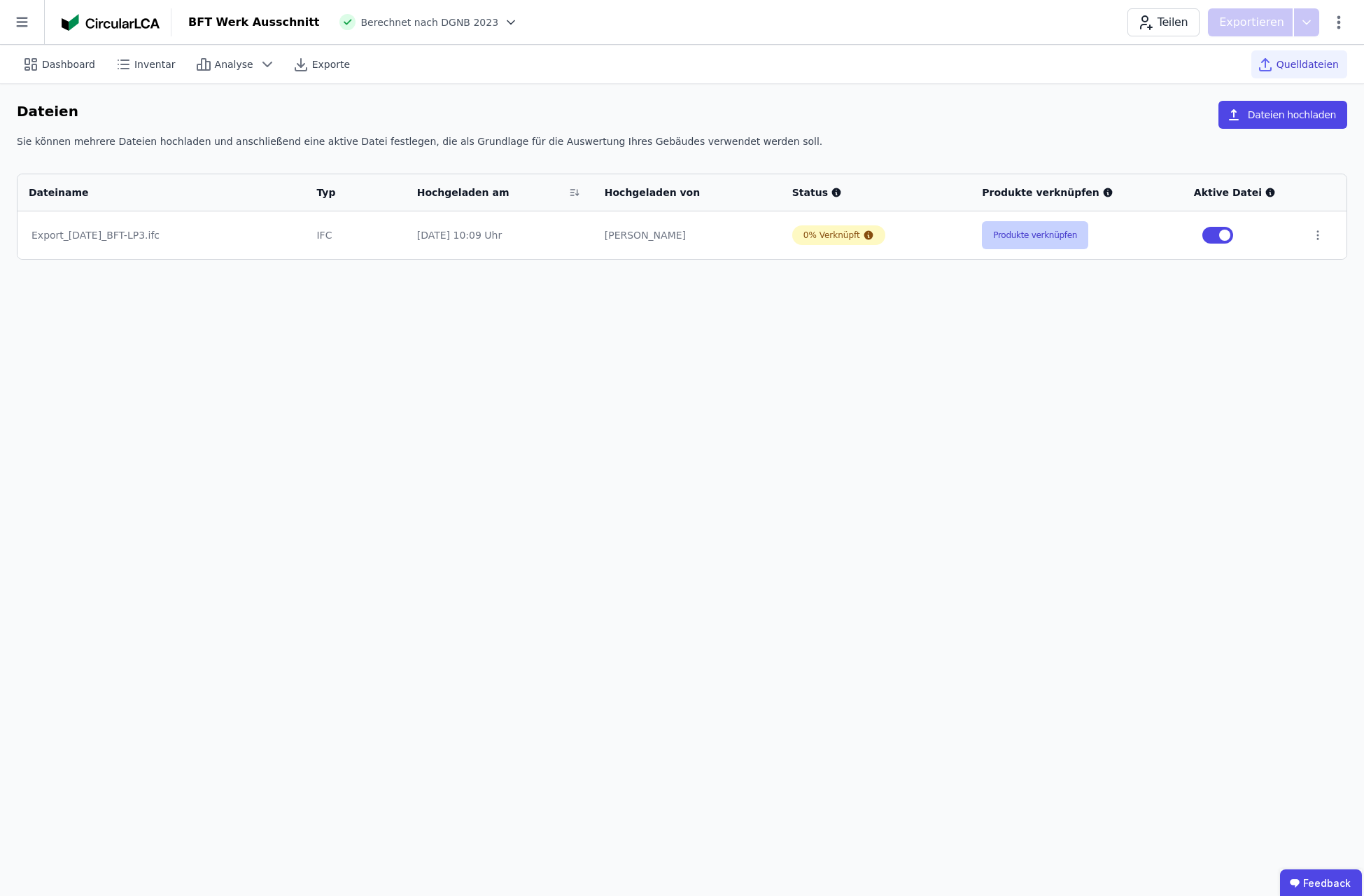
click at [1058, 230] on button "Produkte verknüpfen" at bounding box center [1035, 235] width 107 height 28
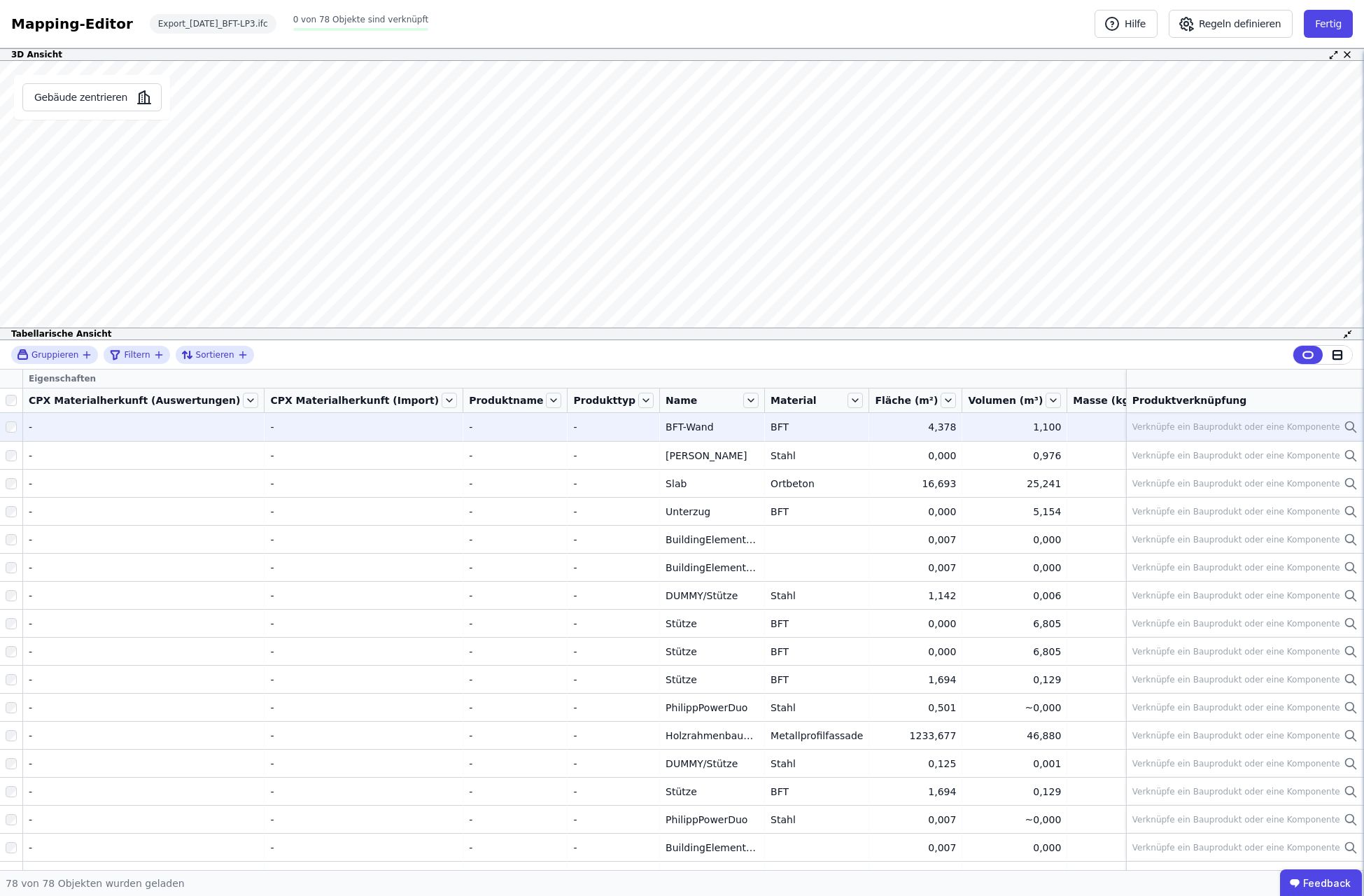
click at [666, 433] on div "BFT-Wand" at bounding box center [712, 427] width 93 height 14
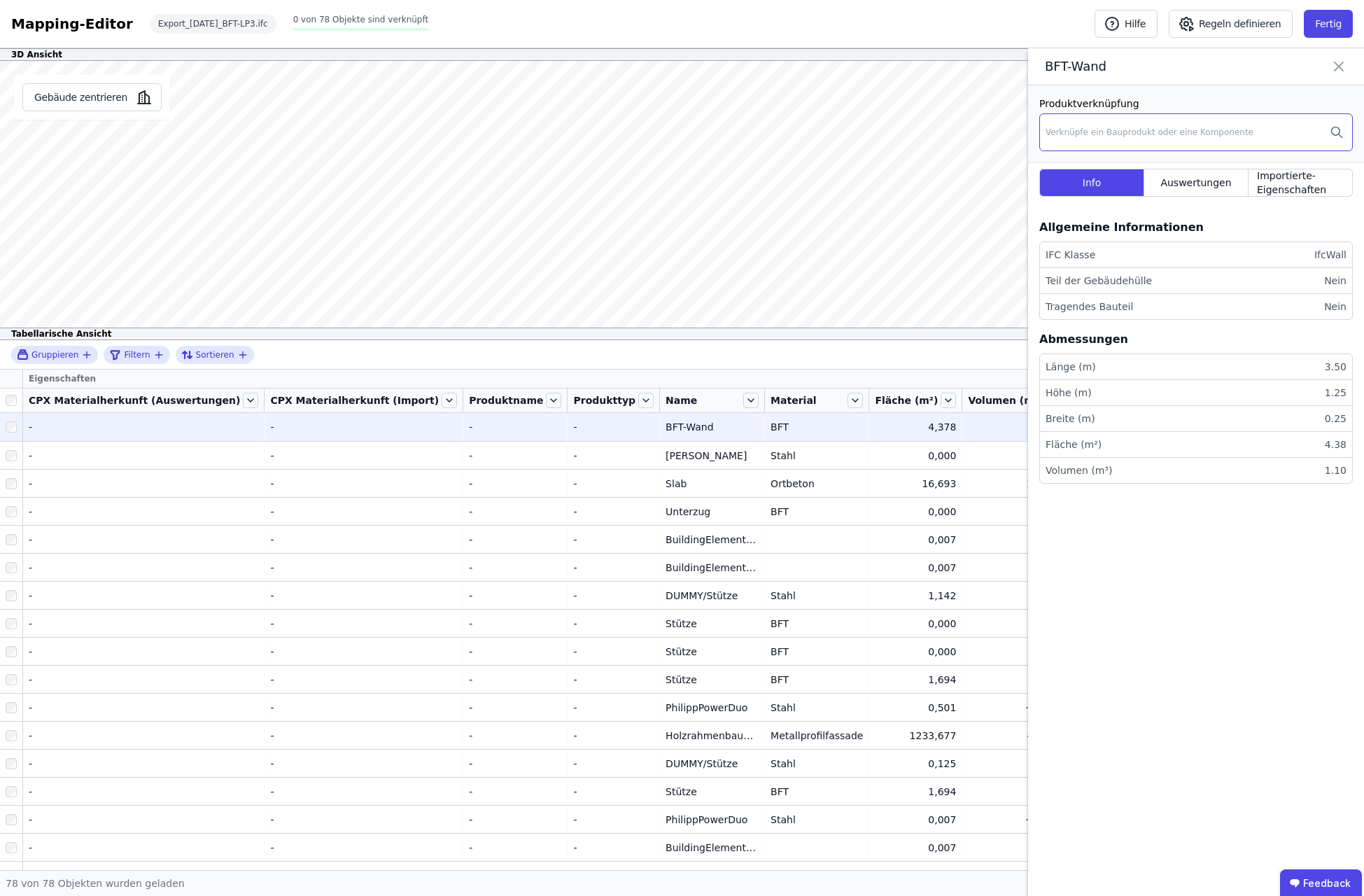
click at [1183, 130] on div "Verknüpfe ein Bauprodukt oder eine Komponente" at bounding box center [1149, 132] width 208 height 12
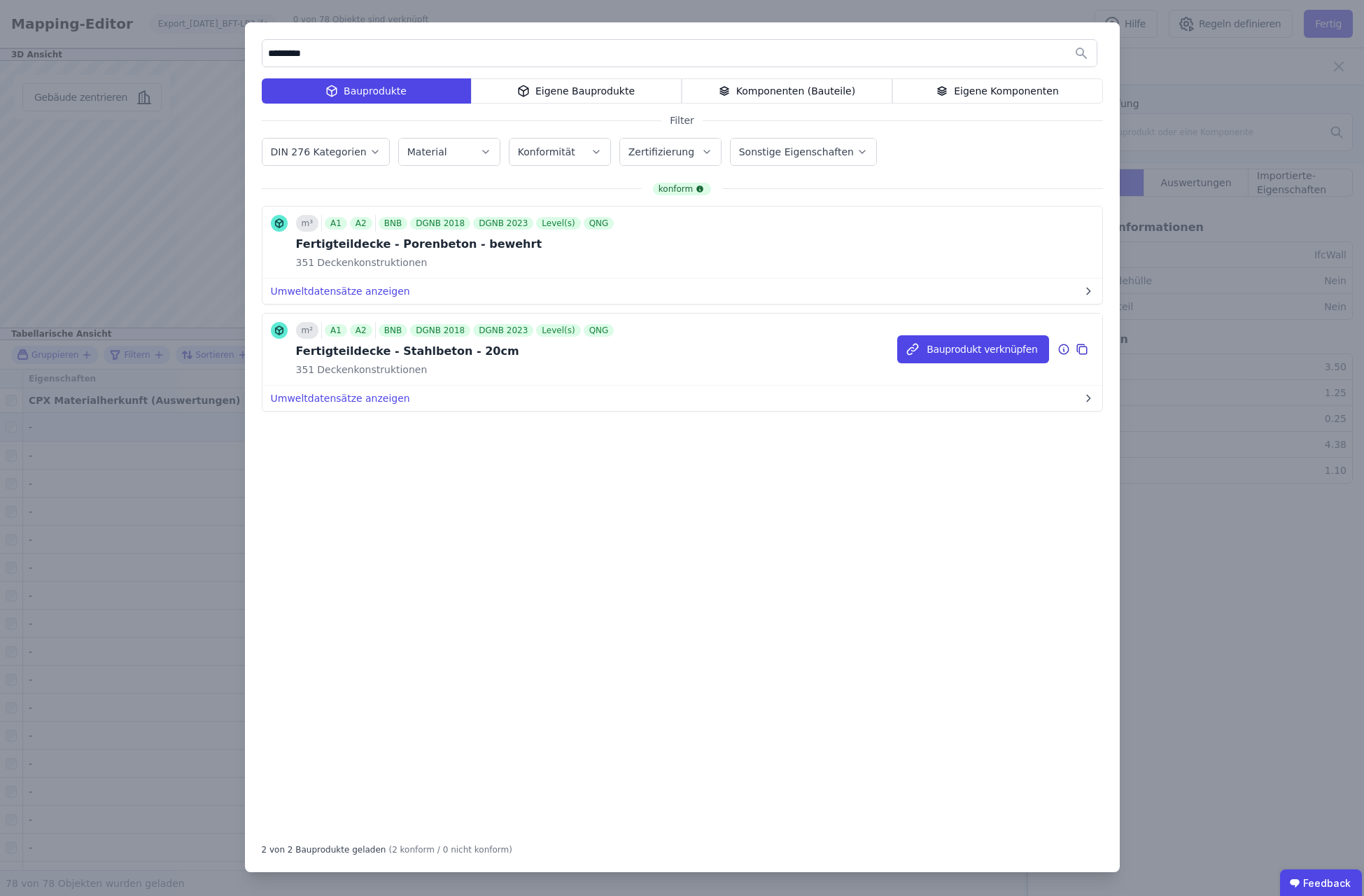
type input "*********"
click at [421, 348] on div "Fertigteildecke - Stahlbeton - 20cm" at bounding box center [456, 351] width 321 height 17
click at [977, 348] on button "Bauprodukt verknüpfen" at bounding box center [973, 349] width 151 height 28
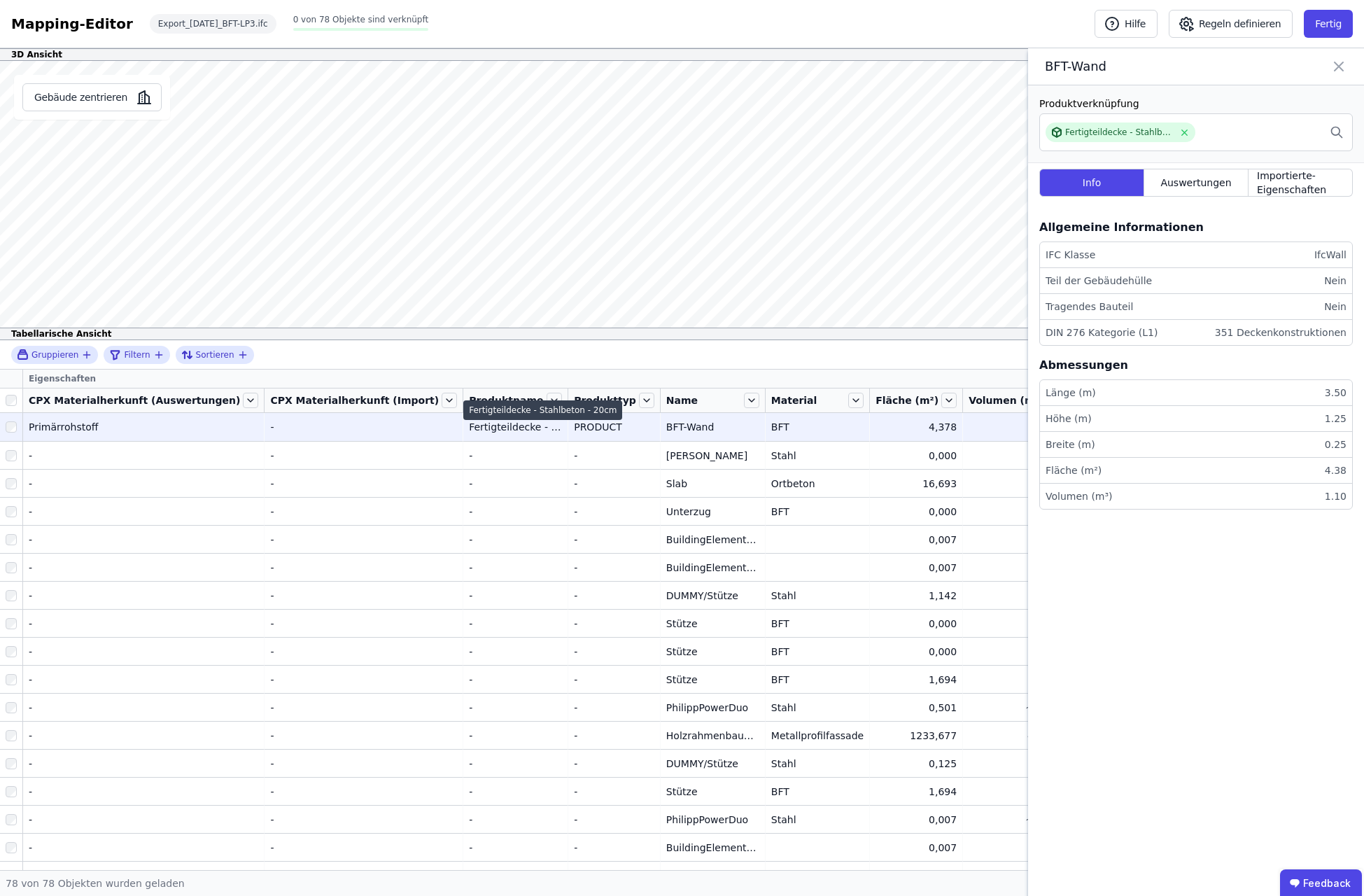
click at [472, 427] on div "Fertigteildecke - Stahlbeton - 20cm" at bounding box center [515, 427] width 93 height 14
click at [1221, 125] on div "Fertigteildecke - Stahlbeton - 20cm" at bounding box center [1196, 132] width 314 height 38
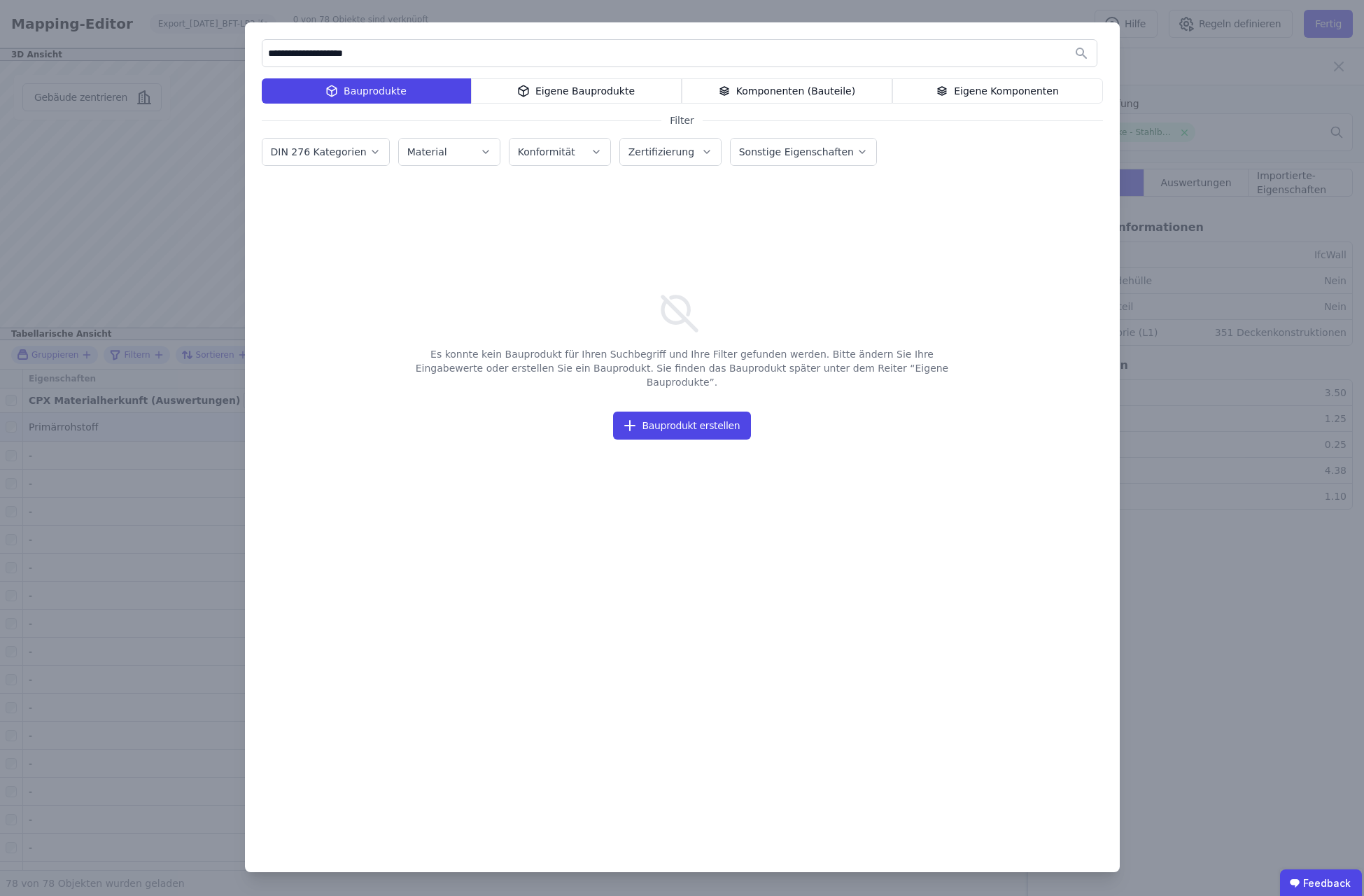
drag, startPoint x: 320, startPoint y: 51, endPoint x: 483, endPoint y: 58, distance: 163.2
click at [483, 58] on input "**********" at bounding box center [680, 53] width 835 height 25
type input "**********"
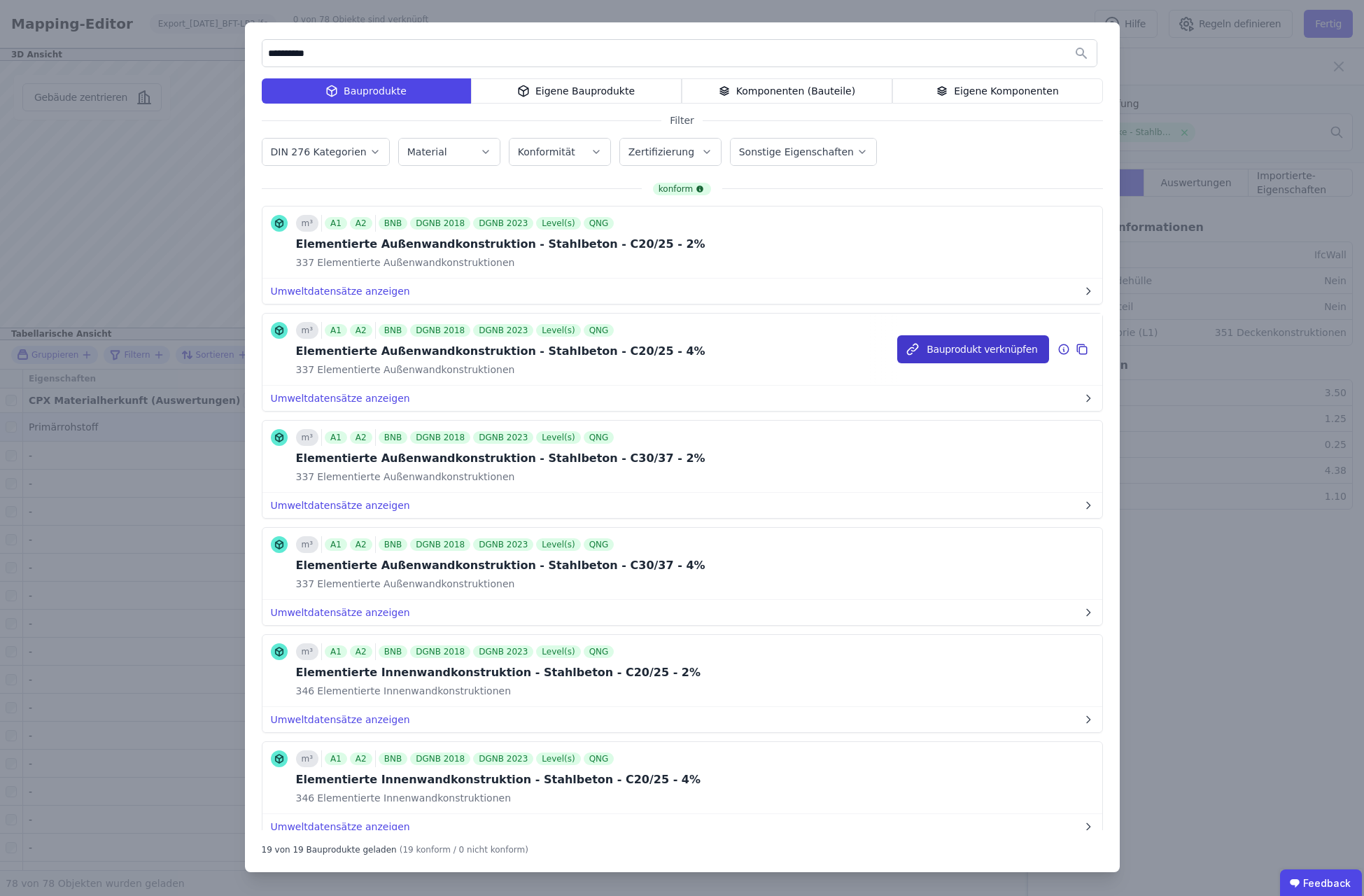
click at [978, 344] on button "Bauprodukt verknüpfen" at bounding box center [973, 349] width 151 height 28
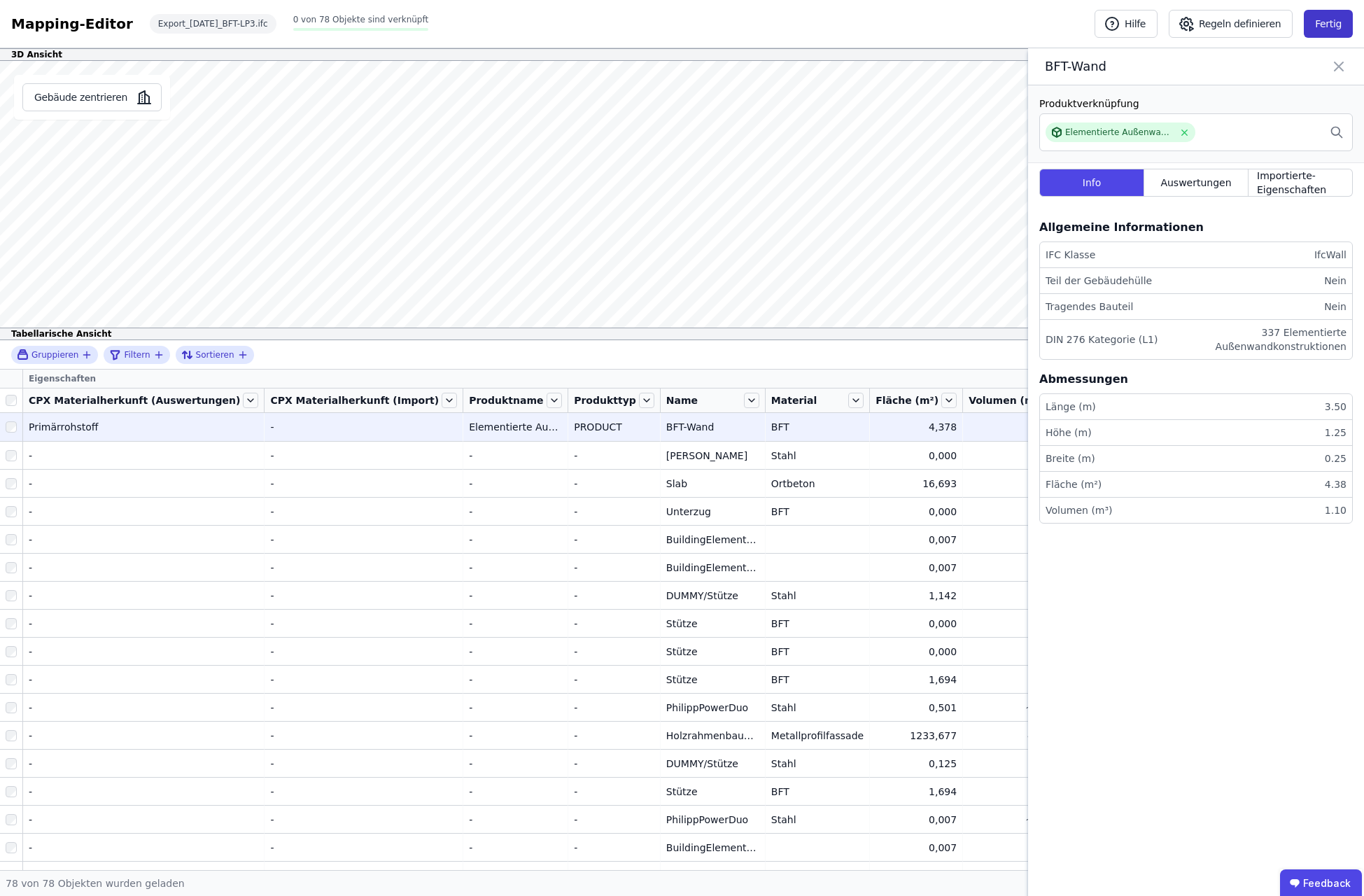
click at [1329, 30] on button "Fertig" at bounding box center [1329, 24] width 49 height 28
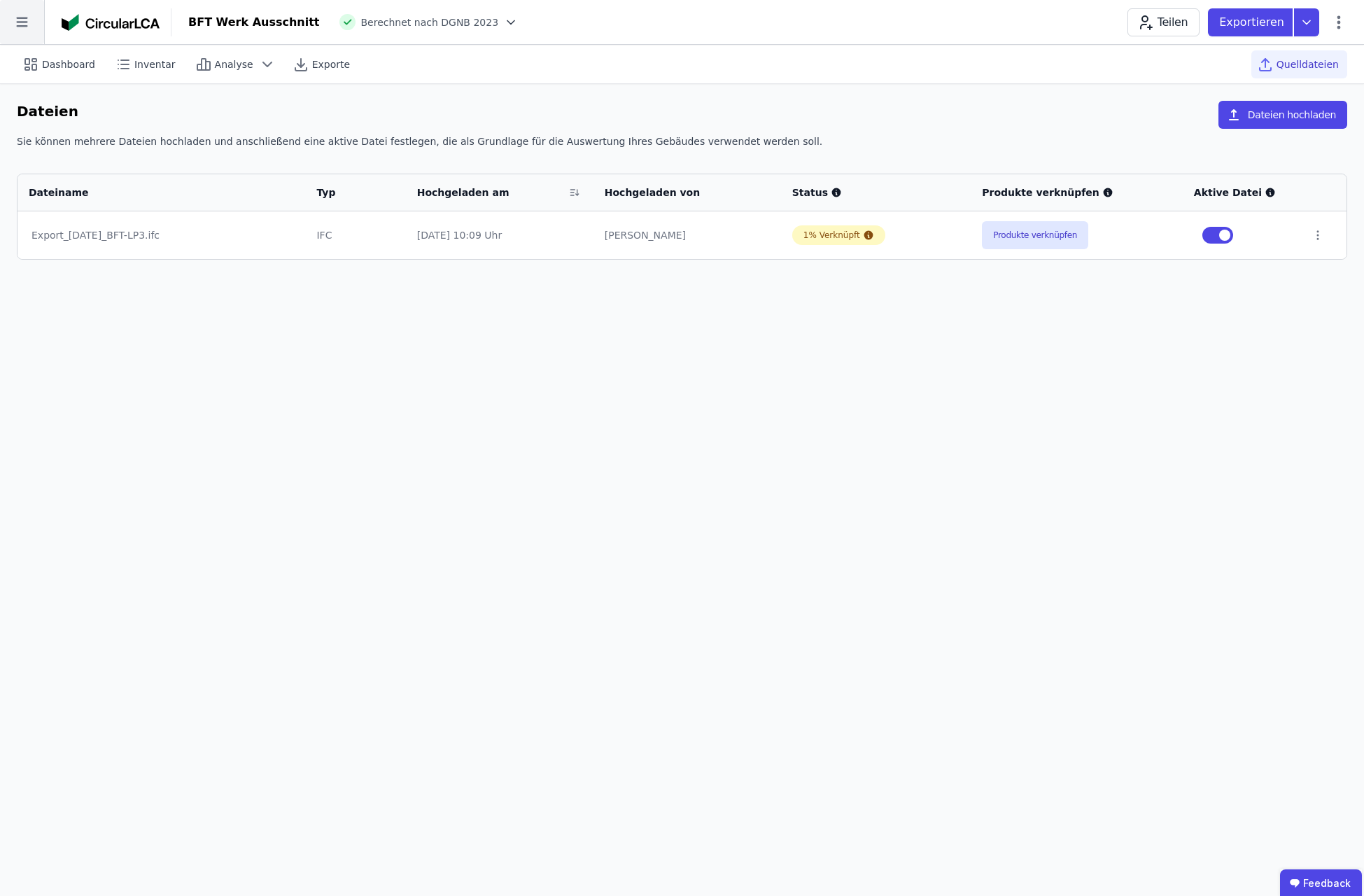
click at [23, 26] on icon at bounding box center [21, 22] width 12 height 10
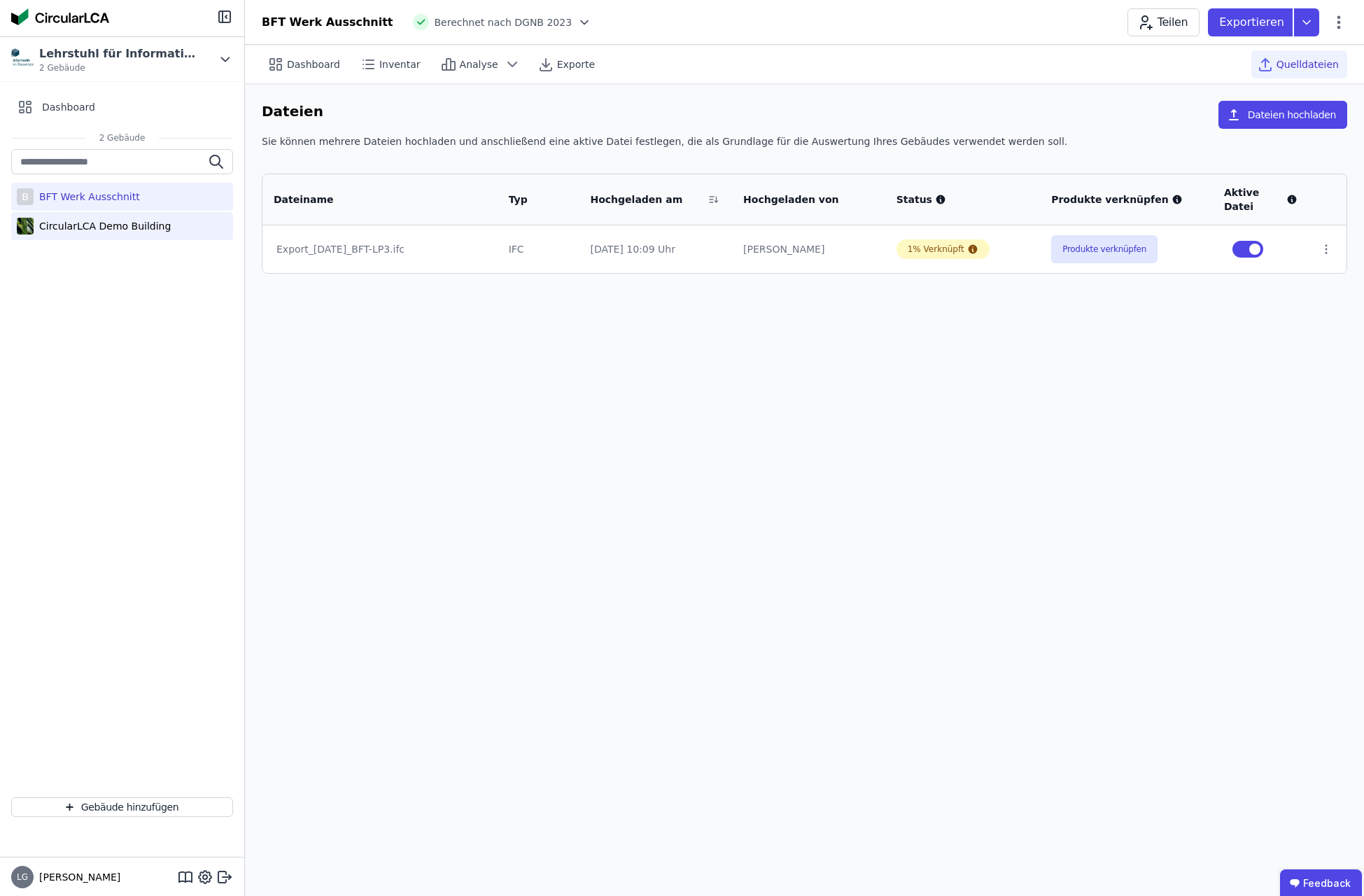
click at [100, 236] on div "CircularLCA Demo Building" at bounding box center [122, 226] width 222 height 28
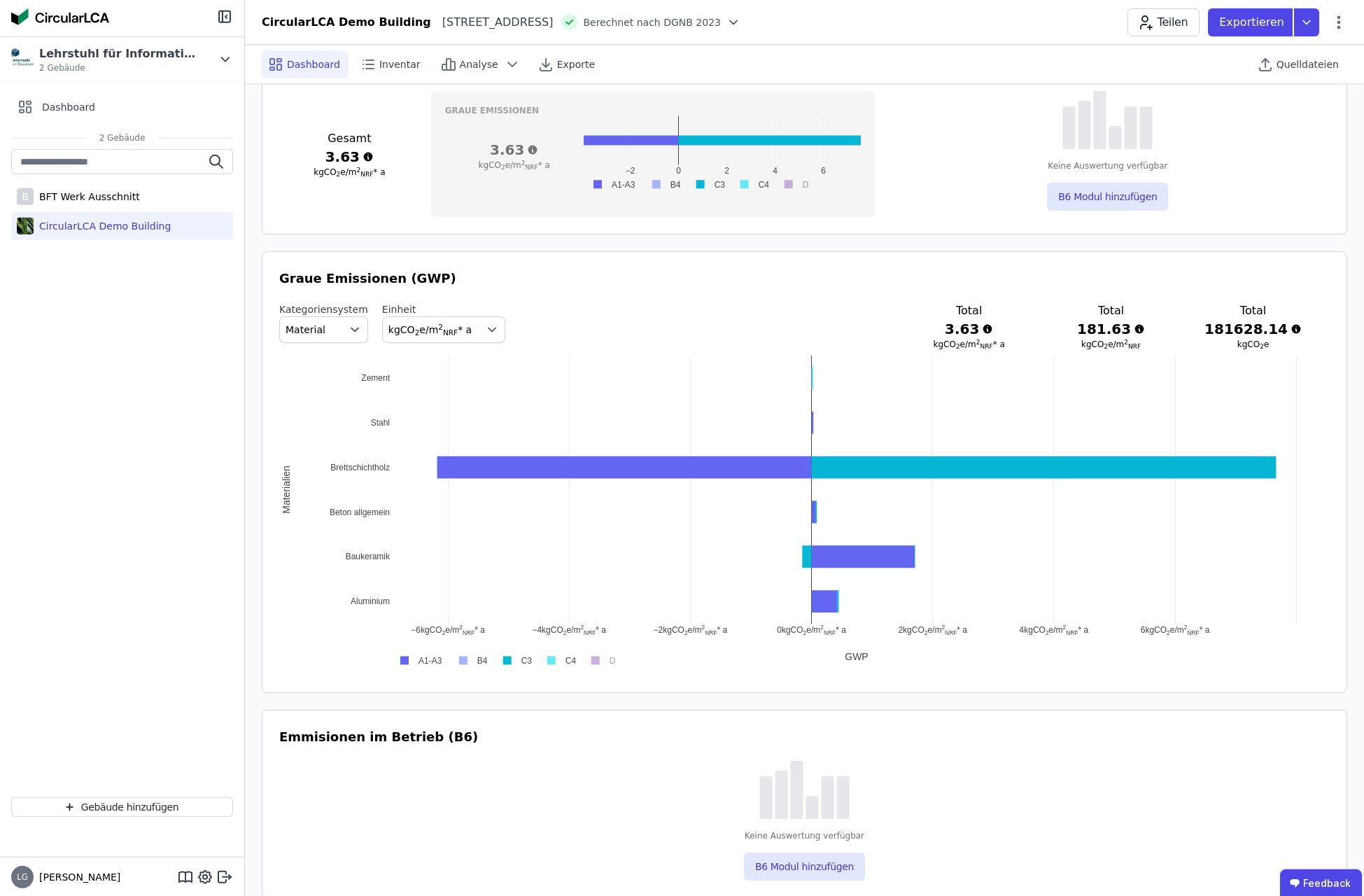
scroll to position [571, 0]
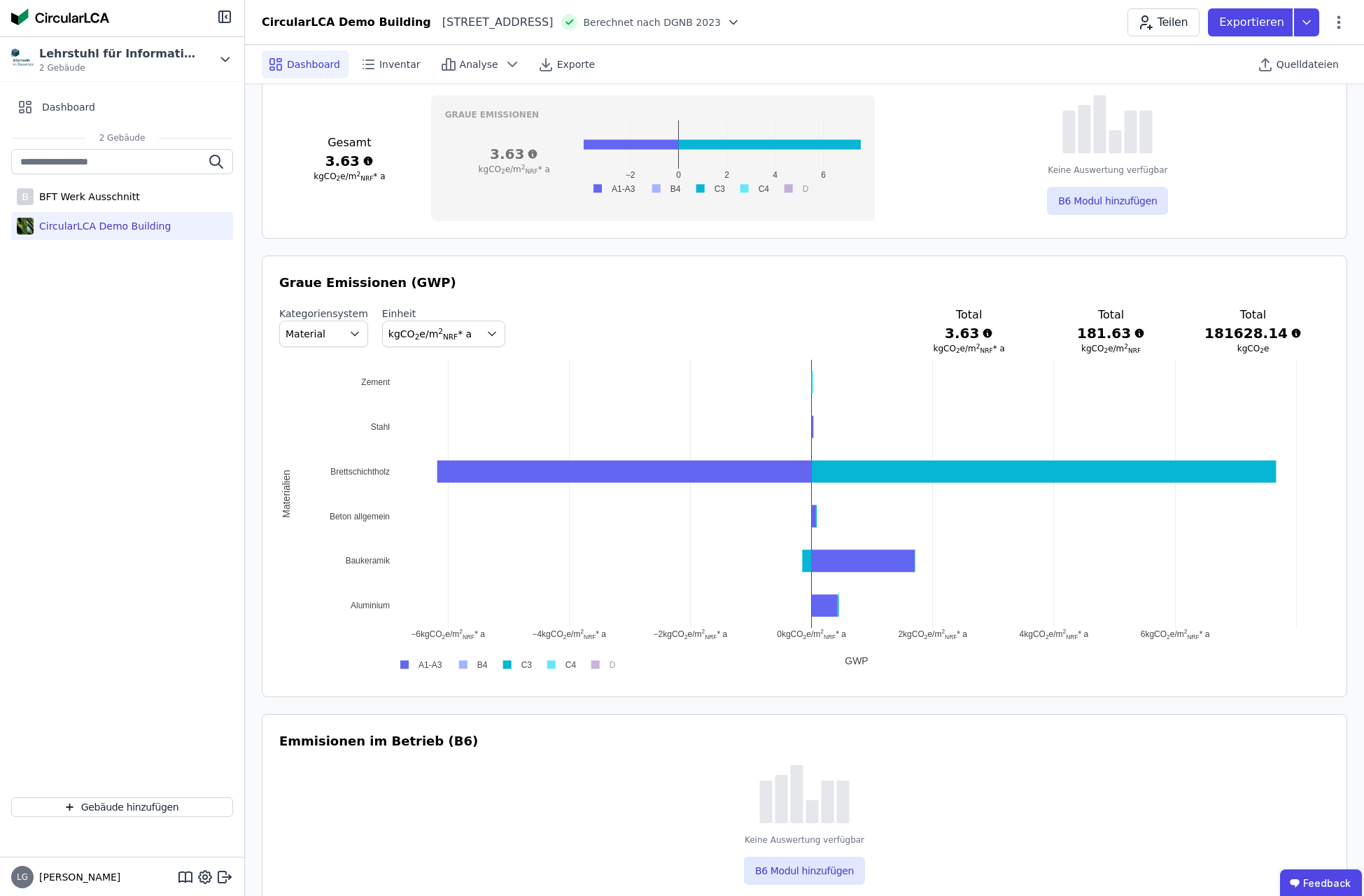
click at [325, 341] on button "Material" at bounding box center [324, 334] width 89 height 27
click at [320, 386] on span "IFC Entity" at bounding box center [315, 391] width 47 height 14
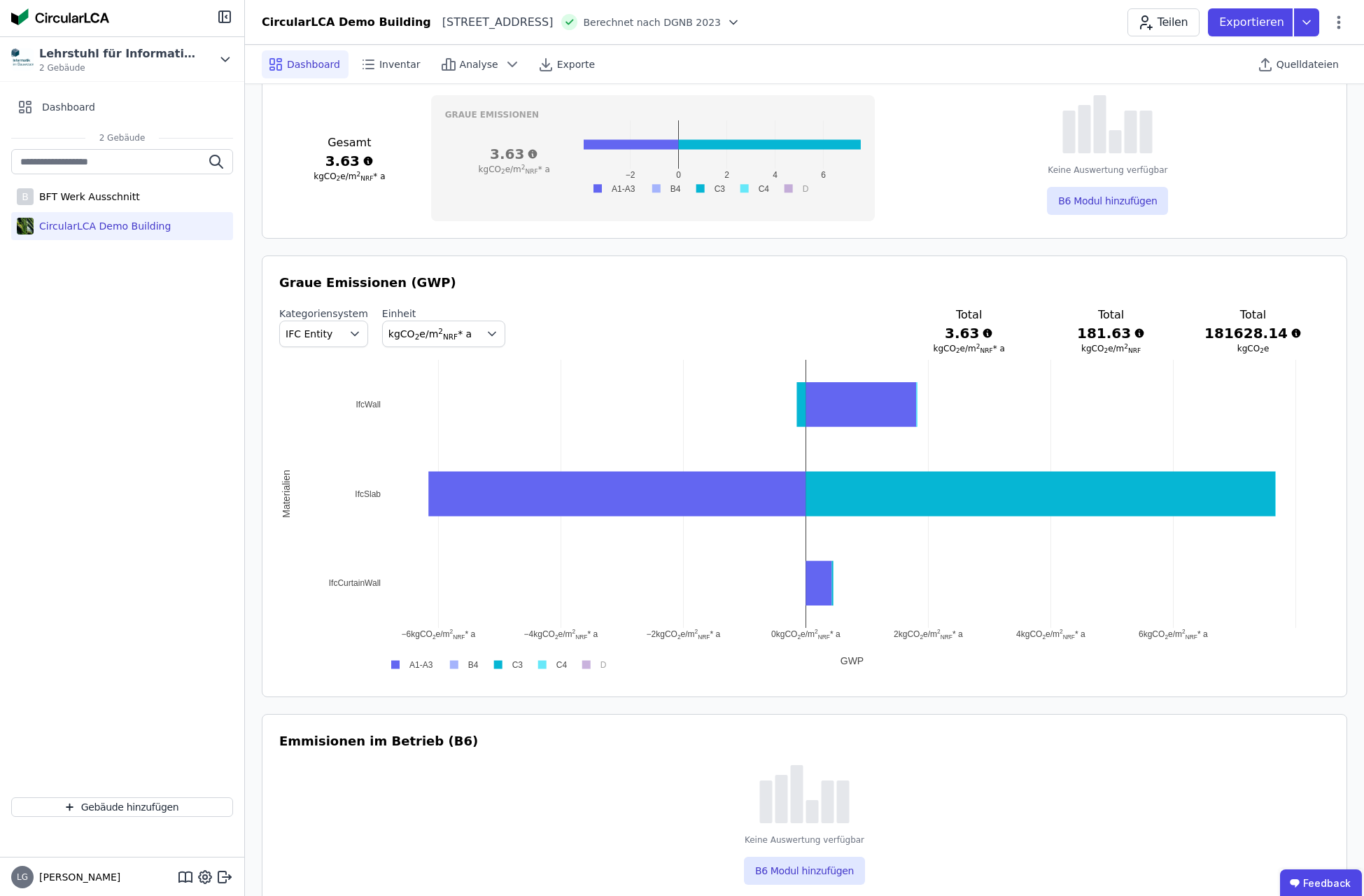
click at [315, 344] on button "IFC Entity" at bounding box center [324, 334] width 89 height 27
click at [321, 416] on span "DIN 276" at bounding box center [311, 417] width 40 height 14
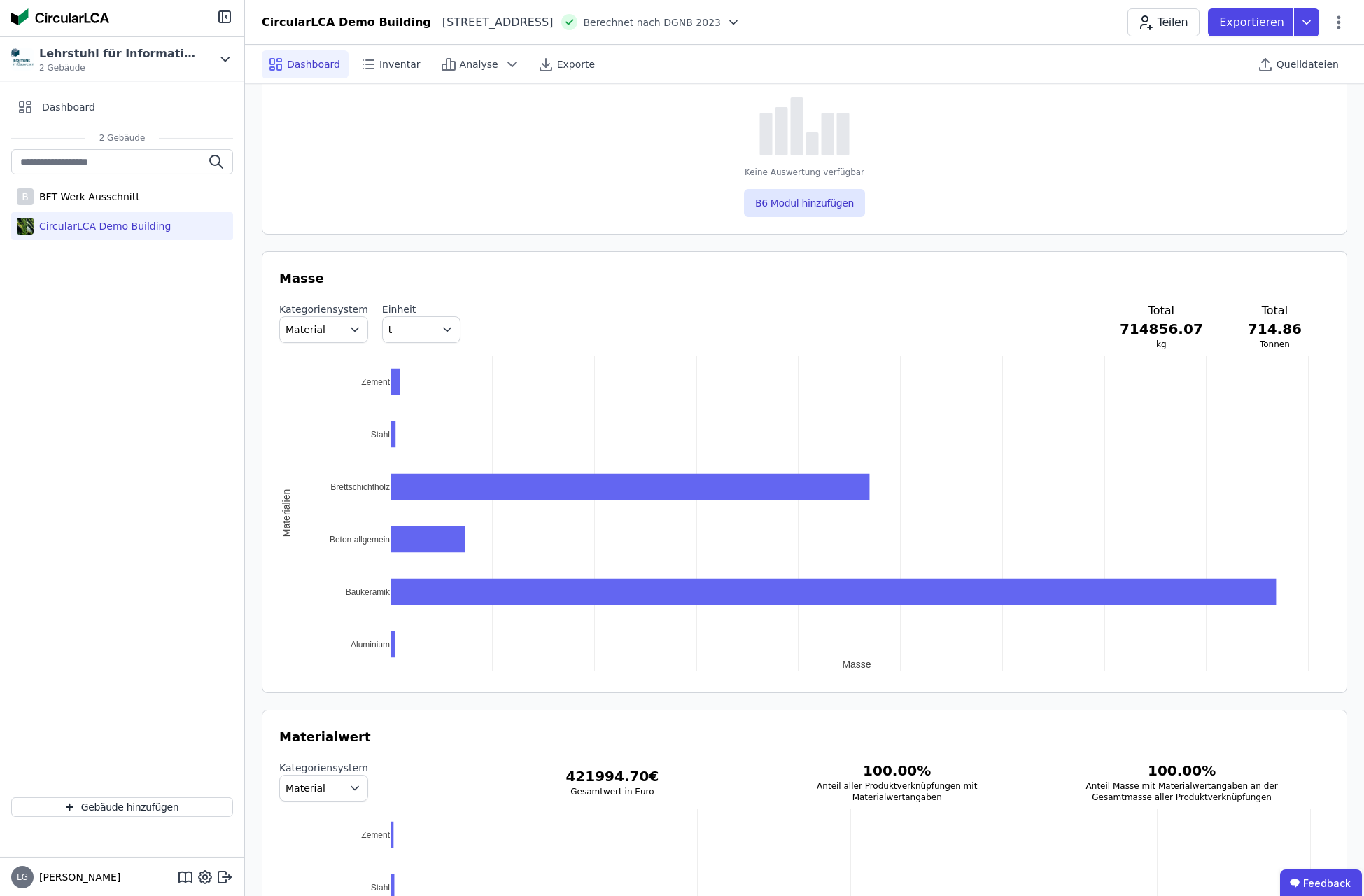
scroll to position [1162, 0]
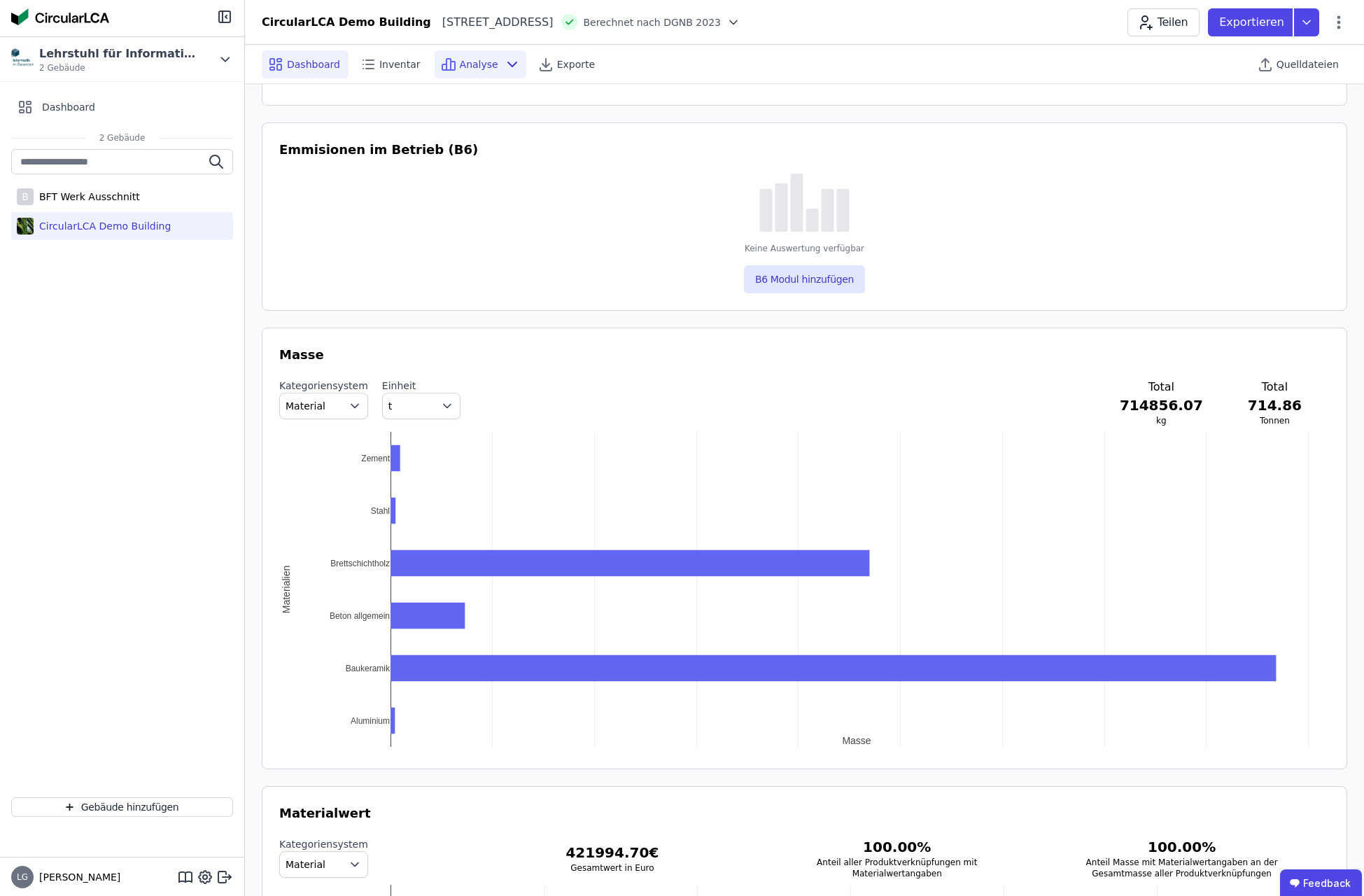
click at [440, 59] on icon at bounding box center [449, 64] width 17 height 17
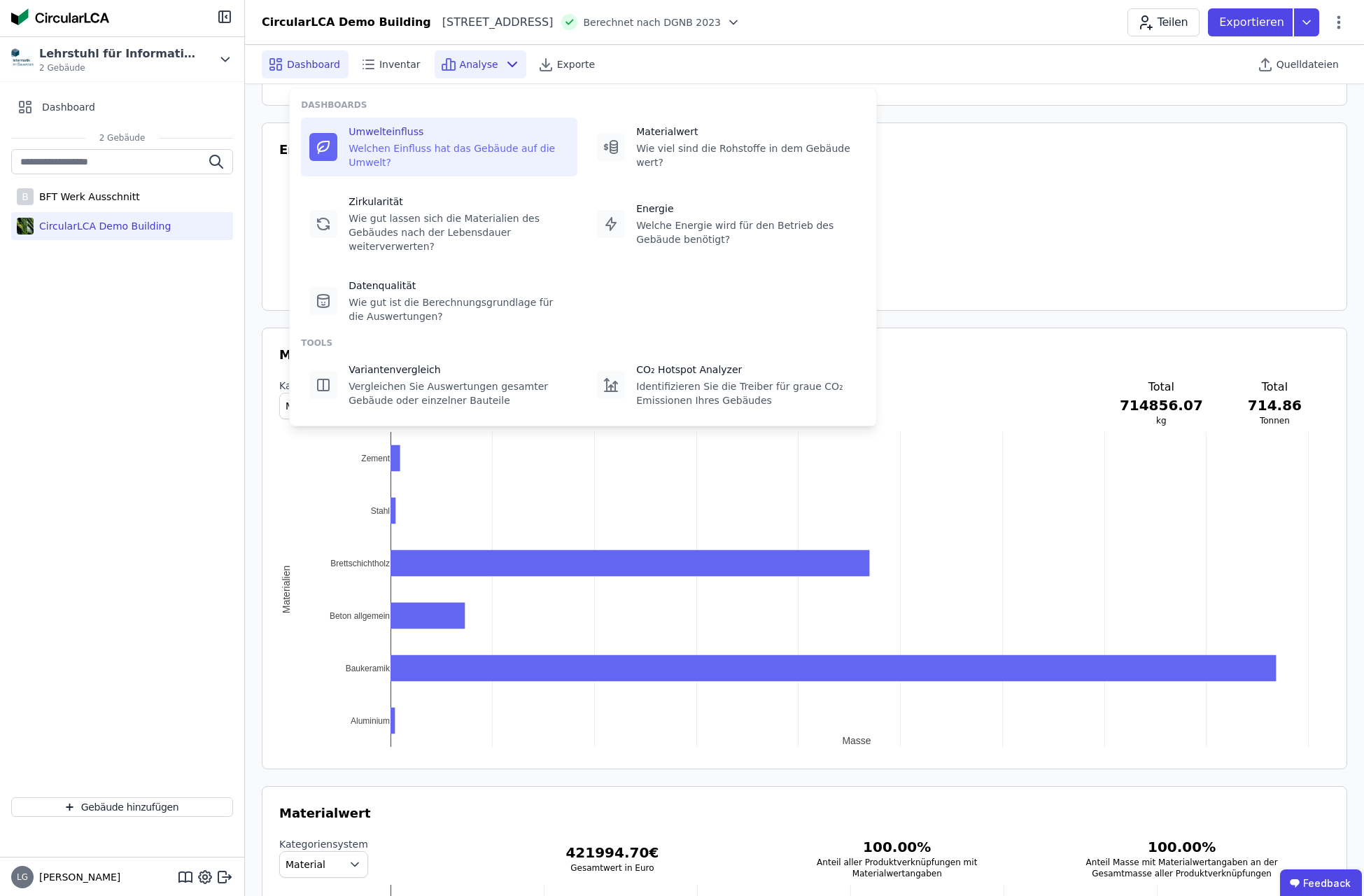
click at [429, 135] on div "Umwelteinfluss" at bounding box center [458, 131] width 220 height 14
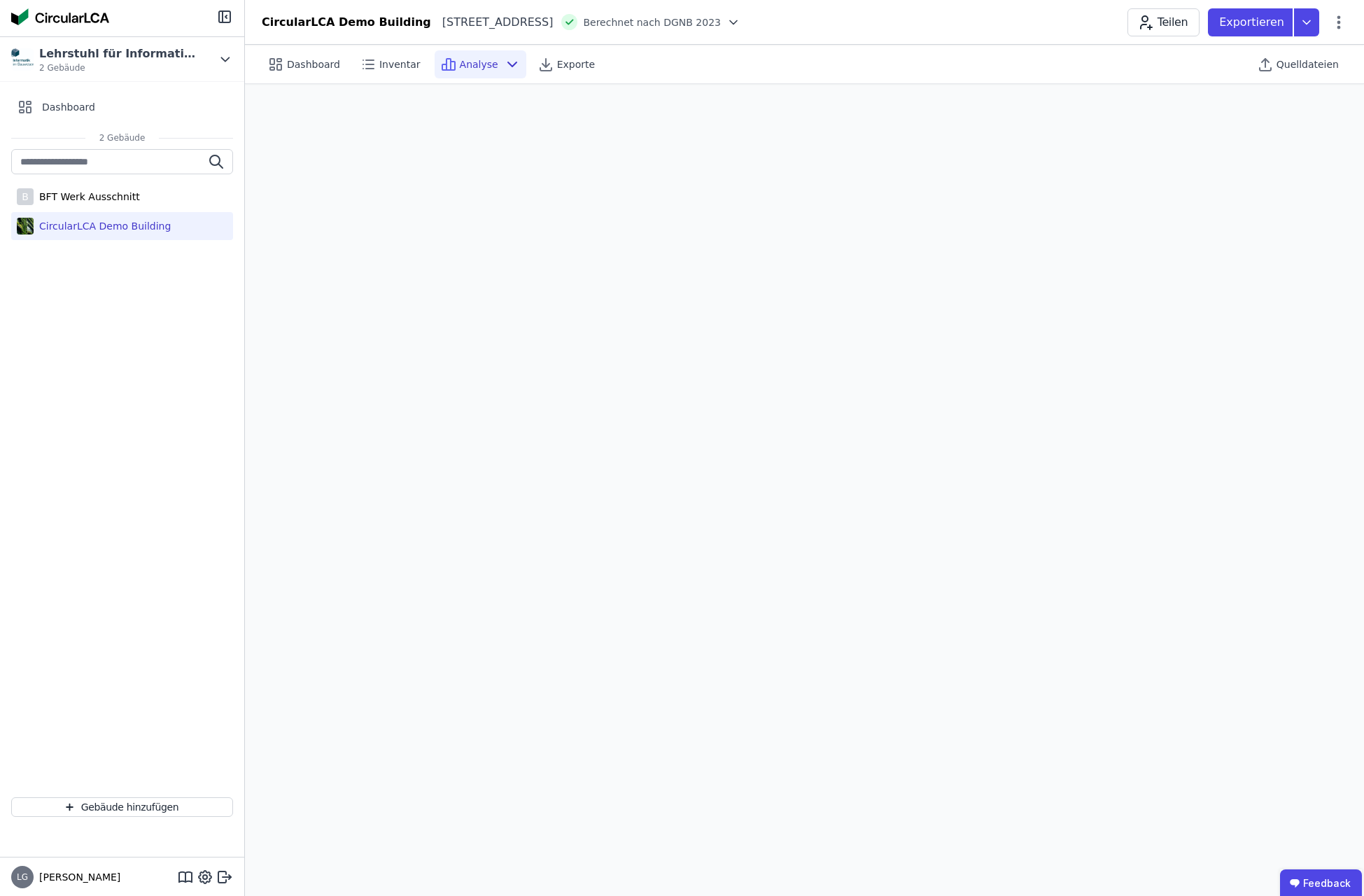
scroll to position [39, 0]
click at [473, 68] on span "Analyse" at bounding box center [479, 64] width 38 height 14
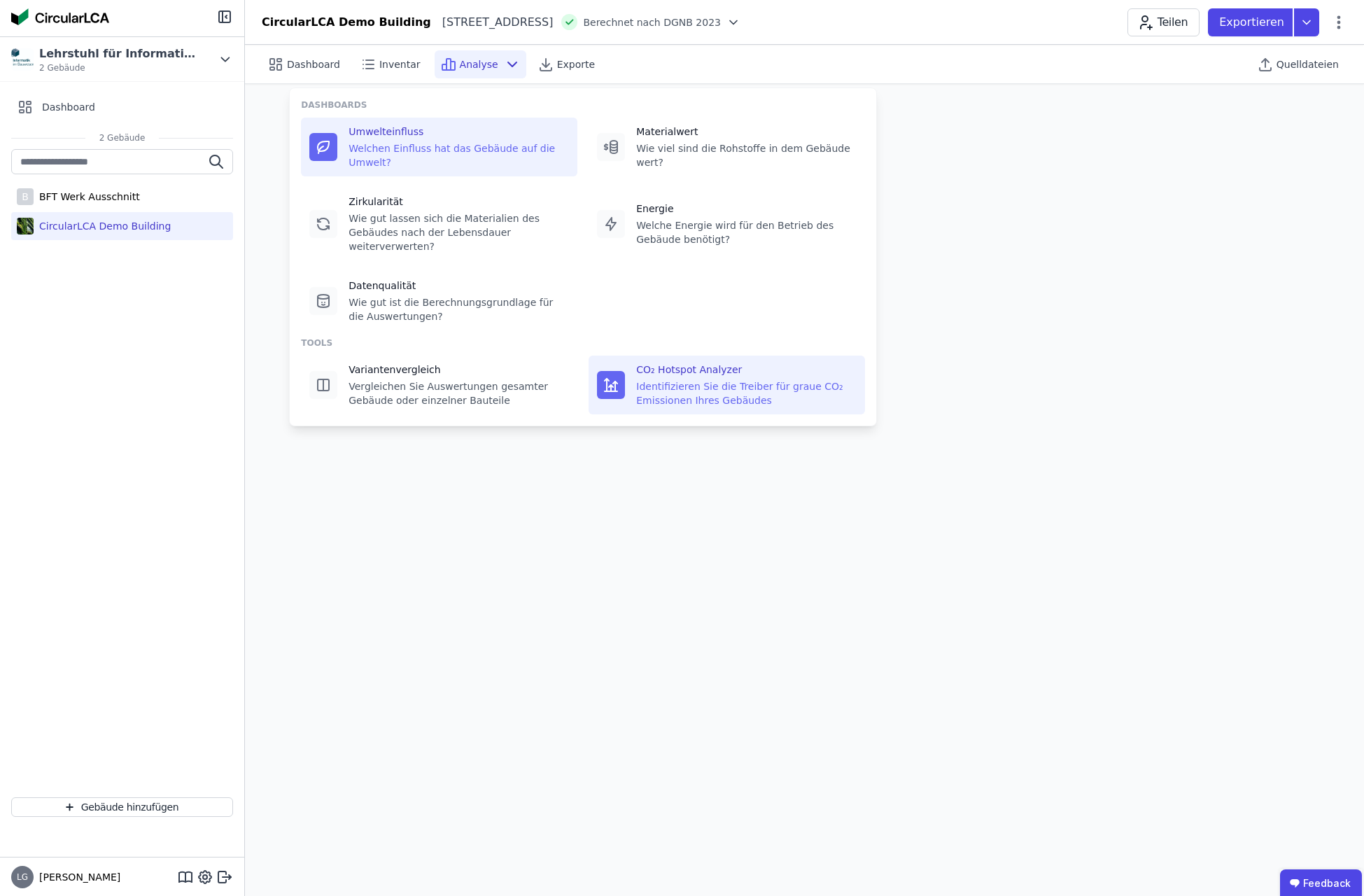
click at [683, 379] on div "Identifizieren Sie die Treiber für graue CO₂ Emissionen Ihres Gebäudes" at bounding box center [746, 393] width 220 height 28
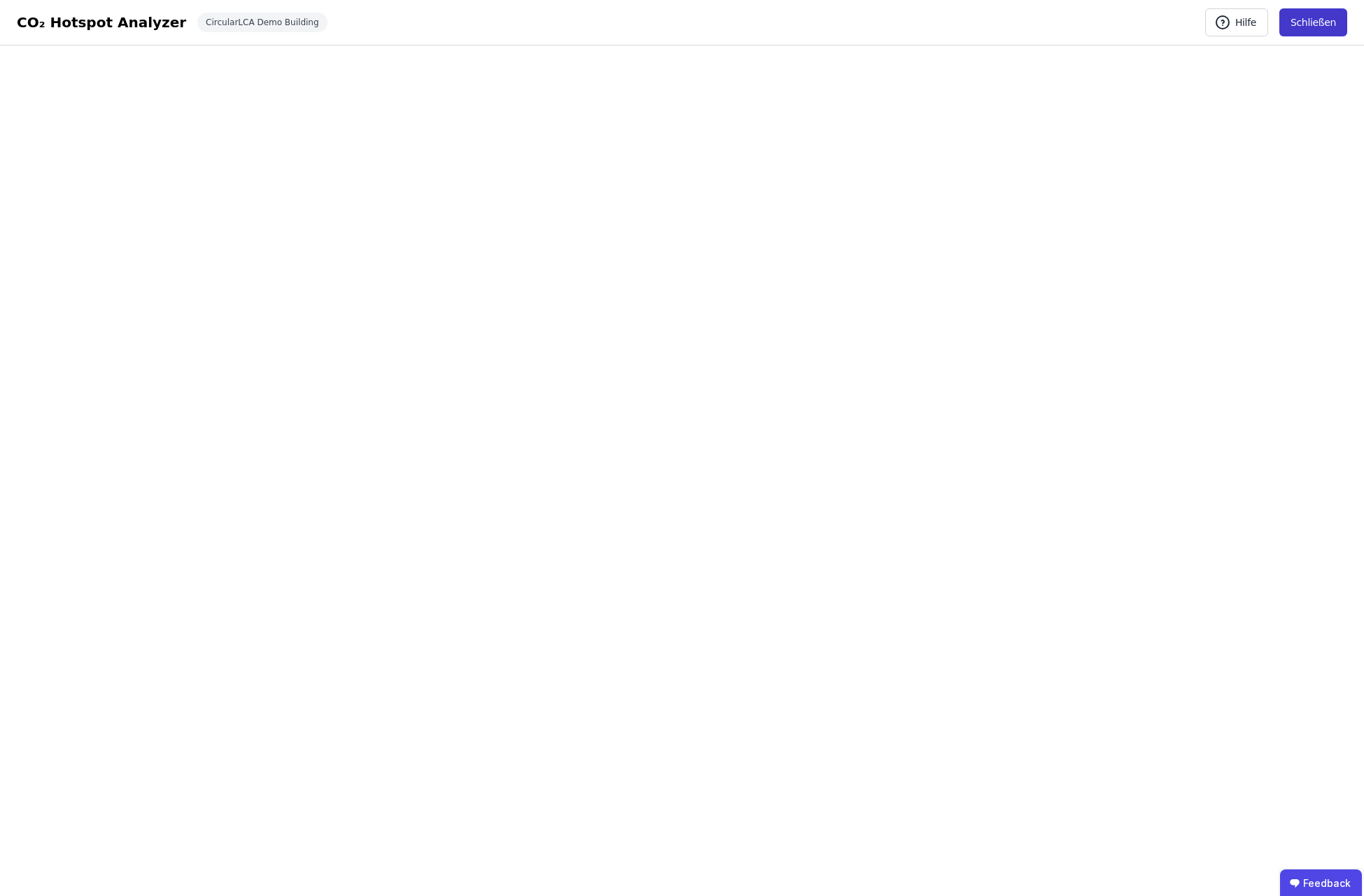
click at [1313, 20] on button "Schließen" at bounding box center [1313, 22] width 68 height 28
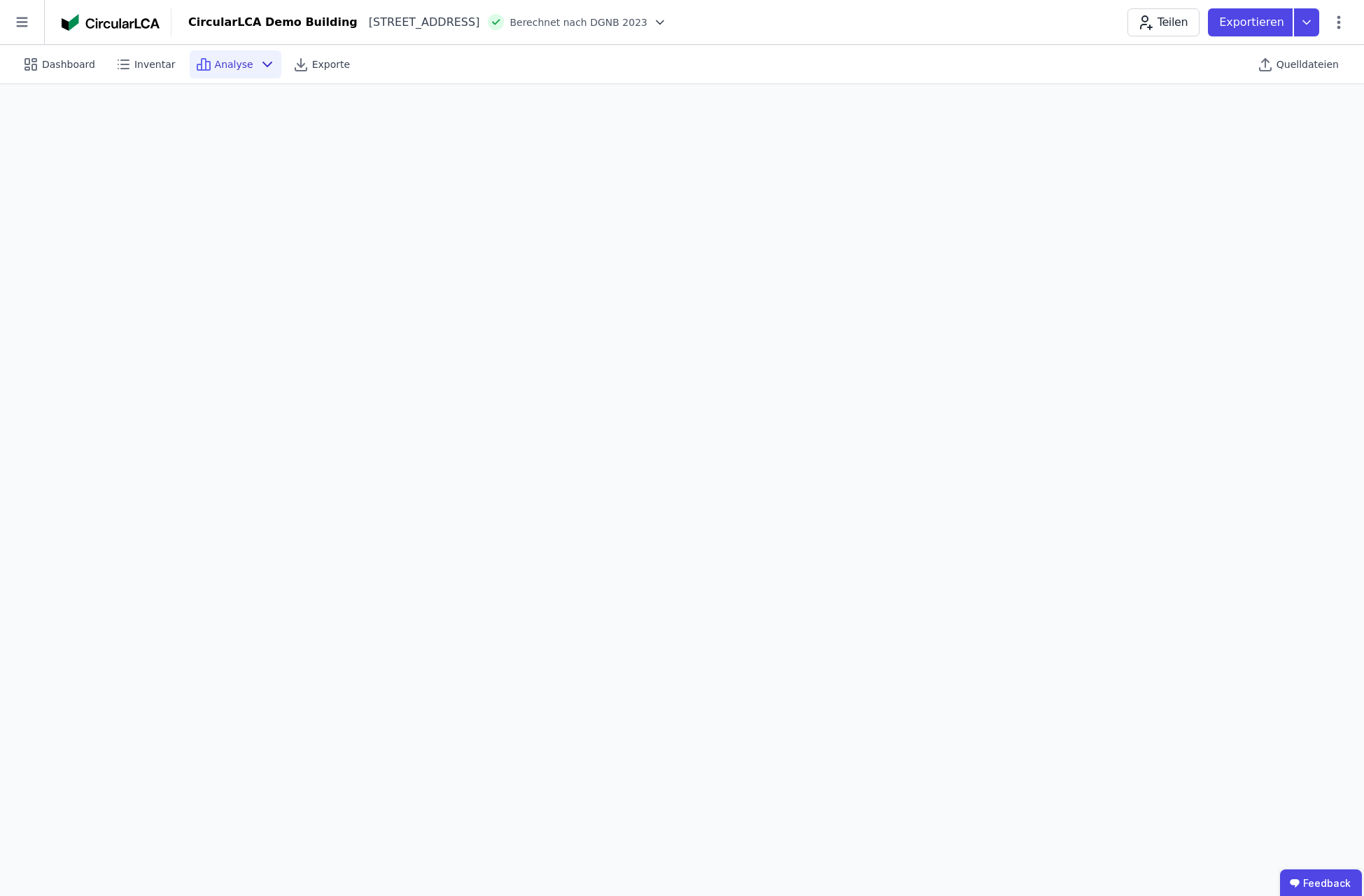
click at [229, 65] on span "Analyse" at bounding box center [234, 64] width 38 height 14
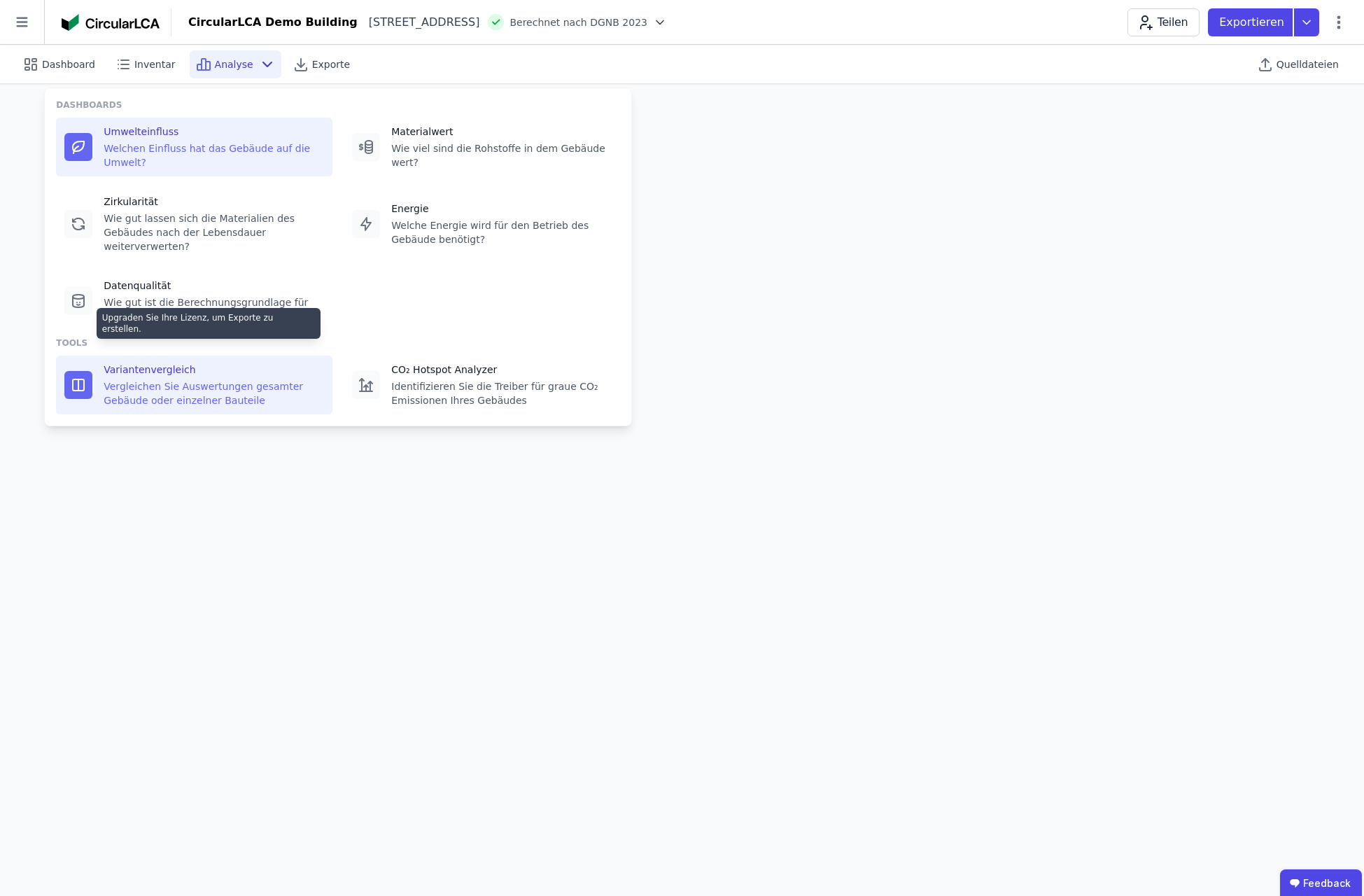
click at [182, 379] on div "Vergleichen Sie Auswertungen gesamter Gebäude oder einzelner Bauteile" at bounding box center [213, 393] width 220 height 28
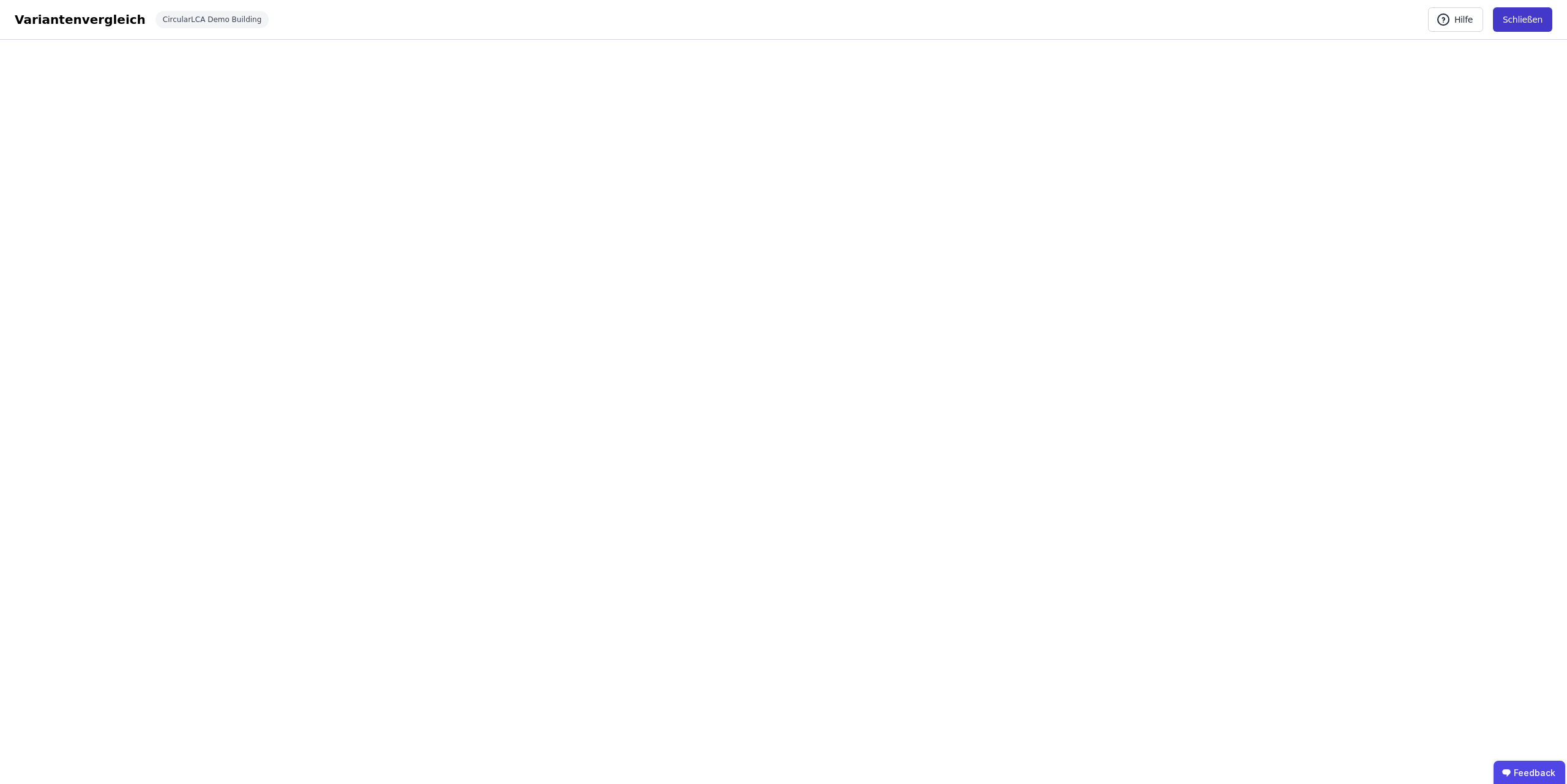
click at [1523, 23] on button "Schließen" at bounding box center [1522, 19] width 59 height 24
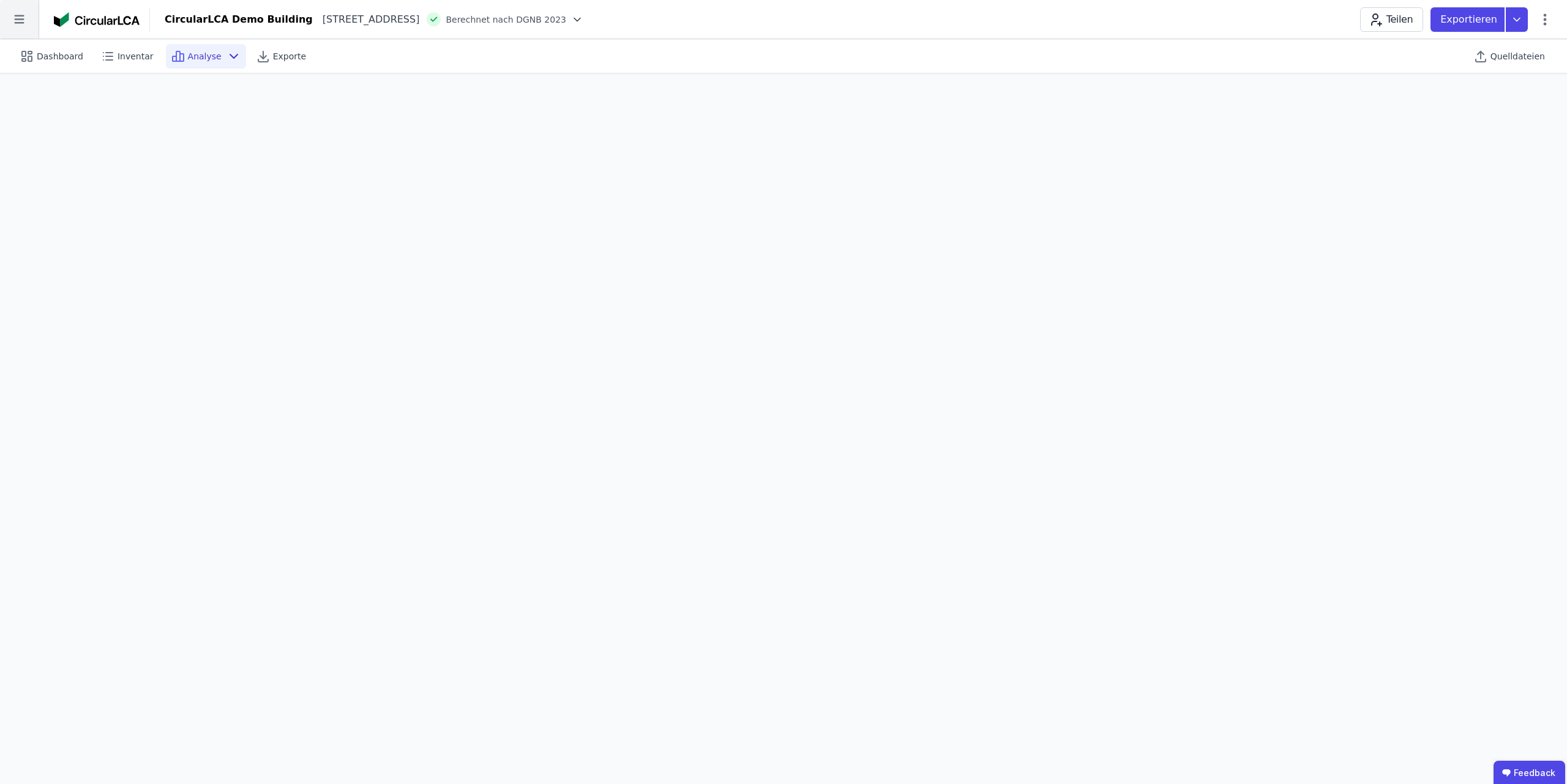
click at [32, 29] on icon at bounding box center [19, 19] width 38 height 38
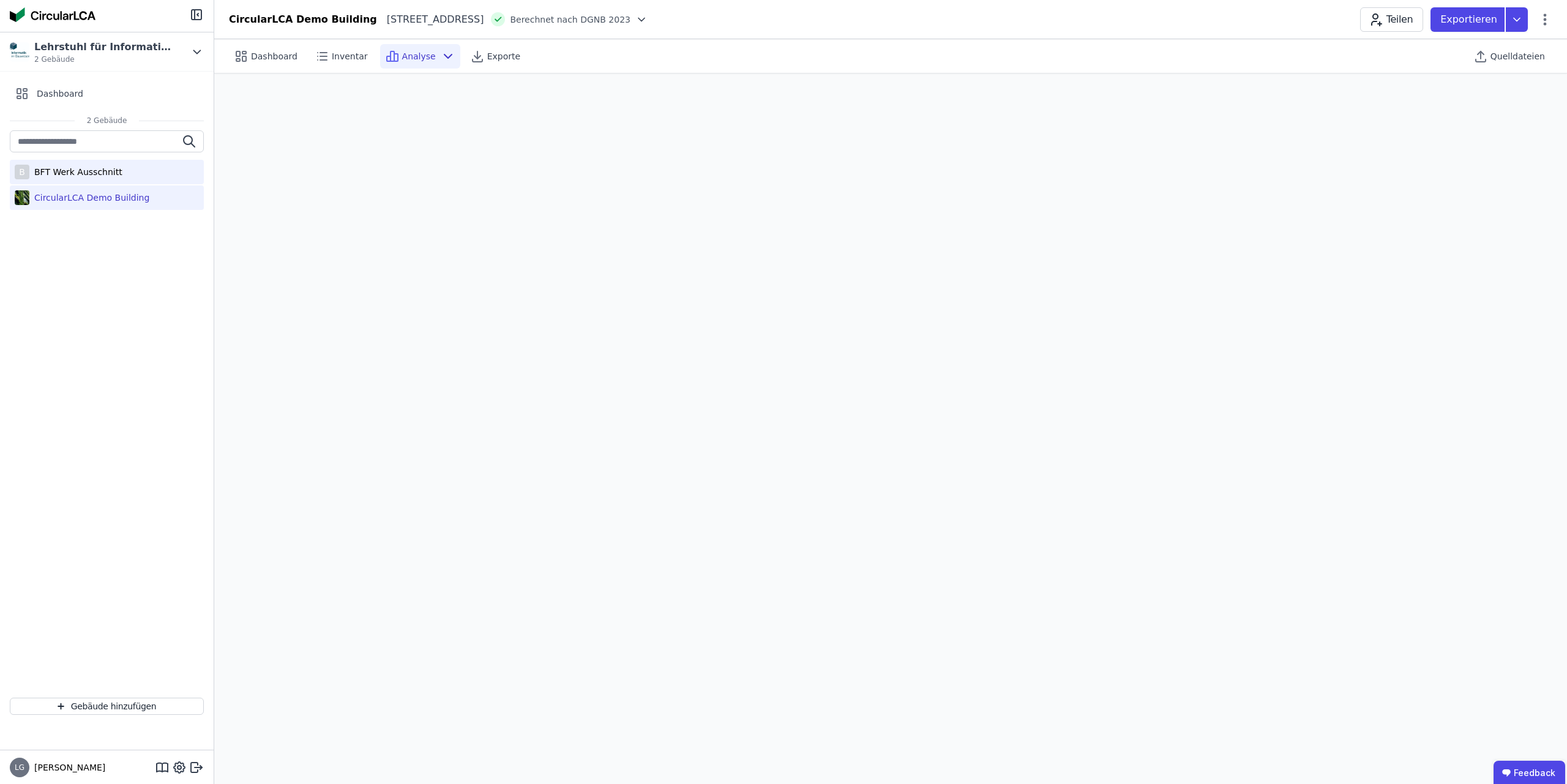
click at [113, 180] on div "B BFT Werk Ausschnitt" at bounding box center [107, 172] width 194 height 24
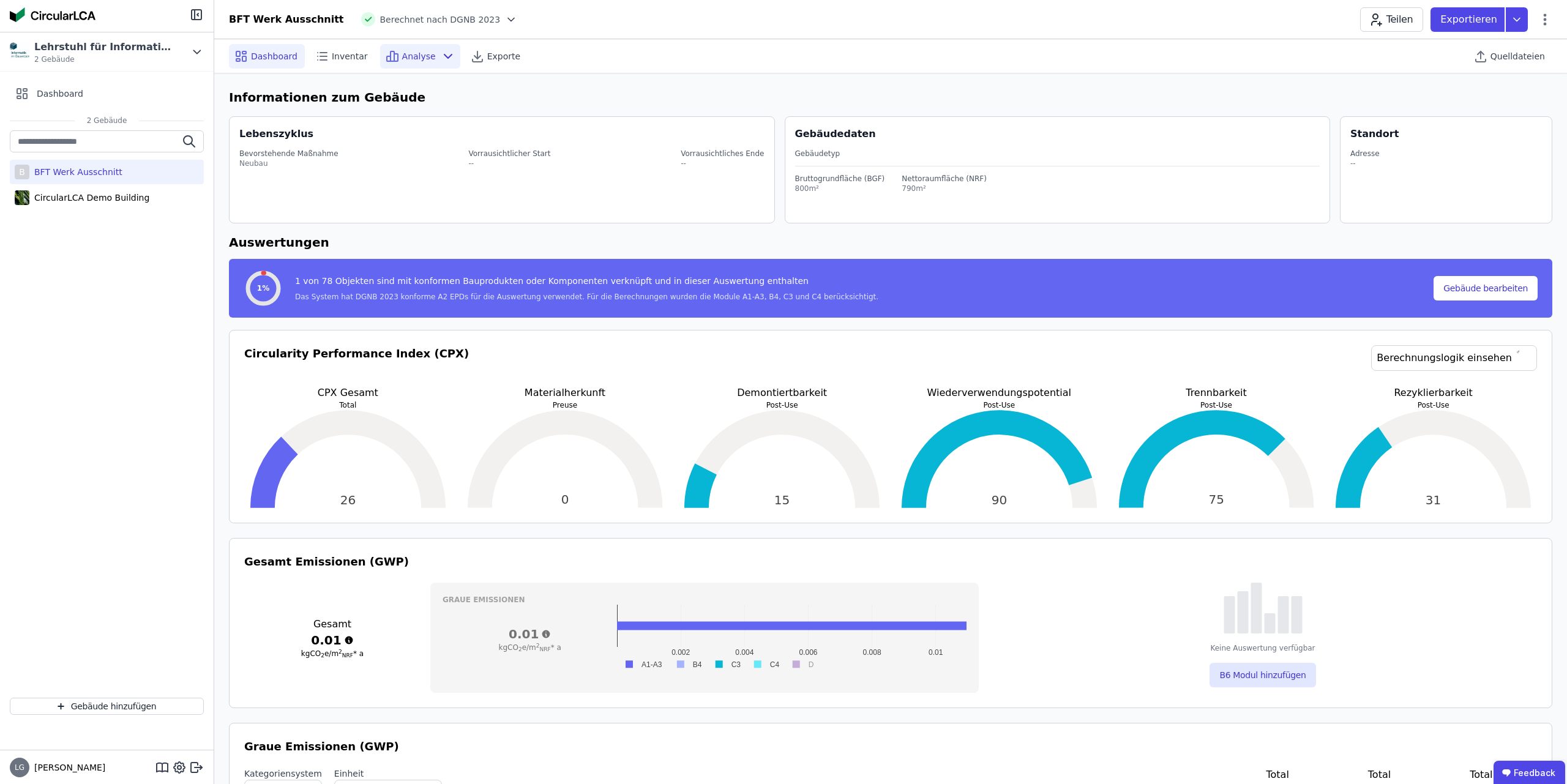
click at [418, 59] on span "Analyse" at bounding box center [419, 56] width 34 height 12
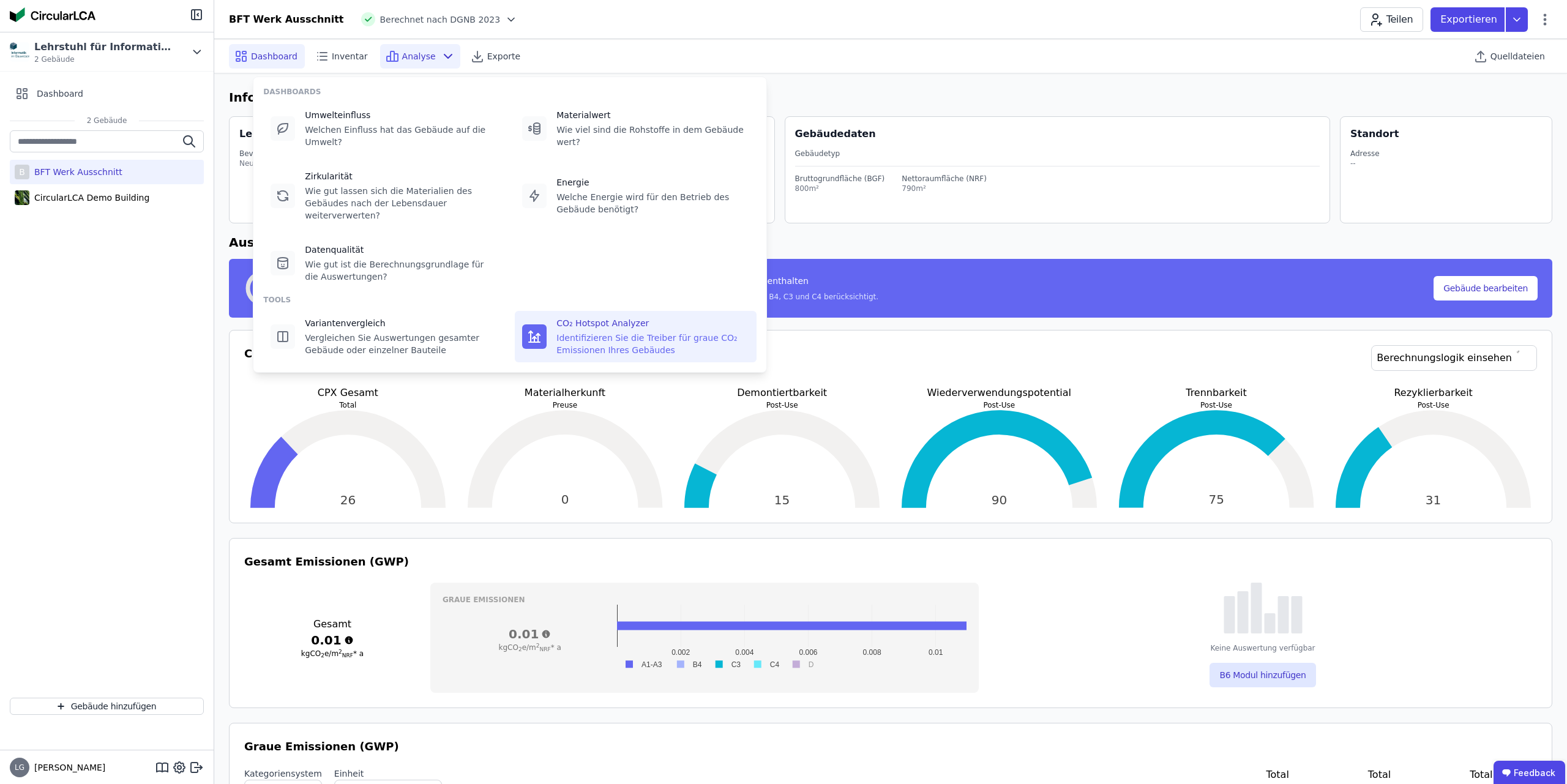
click at [623, 331] on div "Identifizieren Sie die Treiber für graue CO₂ Emissionen Ihres Gebäudes" at bounding box center [652, 343] width 193 height 24
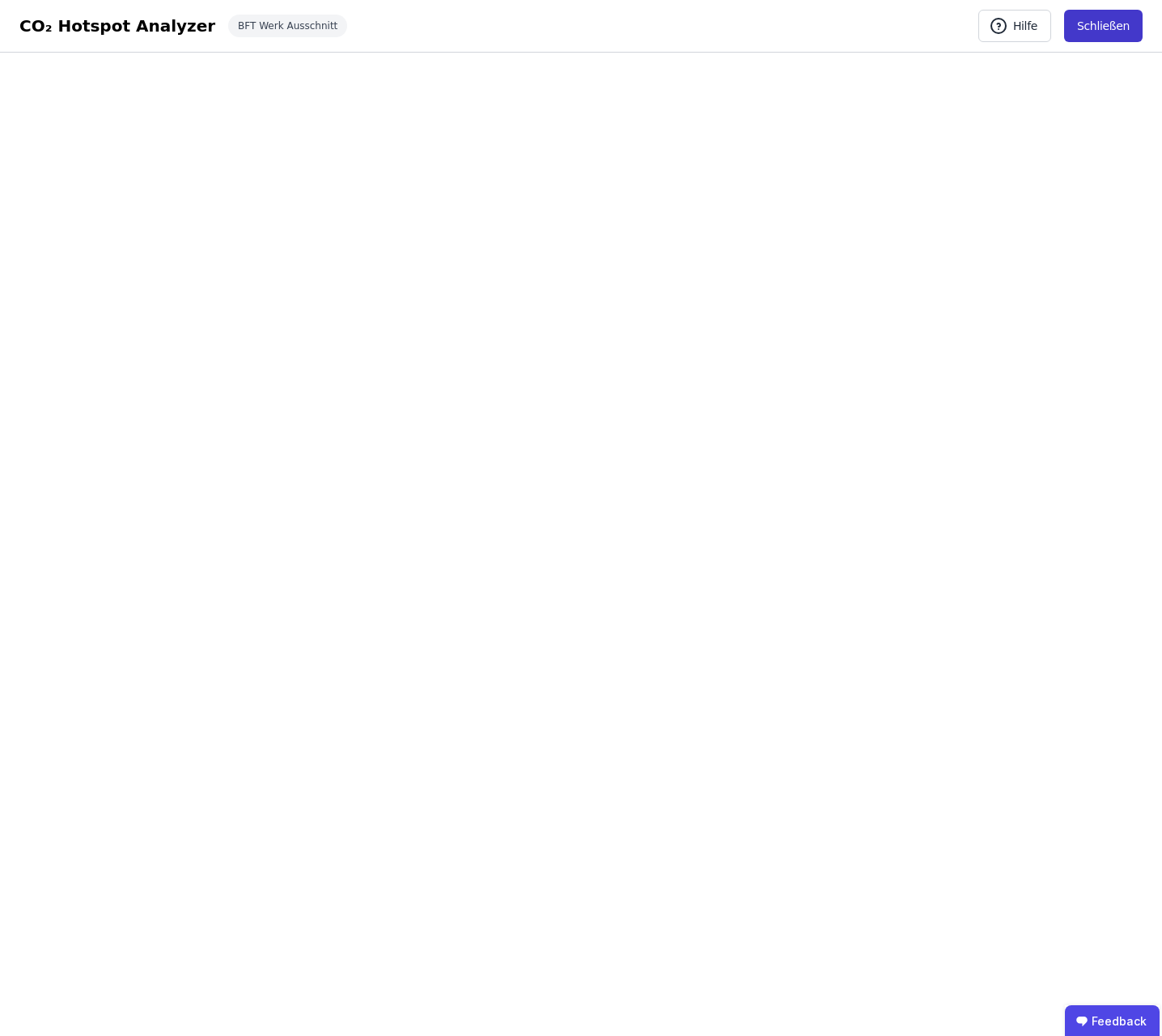
click at [1108, 30] on button "Schließen" at bounding box center [1103, 26] width 78 height 32
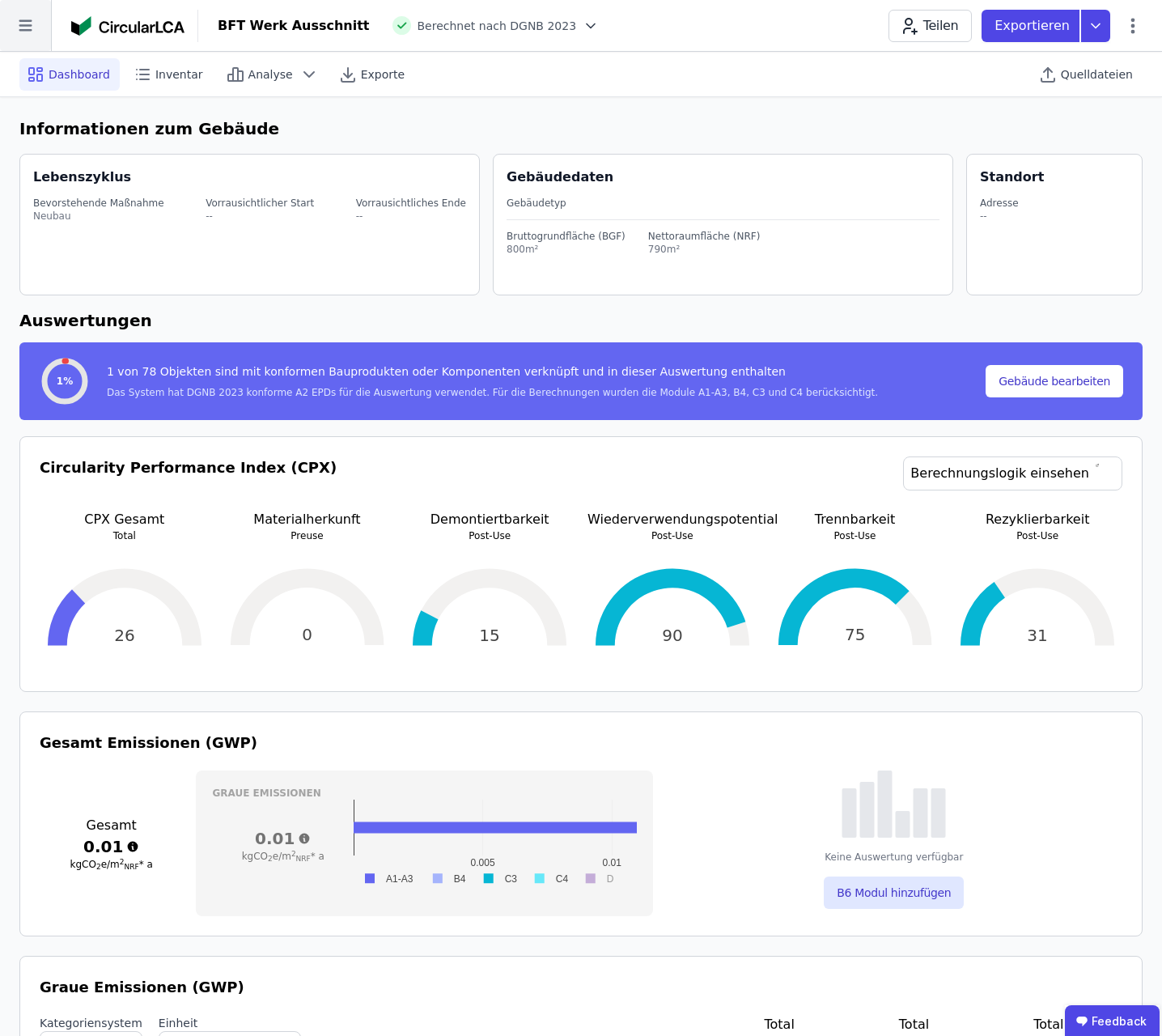
click at [17, 30] on icon at bounding box center [25, 25] width 51 height 51
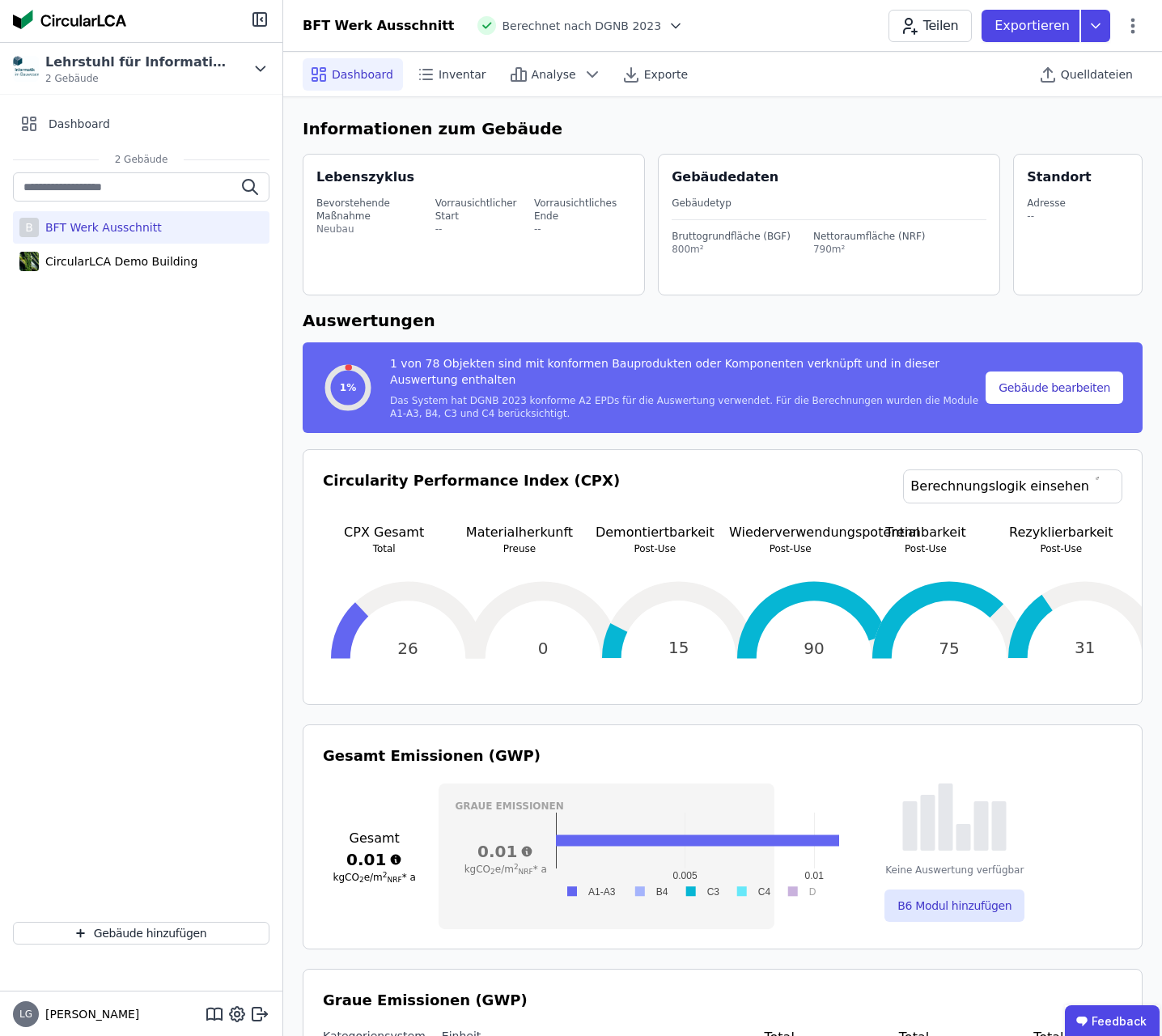
click at [136, 231] on div "BFT Werk Ausschnitt" at bounding box center [100, 227] width 123 height 16
